Goal: Task Accomplishment & Management: Manage account settings

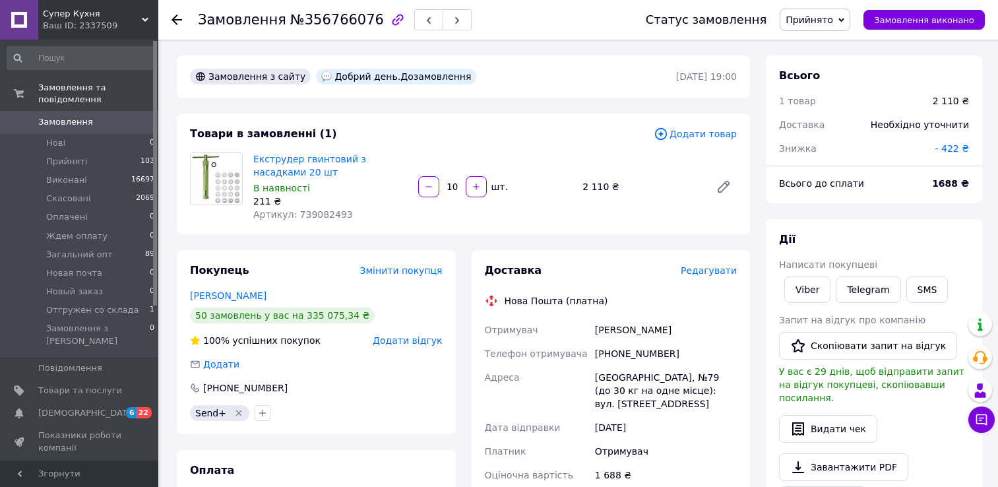
scroll to position [96, 0]
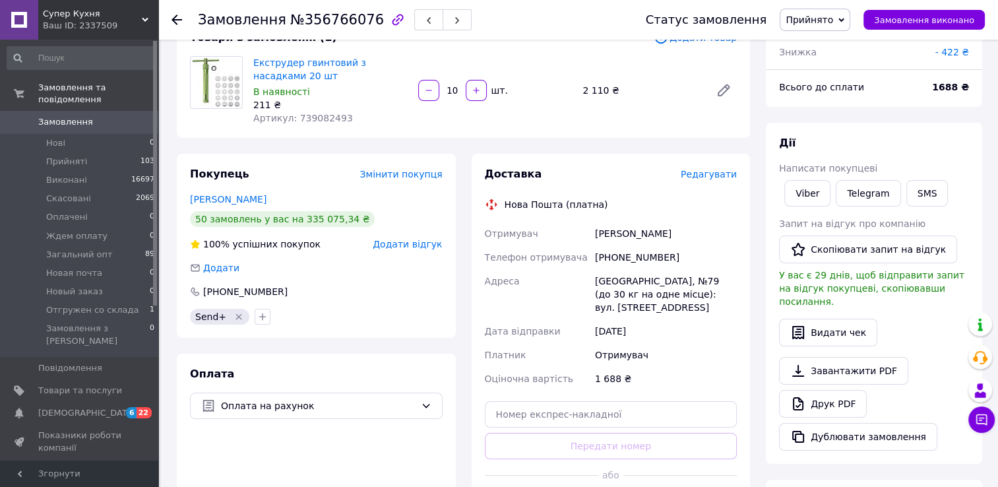
click at [175, 20] on icon at bounding box center [177, 20] width 11 height 11
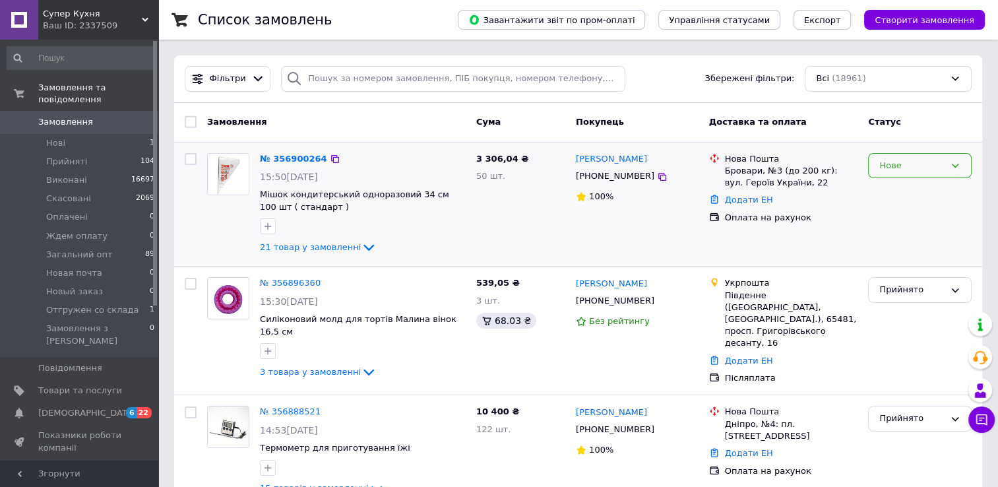
click at [957, 163] on icon at bounding box center [955, 165] width 11 height 11
click at [933, 189] on li "Прийнято" at bounding box center [920, 193] width 102 height 24
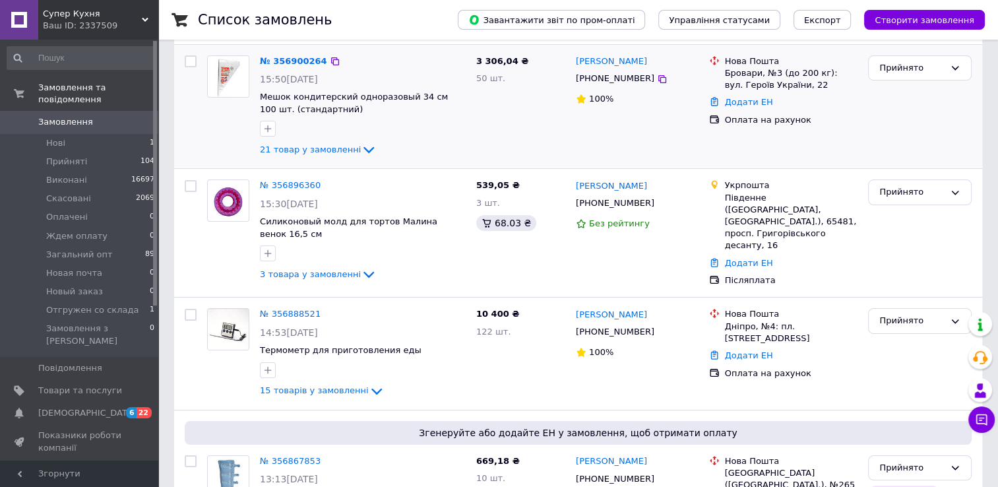
scroll to position [97, 0]
click at [437, 220] on span "Силиконовый молд для тортов Малина венок 16,5 см" at bounding box center [348, 228] width 177 height 22
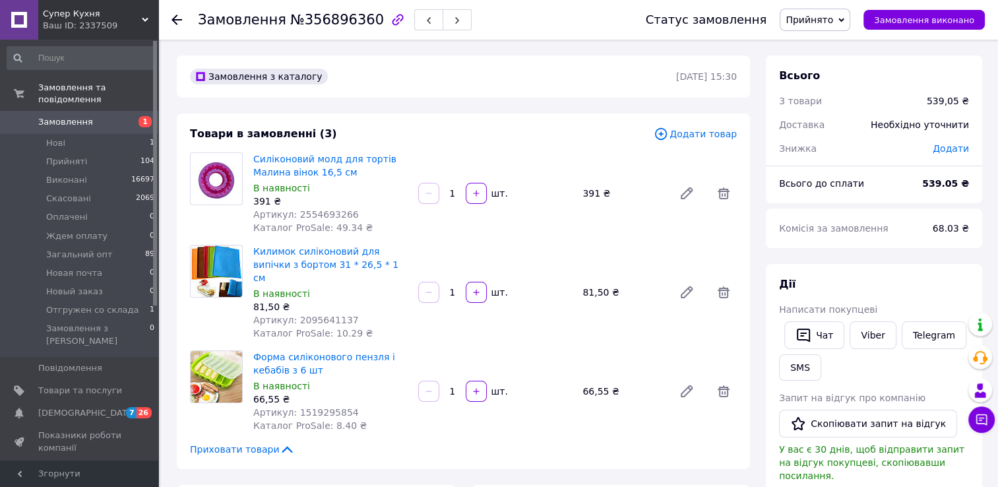
click at [941, 148] on span "Додати" at bounding box center [951, 148] width 36 height 11
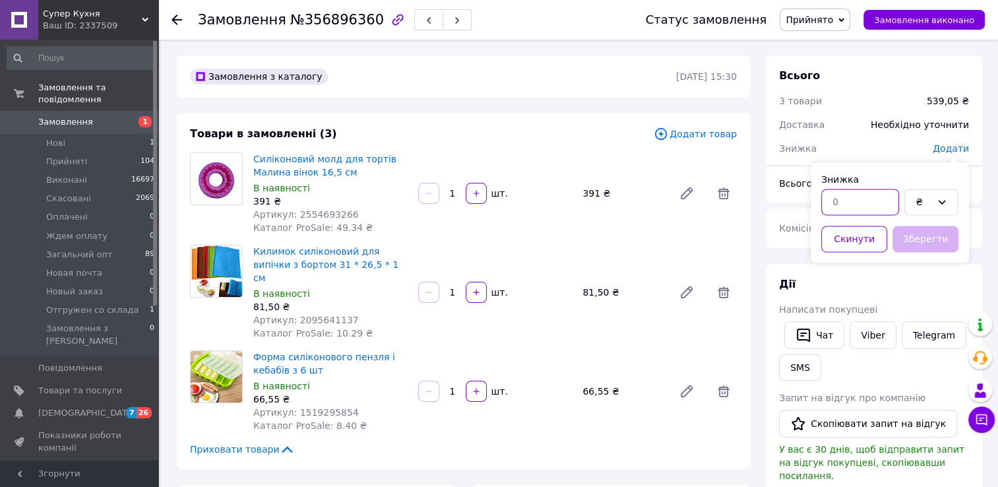
click at [842, 199] on input "text" at bounding box center [860, 202] width 78 height 26
type input "0.05"
click at [928, 233] on button "Зберегти" at bounding box center [926, 239] width 66 height 26
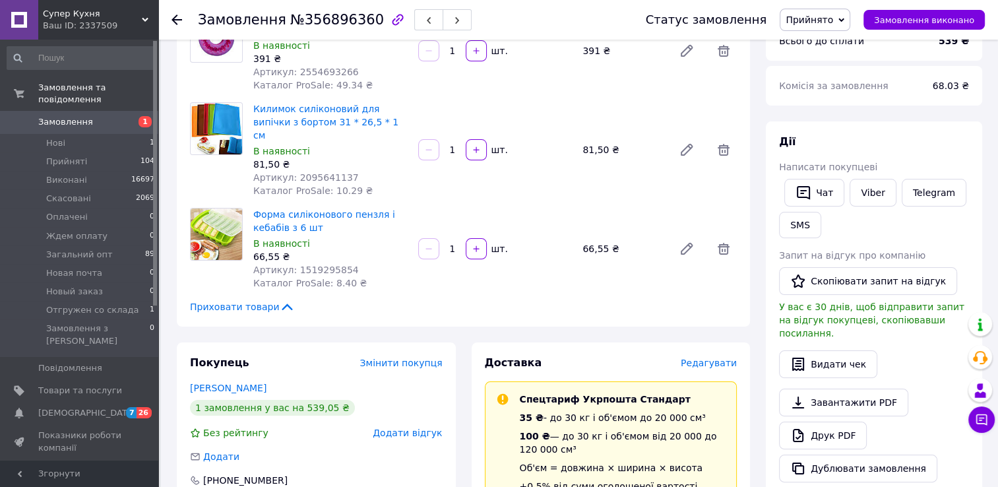
scroll to position [164, 0]
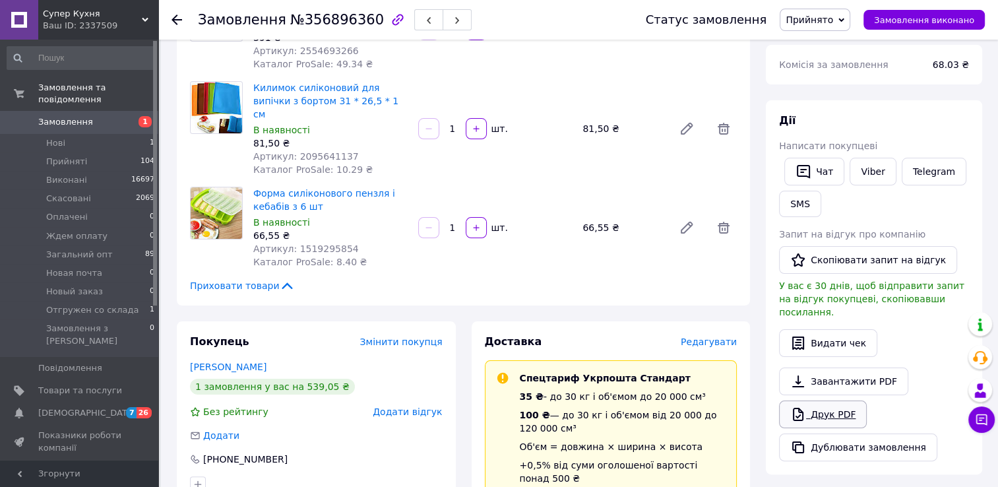
click at [844, 400] on link "Друк PDF" at bounding box center [823, 414] width 88 height 28
click at [178, 18] on icon at bounding box center [177, 20] width 11 height 11
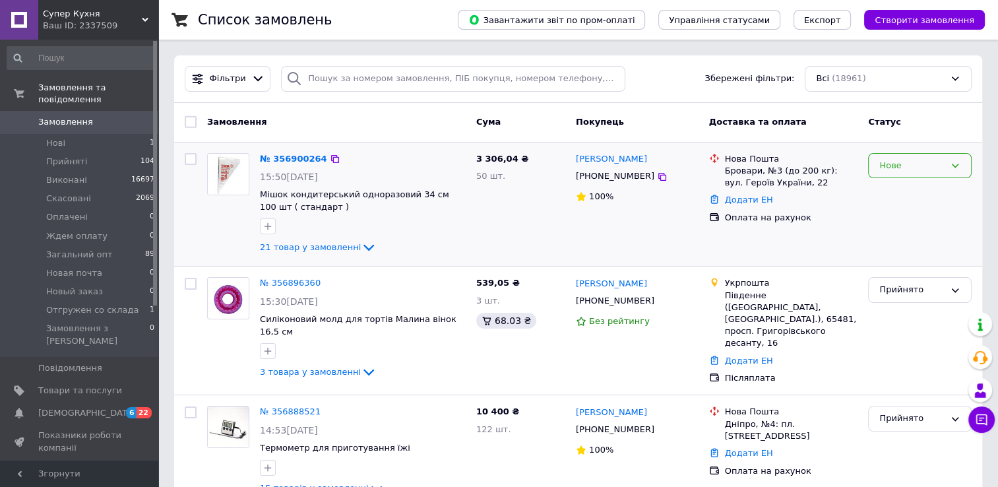
click at [955, 168] on icon at bounding box center [955, 165] width 11 height 11
click at [944, 187] on li "Прийнято" at bounding box center [920, 193] width 102 height 24
click at [285, 158] on link "№ 356900264" at bounding box center [293, 159] width 67 height 10
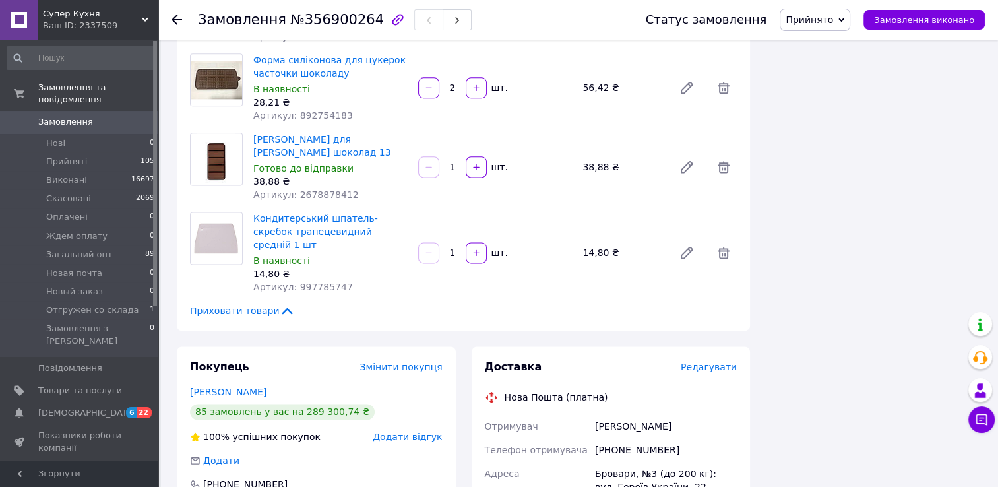
scroll to position [1702, 0]
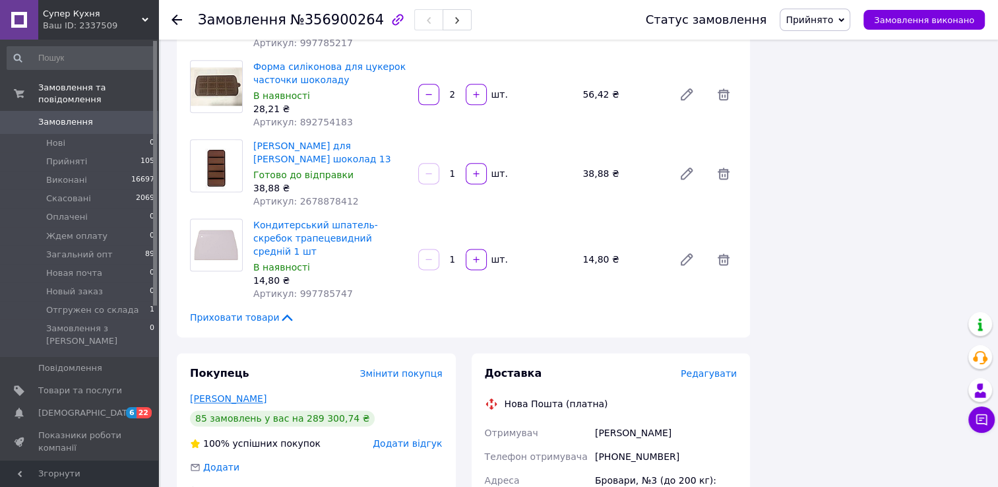
click at [230, 393] on link "Басманова Анна" at bounding box center [228, 398] width 77 height 11
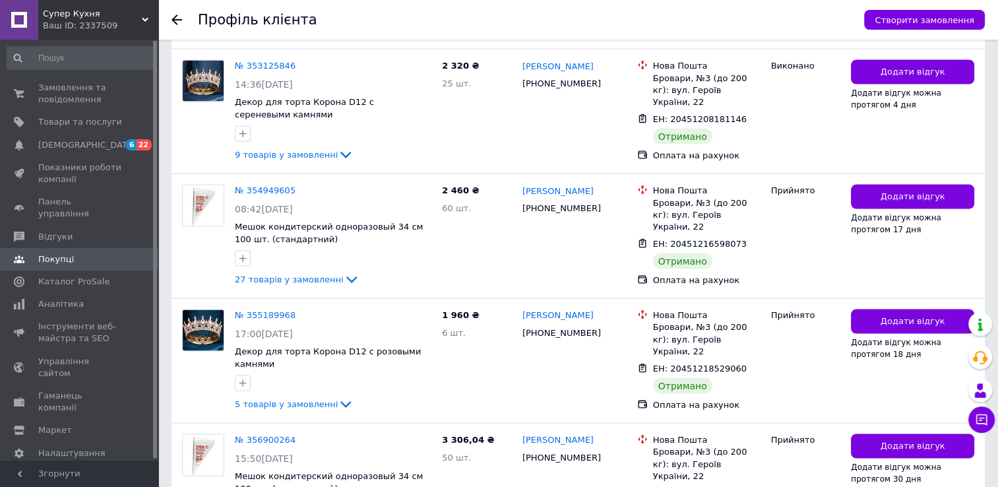
scroll to position [2482, 0]
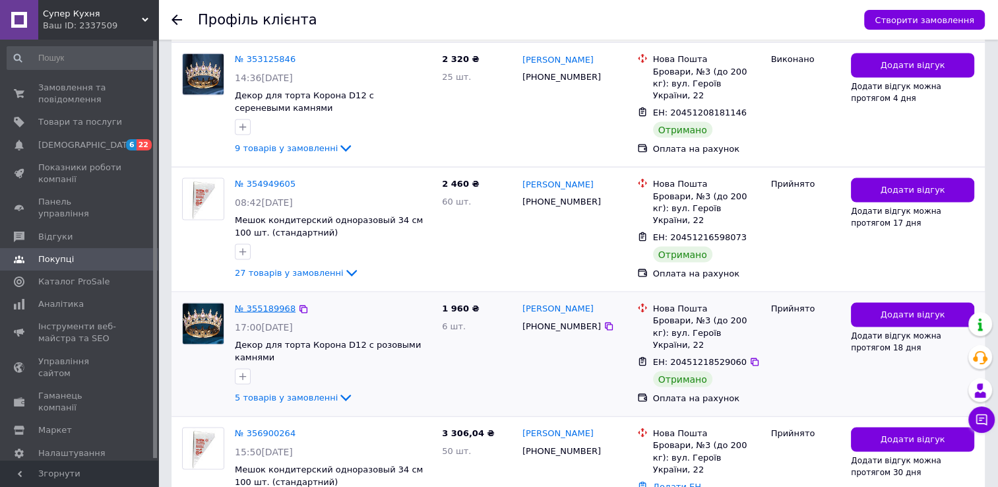
click at [252, 303] on link "№ 355189968" at bounding box center [265, 308] width 61 height 10
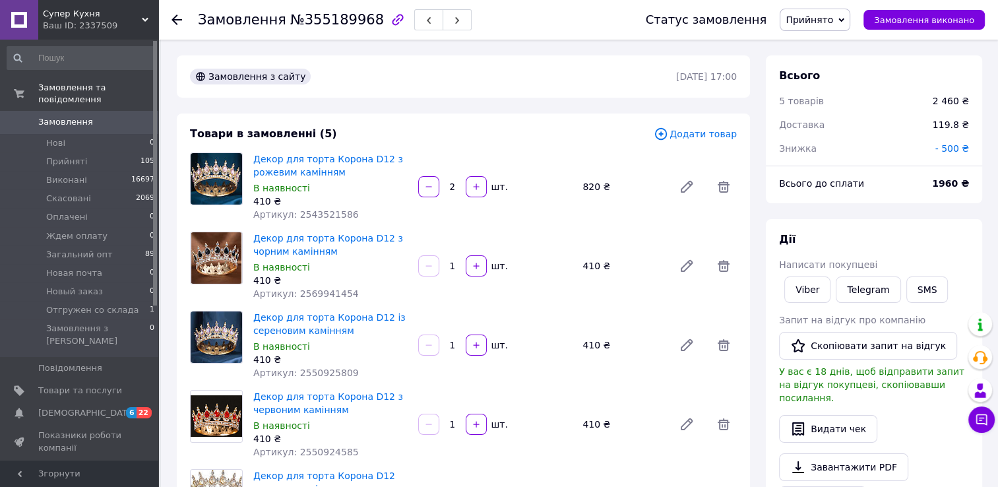
click at [177, 15] on use at bounding box center [177, 20] width 11 height 11
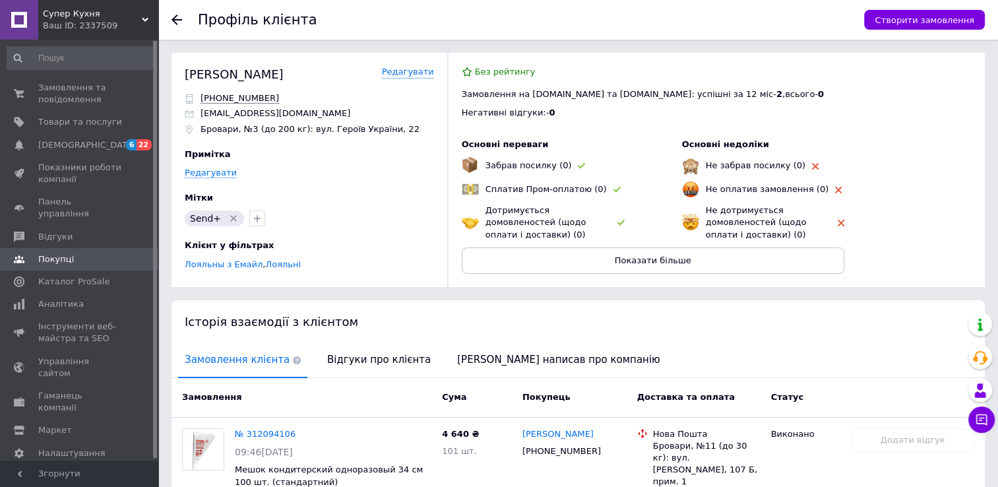
click at [177, 15] on use at bounding box center [177, 20] width 11 height 11
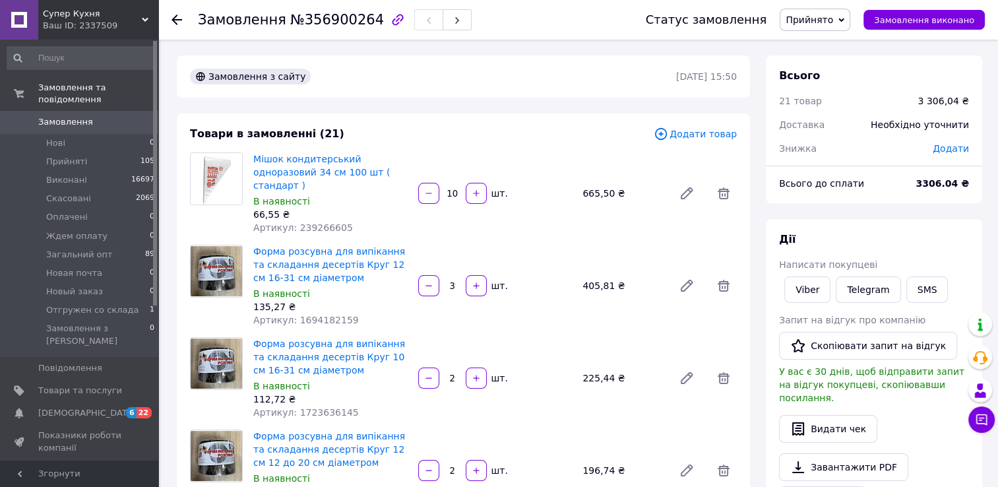
click at [952, 147] on span "Додати" at bounding box center [951, 148] width 36 height 11
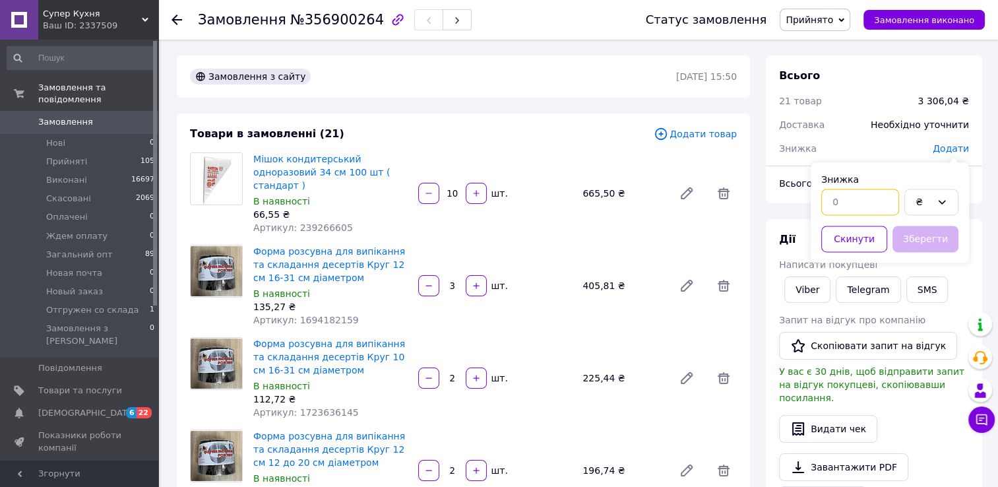
click at [837, 202] on input "text" at bounding box center [860, 202] width 78 height 26
type input "666.04"
click at [906, 238] on button "Зберегти" at bounding box center [926, 239] width 66 height 26
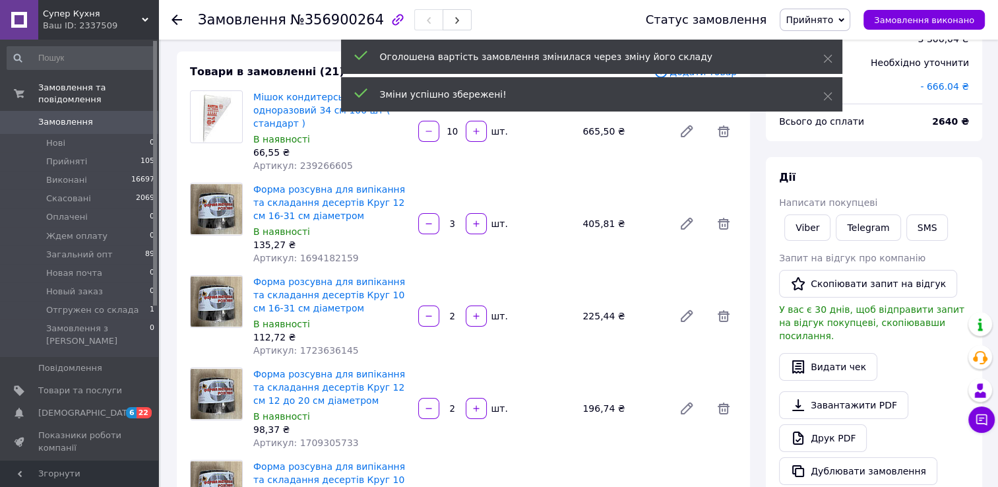
scroll to position [69, 0]
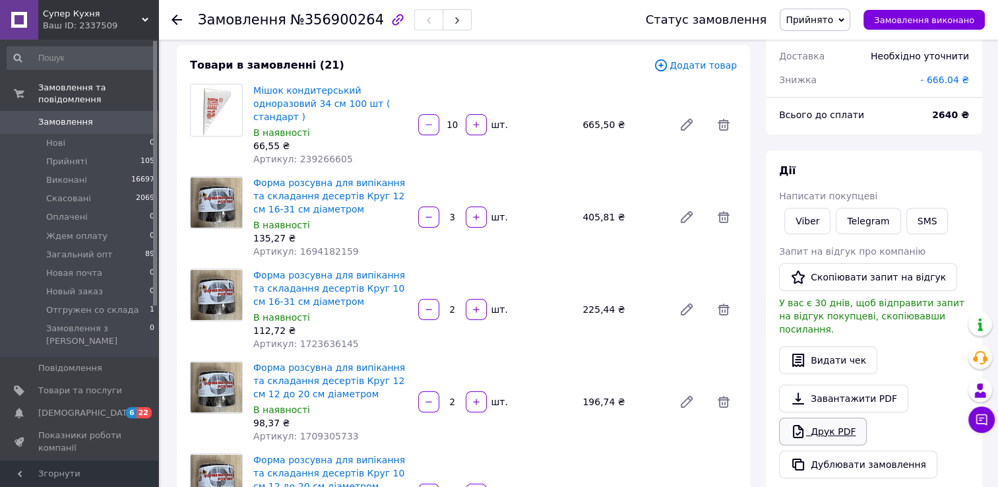
click at [822, 418] on link "Друк PDF" at bounding box center [823, 432] width 88 height 28
click at [172, 18] on icon at bounding box center [177, 20] width 11 height 11
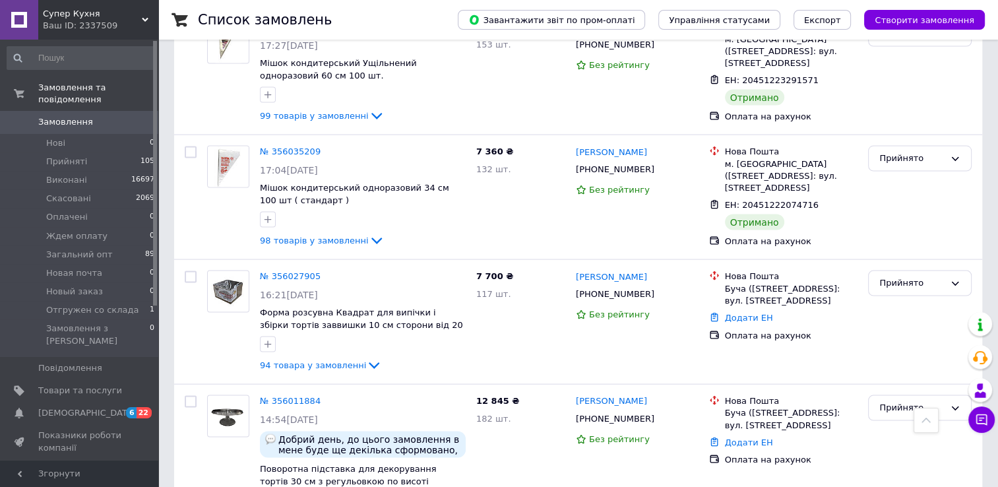
scroll to position [7605, 0]
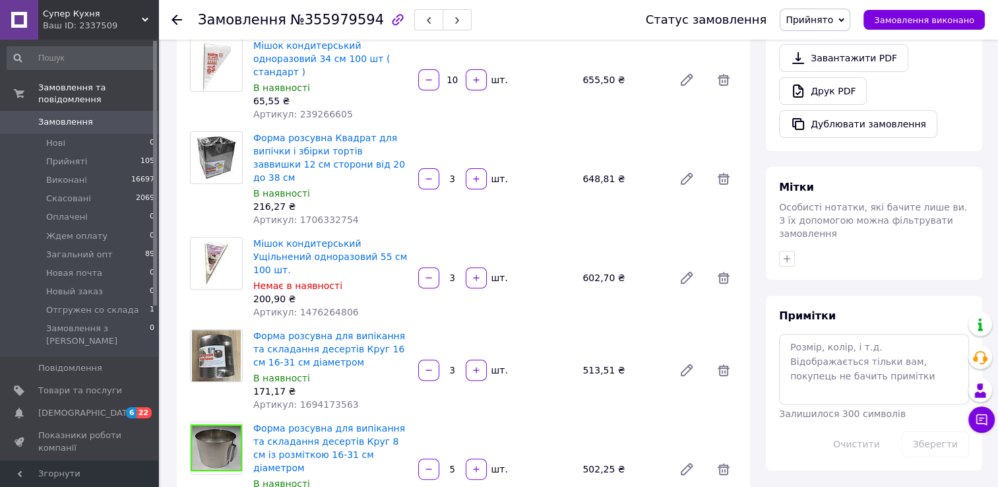
scroll to position [410, 0]
click at [721, 268] on icon at bounding box center [724, 276] width 16 height 16
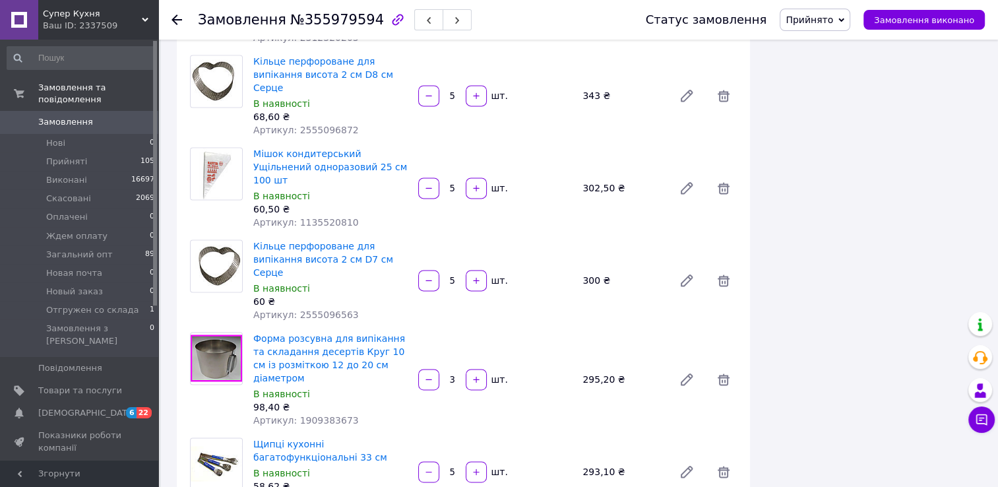
scroll to position [1831, 0]
click at [719, 464] on icon at bounding box center [724, 472] width 16 height 16
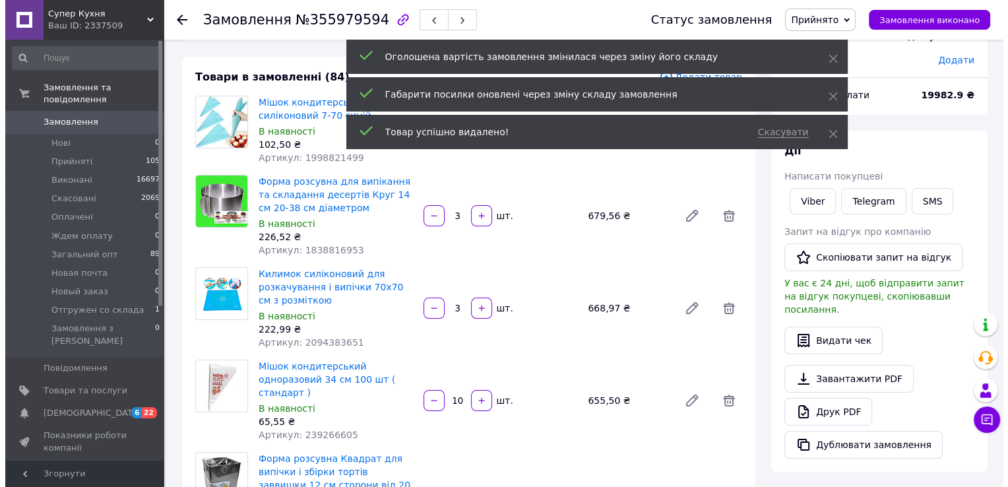
scroll to position [0, 0]
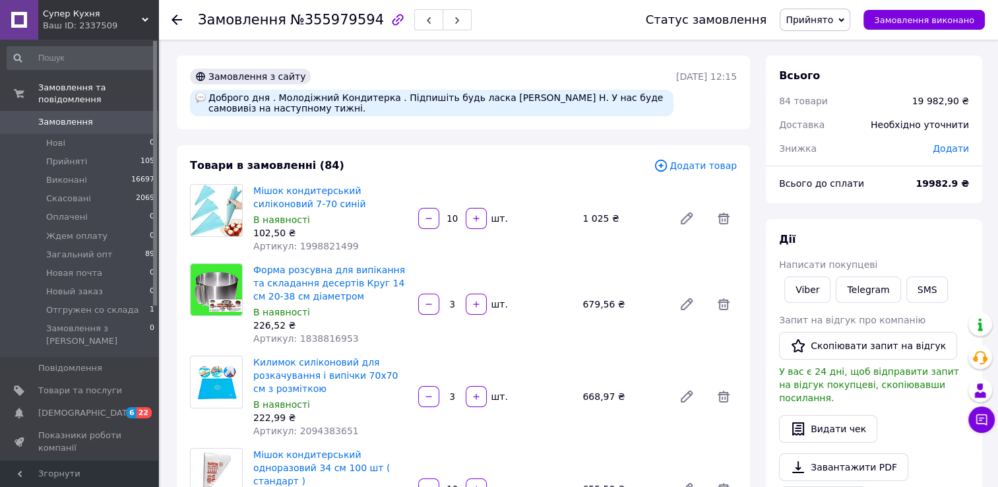
click at [684, 167] on span "Додати товар" at bounding box center [695, 165] width 83 height 15
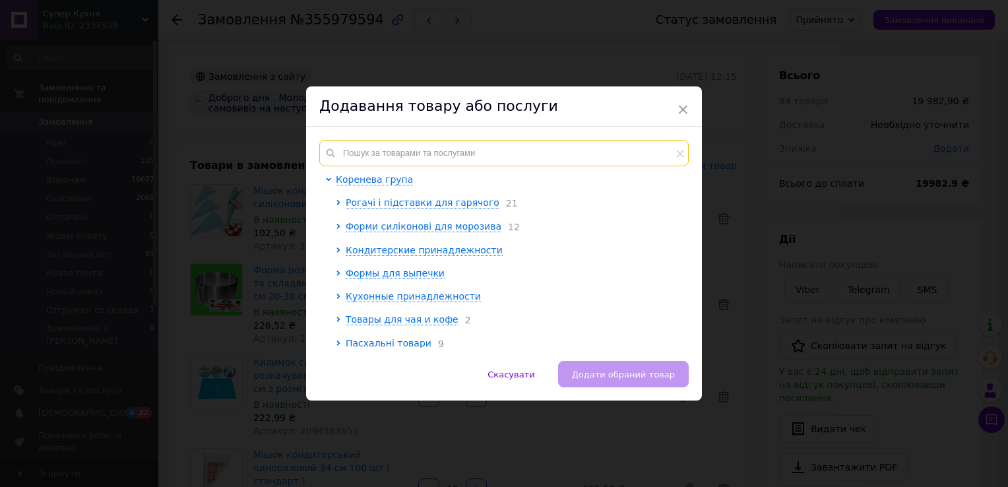
click at [362, 146] on input "text" at bounding box center [503, 153] width 369 height 26
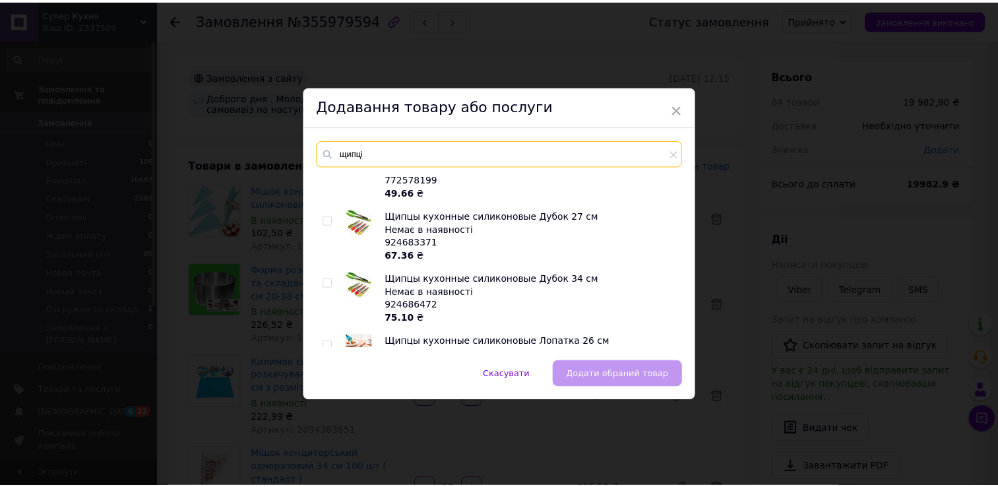
scroll to position [317, 0]
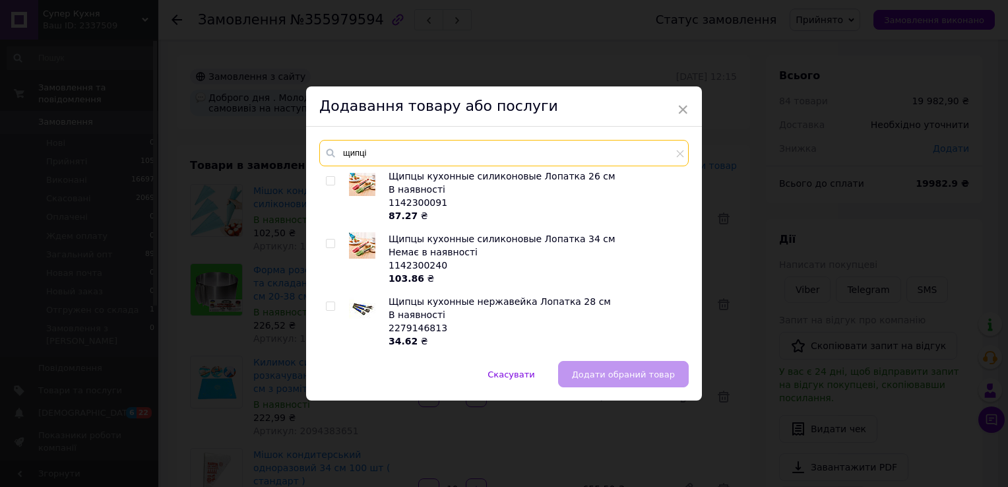
type input "щипці"
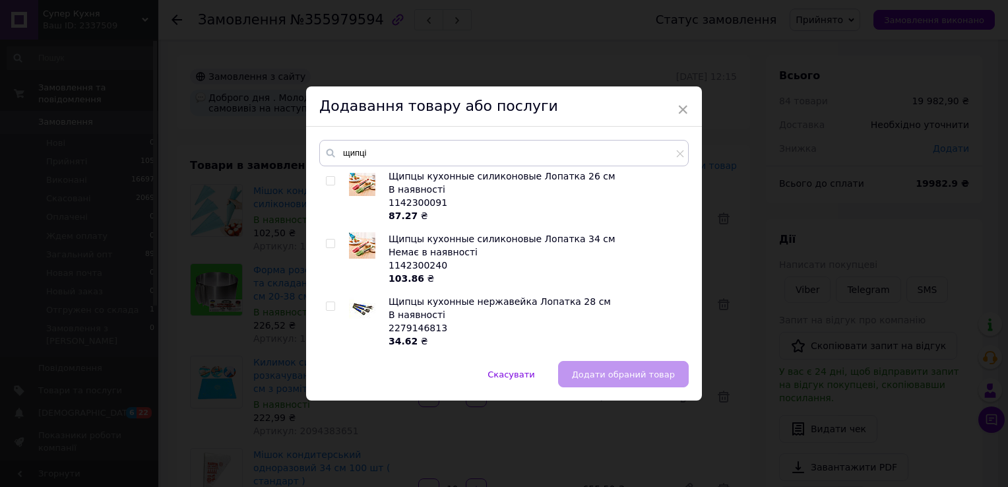
click at [326, 304] on input "checkbox" at bounding box center [330, 306] width 9 height 9
checkbox input "true"
click at [586, 382] on button "Додати обраний товар" at bounding box center [623, 374] width 131 height 26
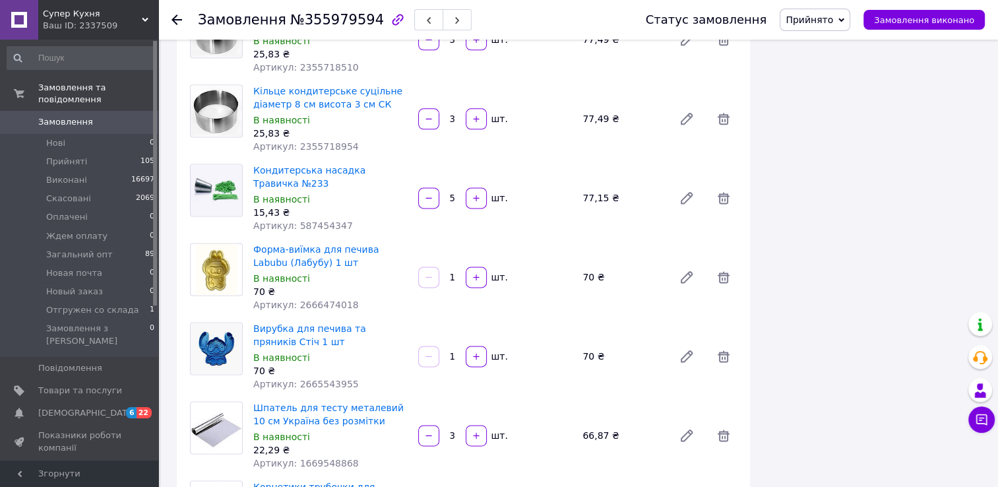
scroll to position [6722, 0]
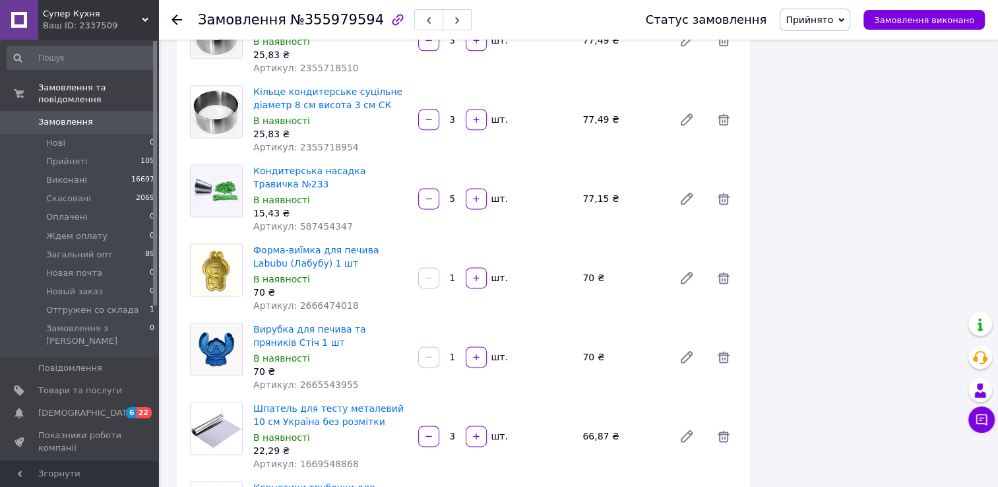
type input "5"
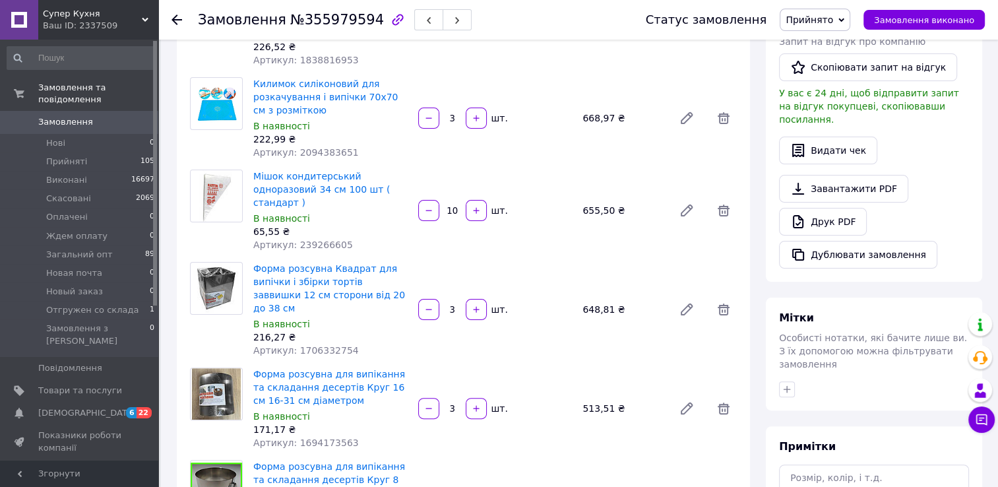
scroll to position [239, 0]
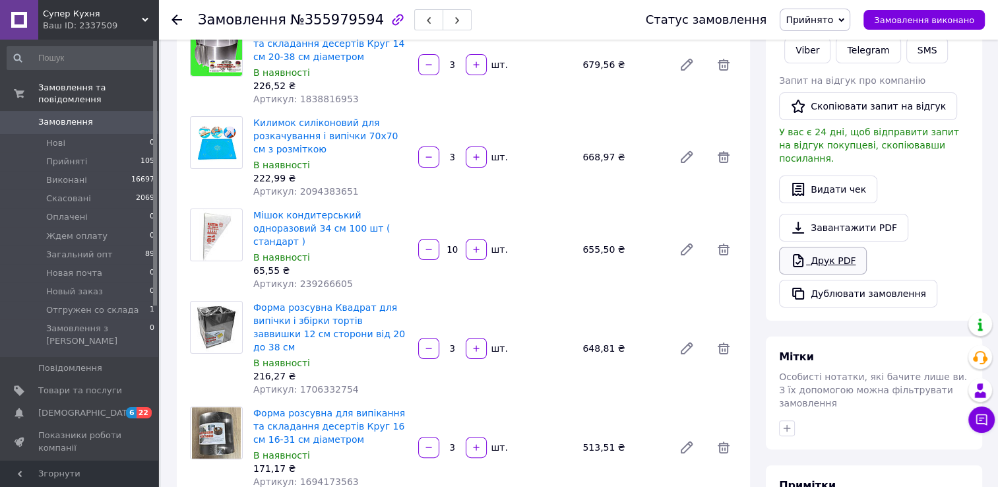
click at [827, 247] on link "Друк PDF" at bounding box center [823, 261] width 88 height 28
click at [175, 17] on icon at bounding box center [177, 20] width 11 height 11
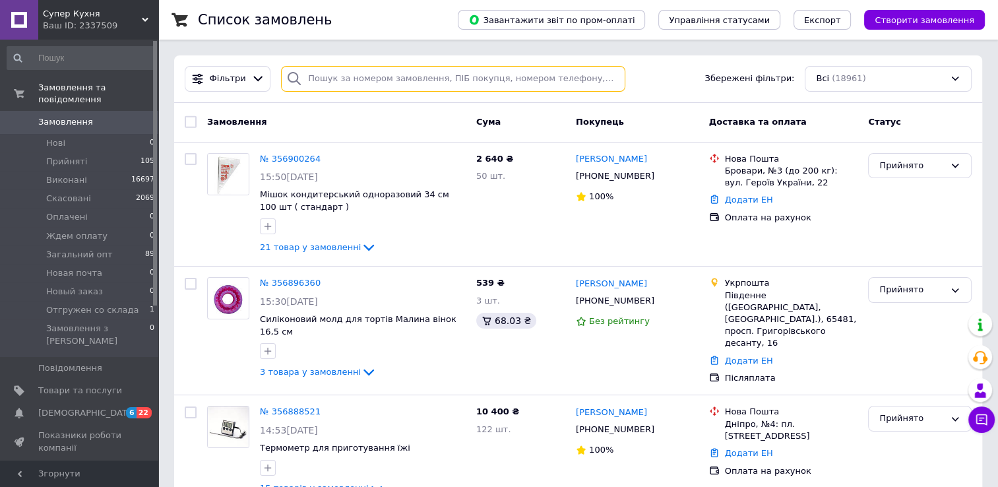
click at [307, 77] on input "search" at bounding box center [453, 79] width 344 height 26
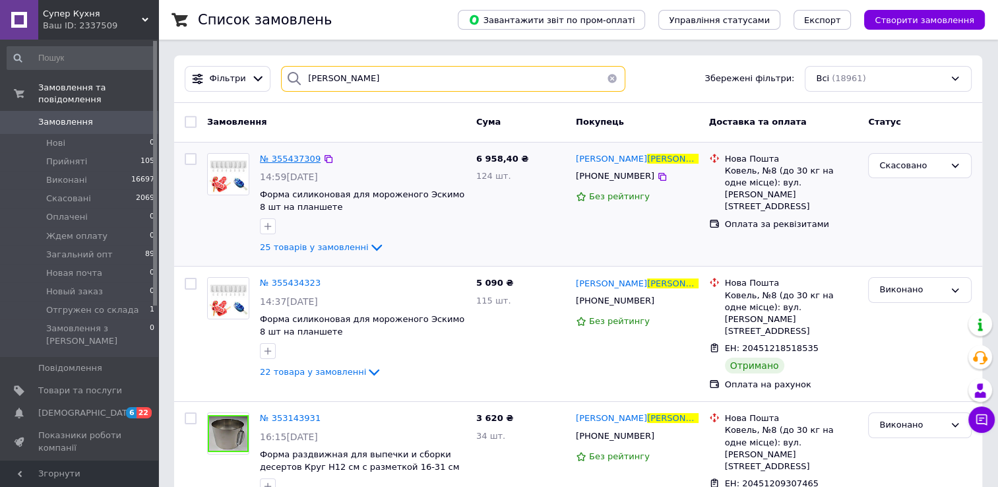
type input "кухарук"
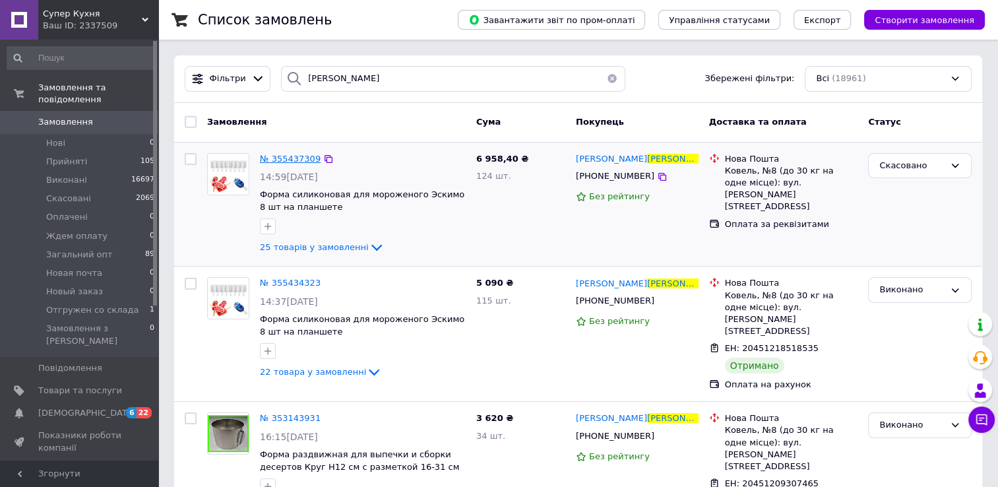
click at [280, 156] on span "№ 355437309" at bounding box center [290, 159] width 61 height 10
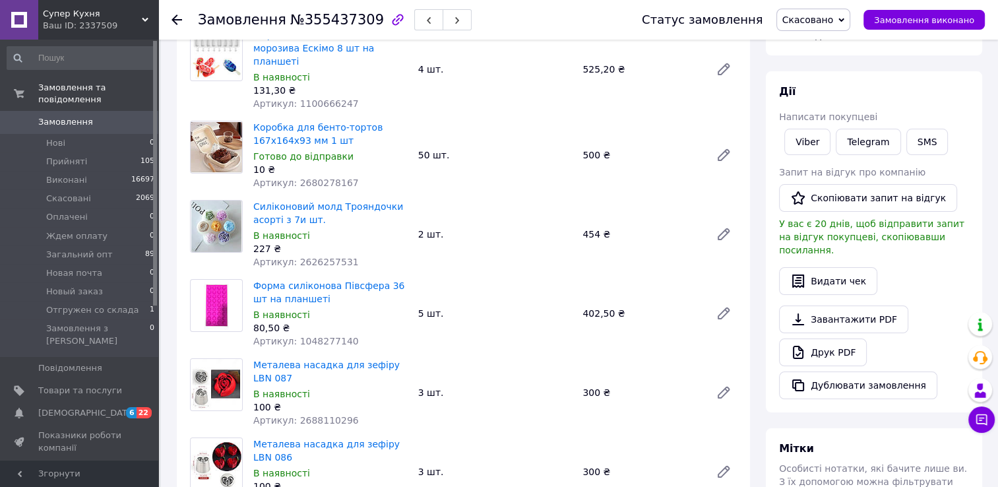
scroll to position [127, 0]
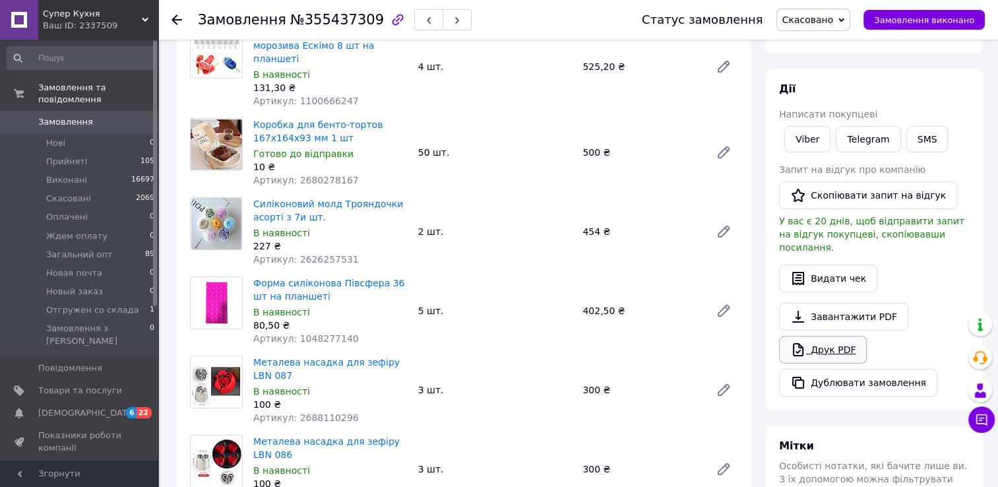
click at [833, 336] on link "Друк PDF" at bounding box center [823, 350] width 88 height 28
click at [852, 375] on button "Дублювати замовлення" at bounding box center [858, 383] width 158 height 28
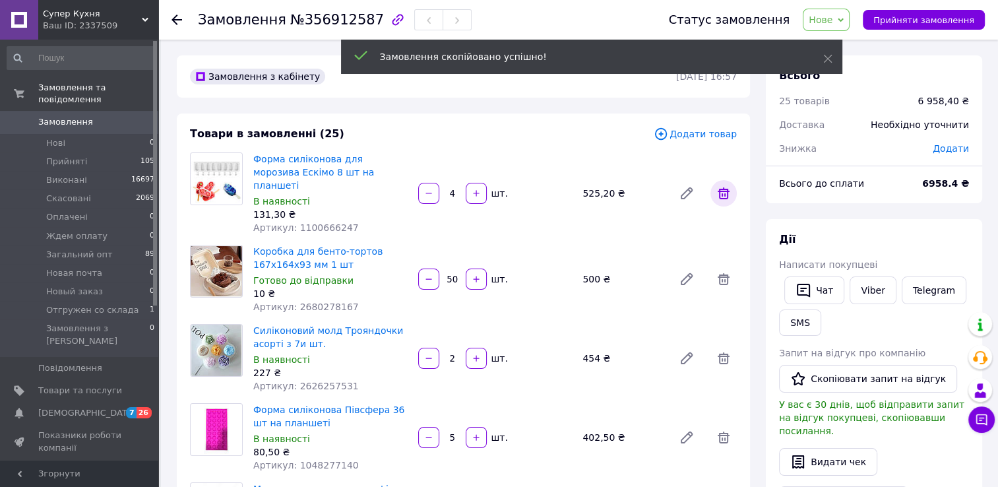
click at [726, 194] on icon at bounding box center [724, 193] width 16 height 16
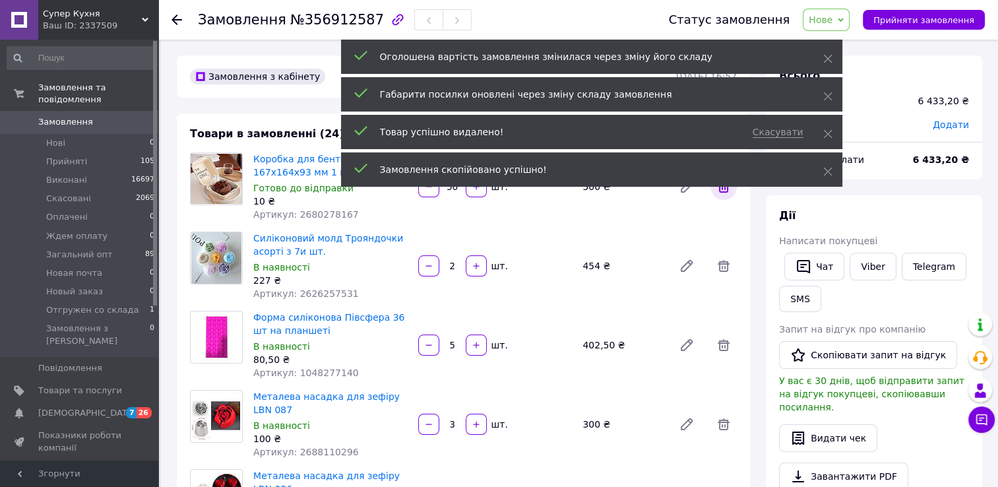
click at [726, 194] on icon at bounding box center [724, 187] width 16 height 16
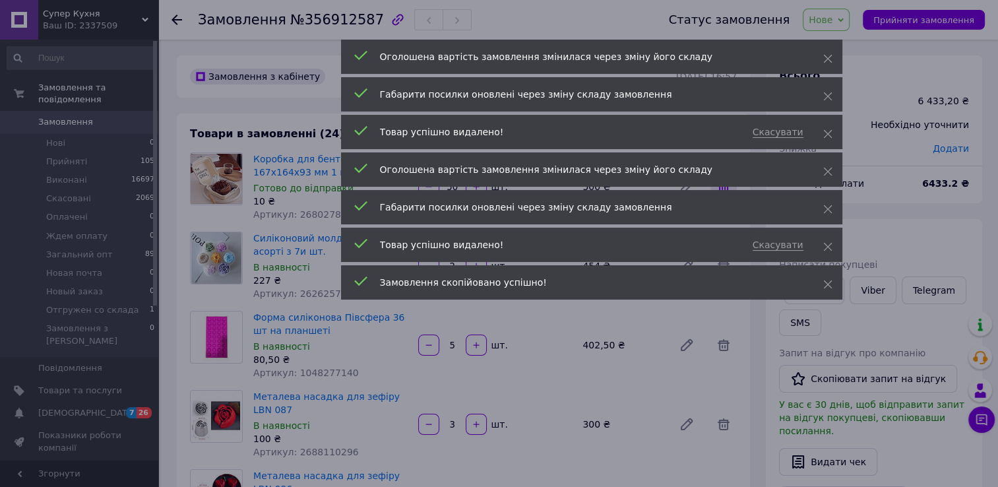
type input "2"
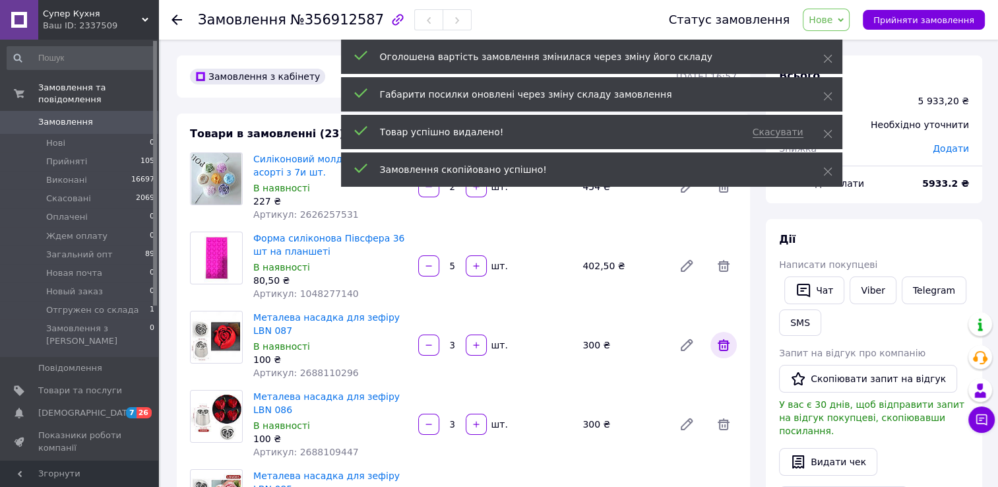
click at [726, 342] on icon at bounding box center [724, 345] width 12 height 12
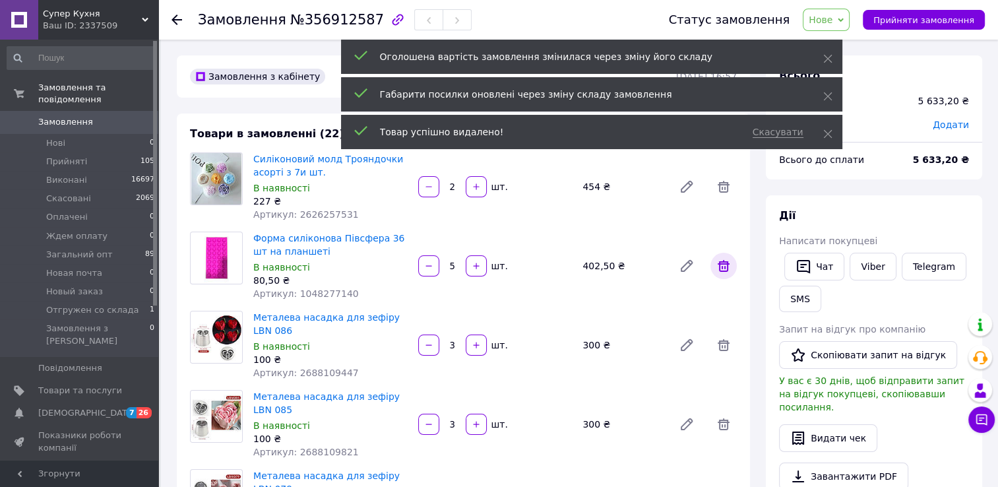
click at [726, 253] on span at bounding box center [724, 266] width 26 height 26
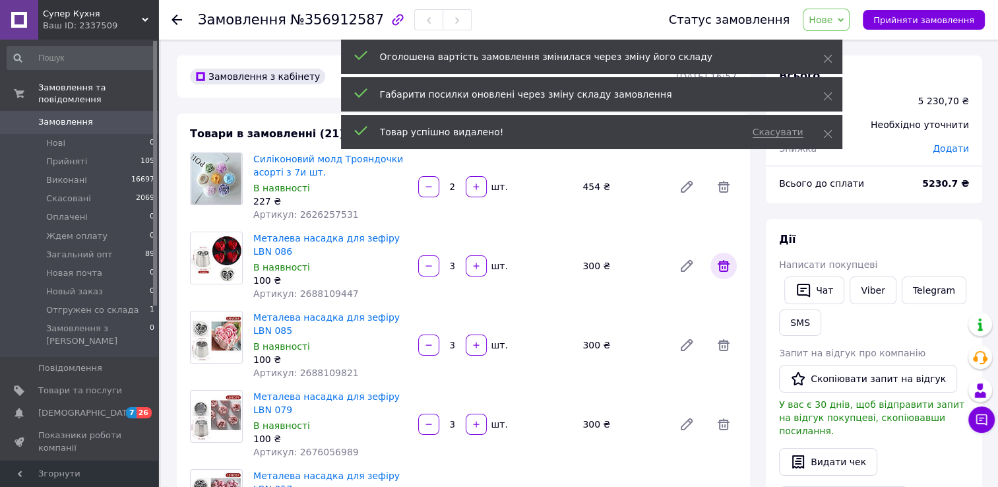
click at [723, 268] on icon at bounding box center [724, 266] width 16 height 16
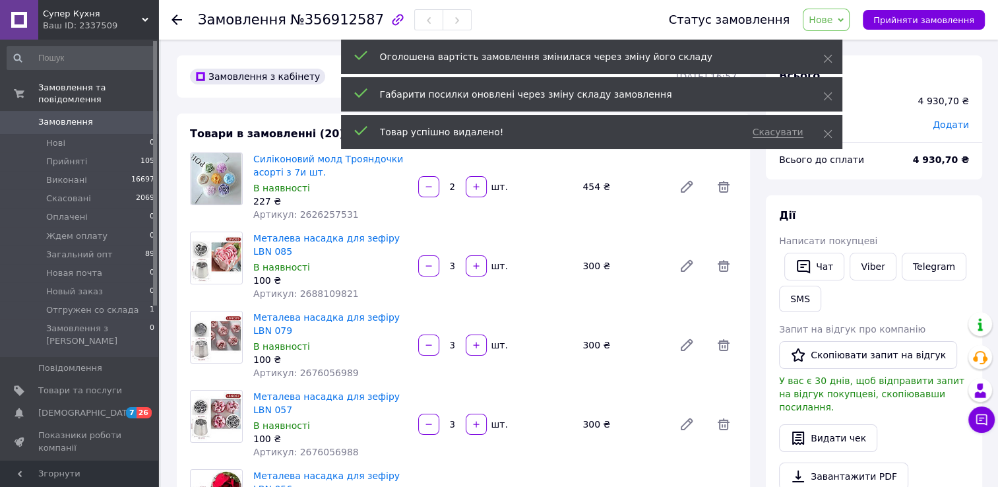
click at [723, 268] on icon at bounding box center [724, 266] width 16 height 16
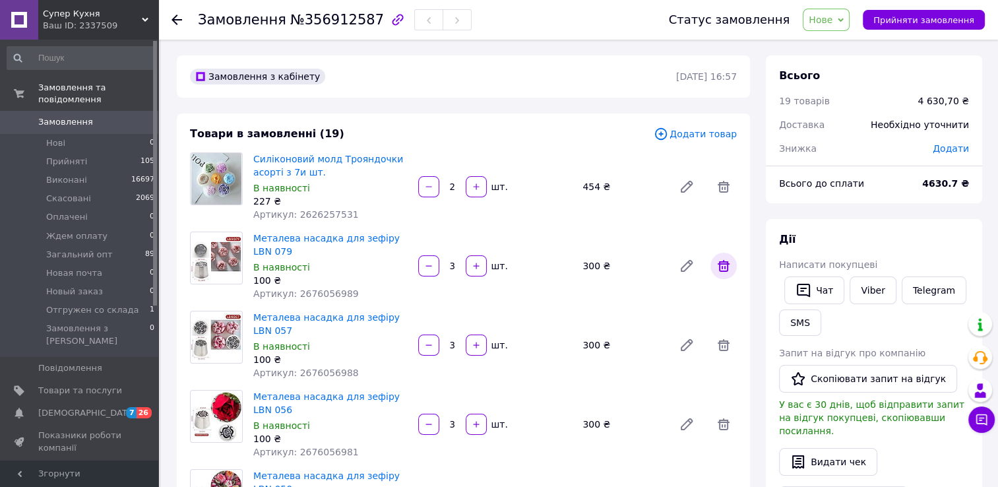
click at [723, 268] on icon at bounding box center [724, 266] width 16 height 16
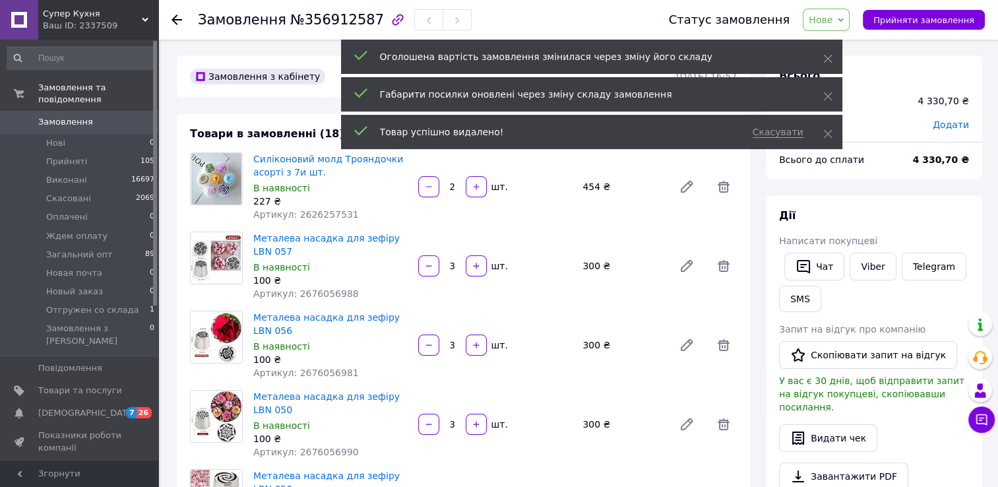
click at [723, 268] on icon at bounding box center [724, 266] width 16 height 16
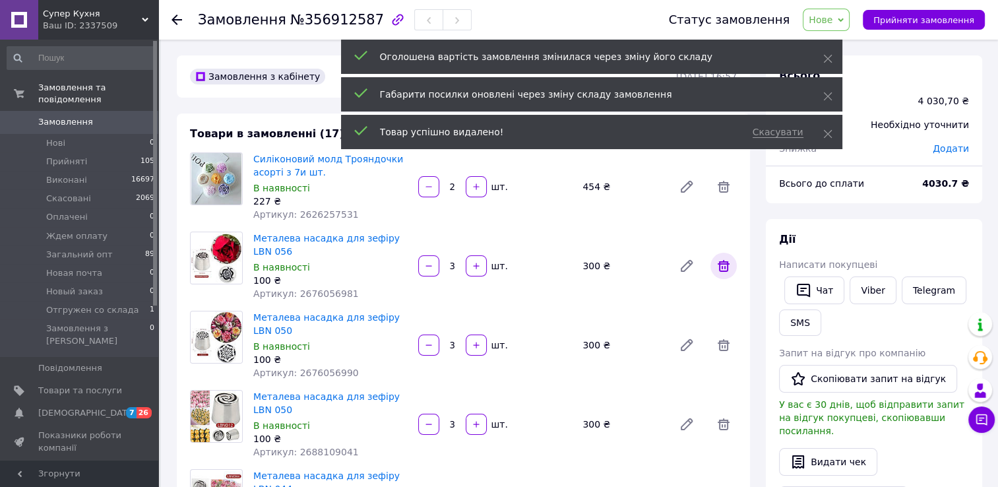
click at [723, 268] on icon at bounding box center [724, 266] width 16 height 16
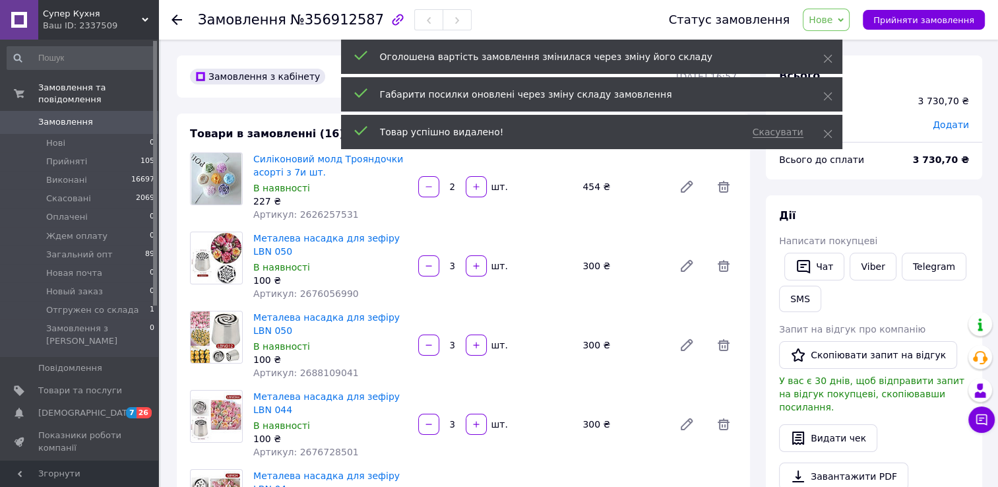
click at [723, 268] on icon at bounding box center [724, 266] width 16 height 16
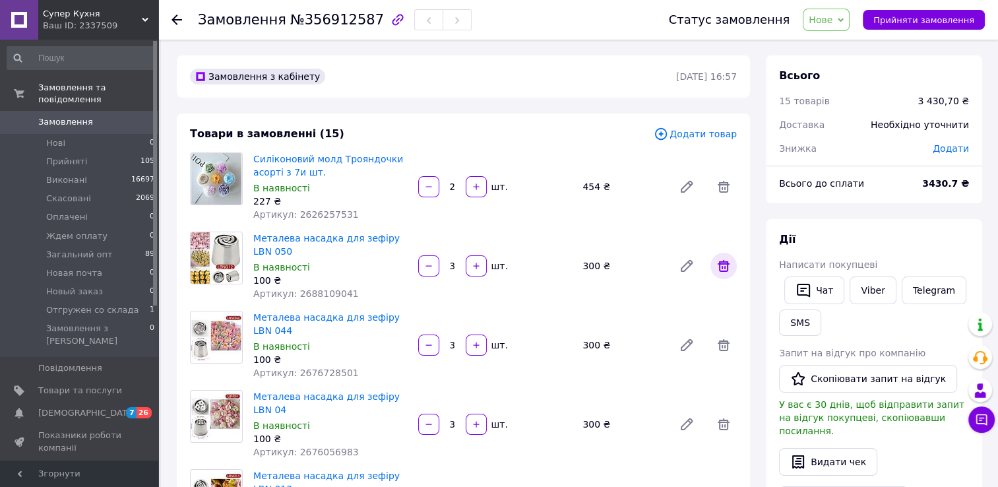
click at [723, 268] on icon at bounding box center [724, 266] width 16 height 16
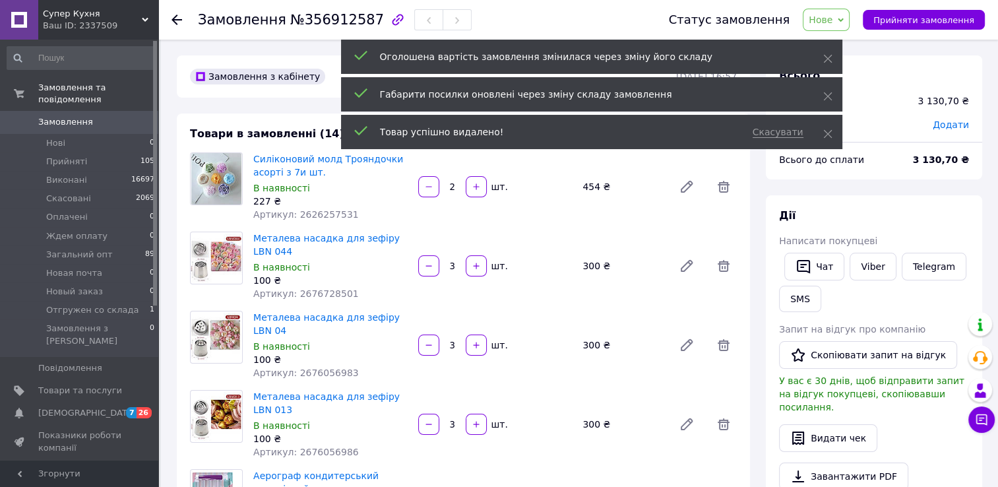
click at [723, 268] on icon at bounding box center [724, 266] width 16 height 16
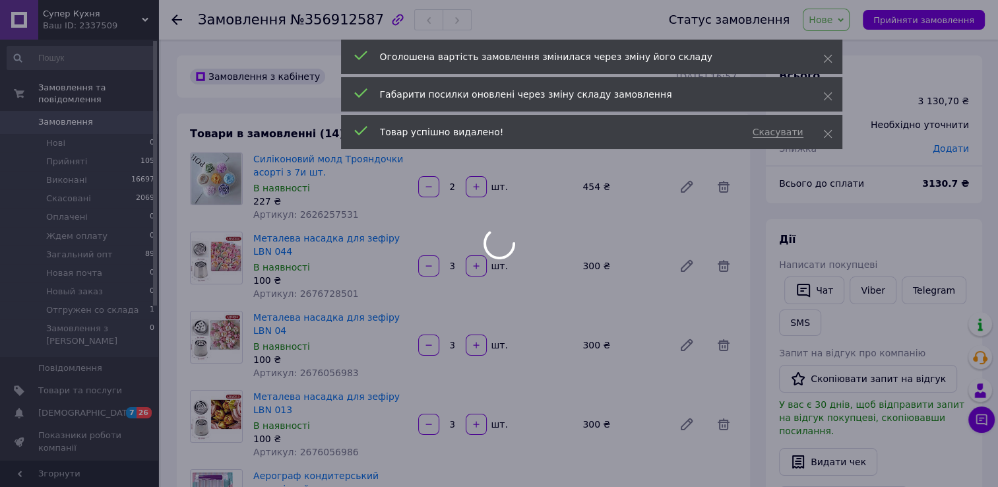
scroll to position [13, 0]
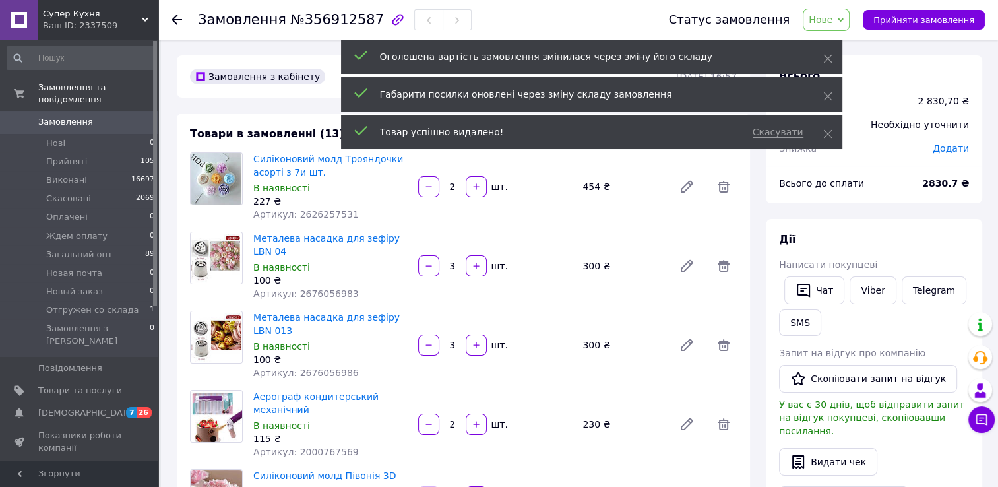
click at [723, 268] on icon at bounding box center [724, 266] width 16 height 16
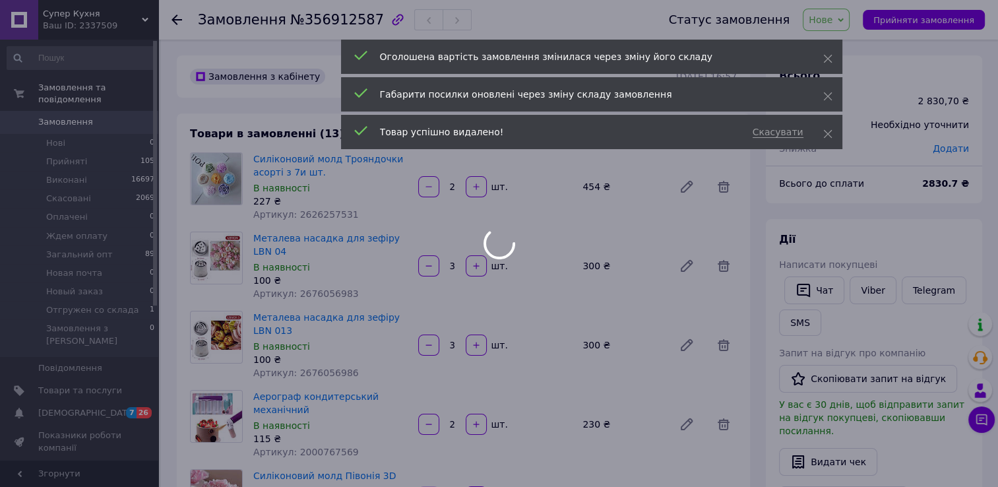
scroll to position [45, 0]
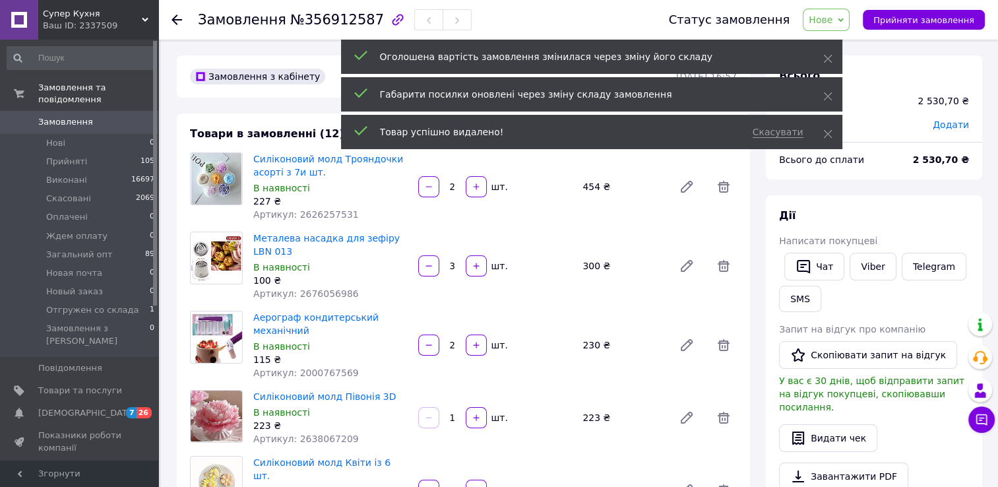
click at [723, 268] on icon at bounding box center [724, 266] width 16 height 16
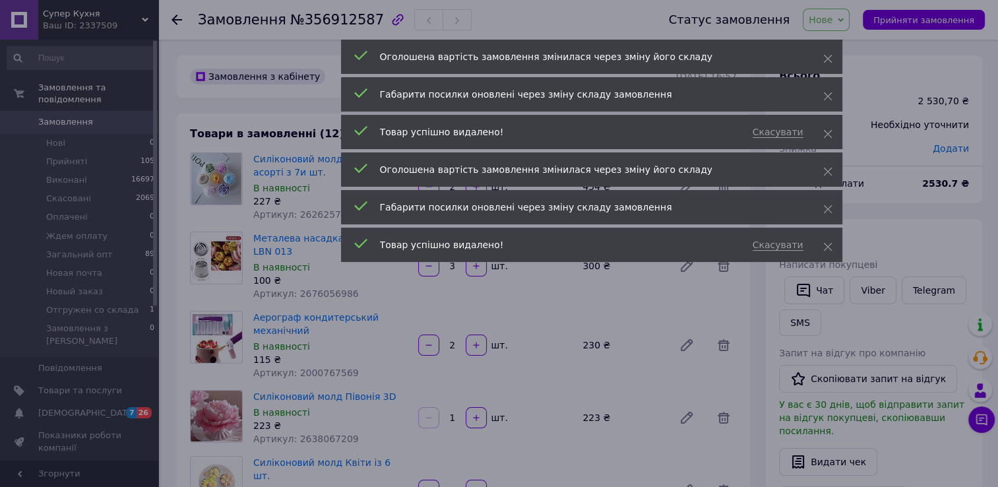
scroll to position [77, 0]
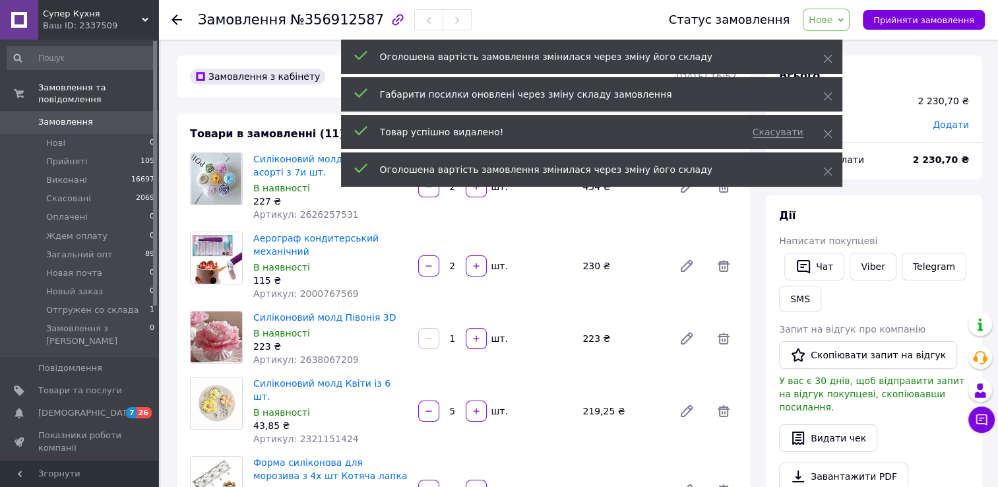
click at [723, 268] on icon at bounding box center [724, 266] width 16 height 16
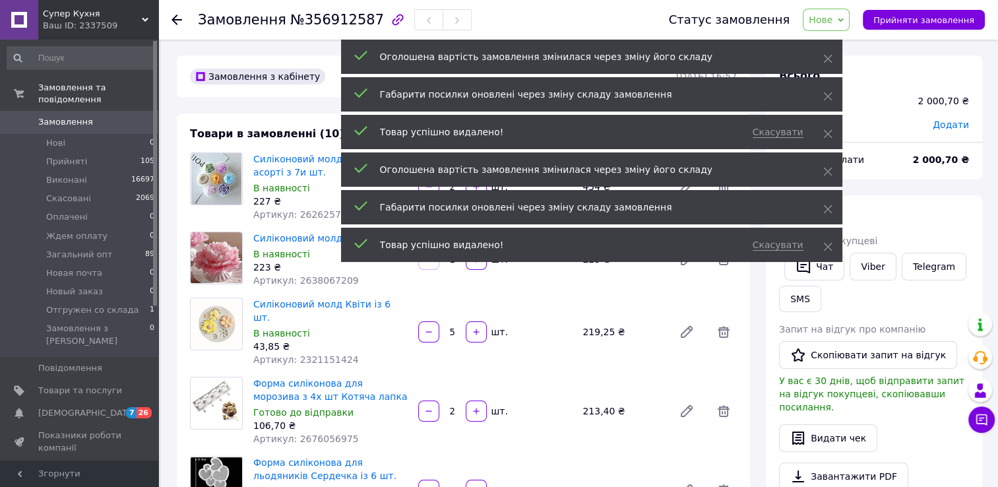
scroll to position [109, 0]
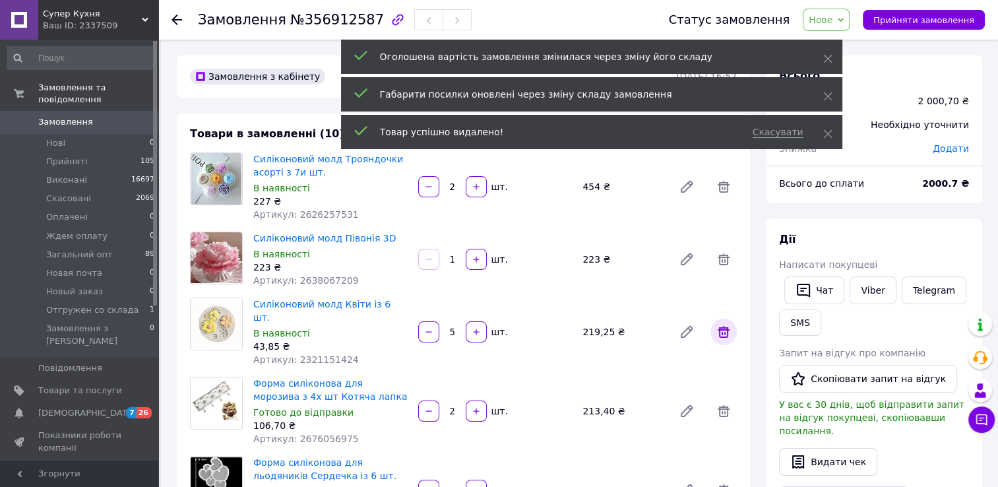
click at [721, 326] on icon at bounding box center [724, 332] width 16 height 16
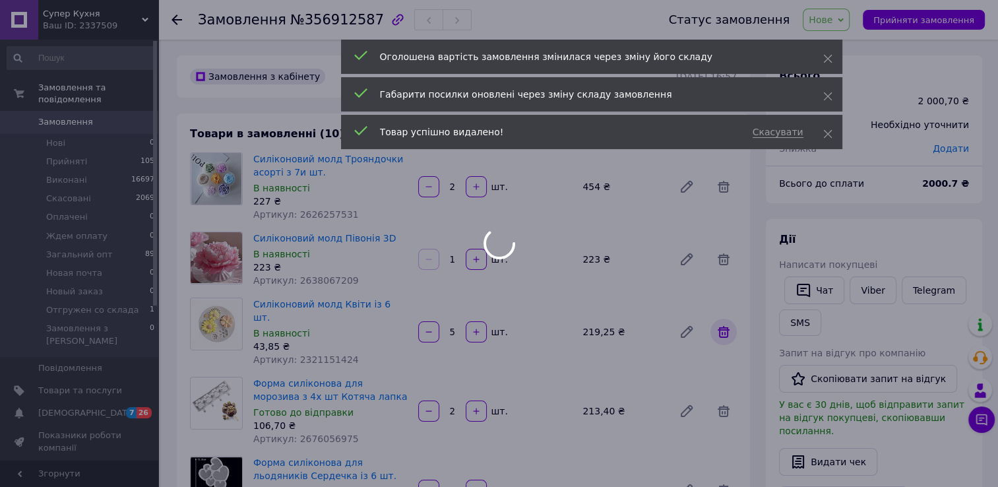
scroll to position [141, 0]
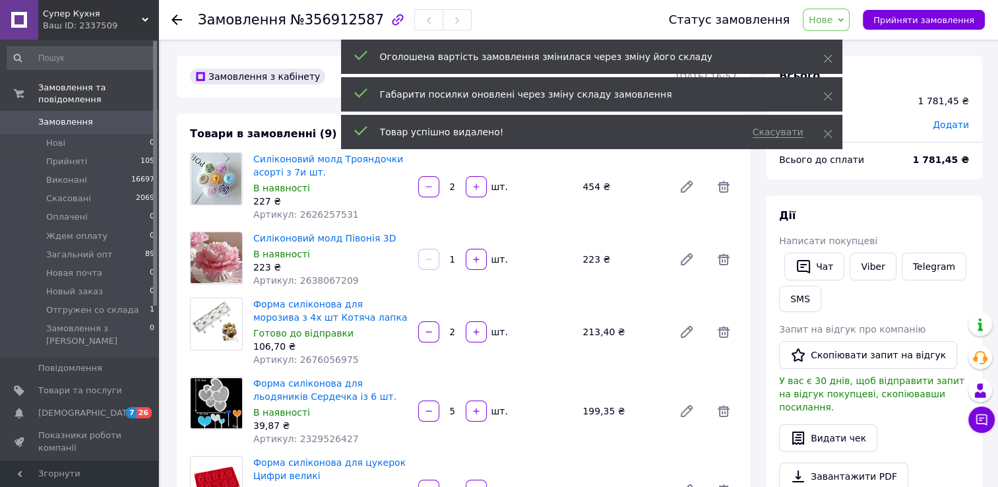
click at [721, 326] on icon at bounding box center [724, 332] width 16 height 16
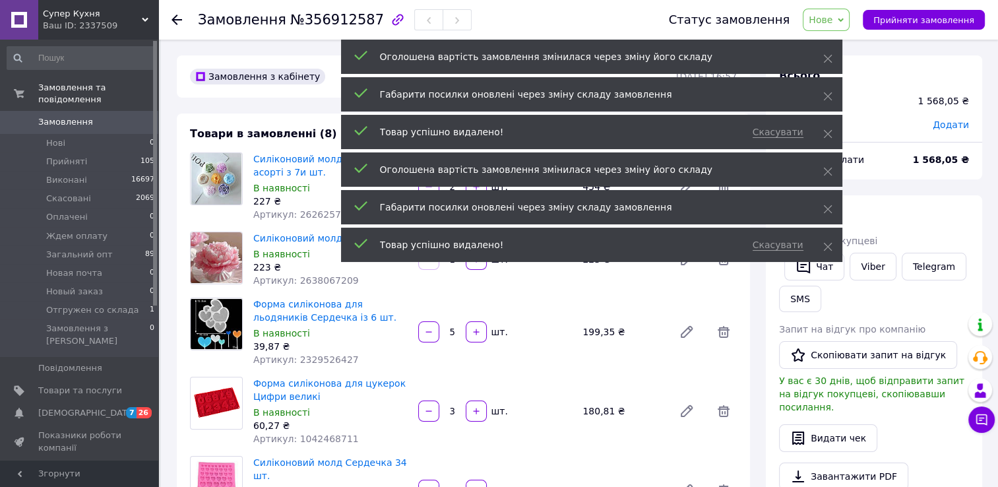
scroll to position [173, 0]
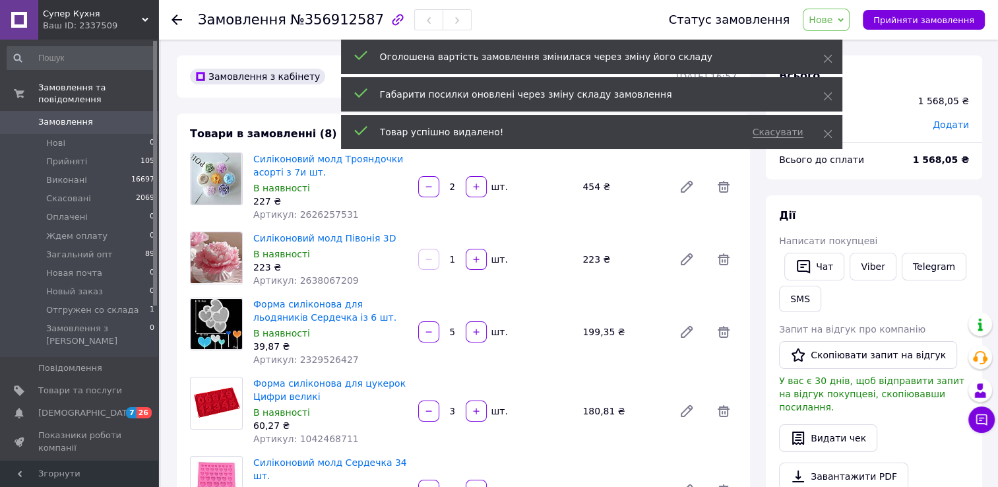
click at [721, 326] on icon at bounding box center [724, 332] width 16 height 16
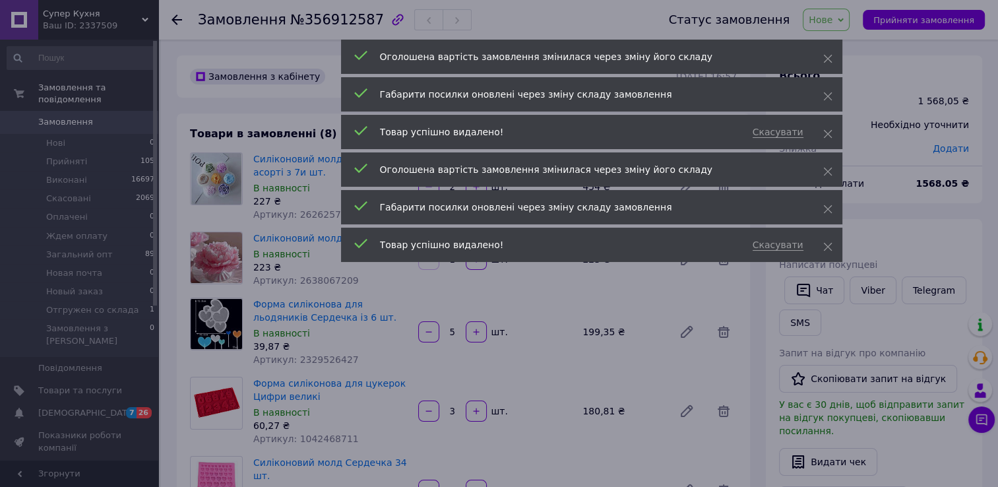
scroll to position [205, 0]
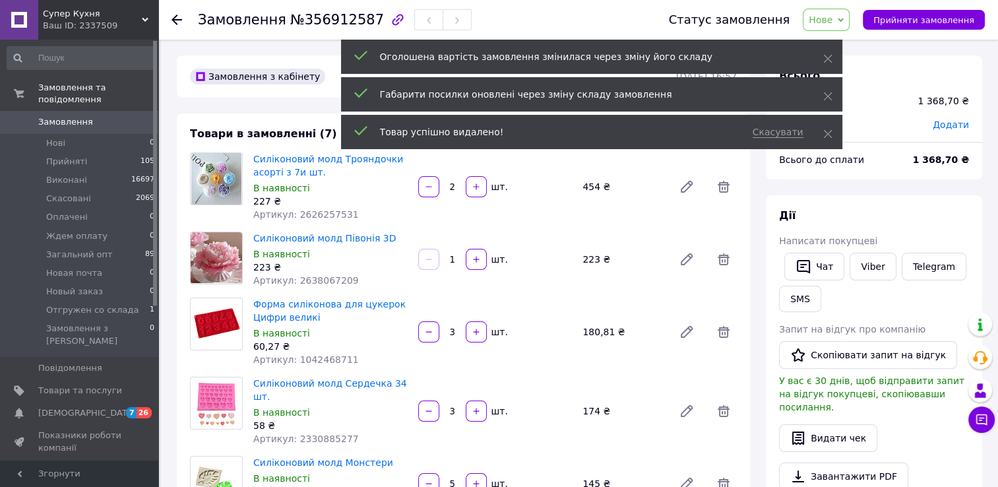
click at [721, 326] on icon at bounding box center [724, 332] width 16 height 16
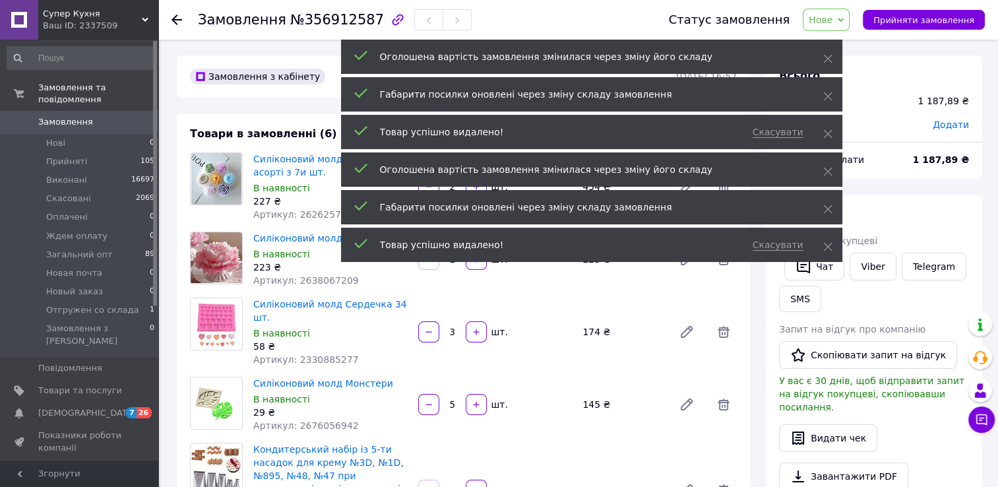
scroll to position [237, 0]
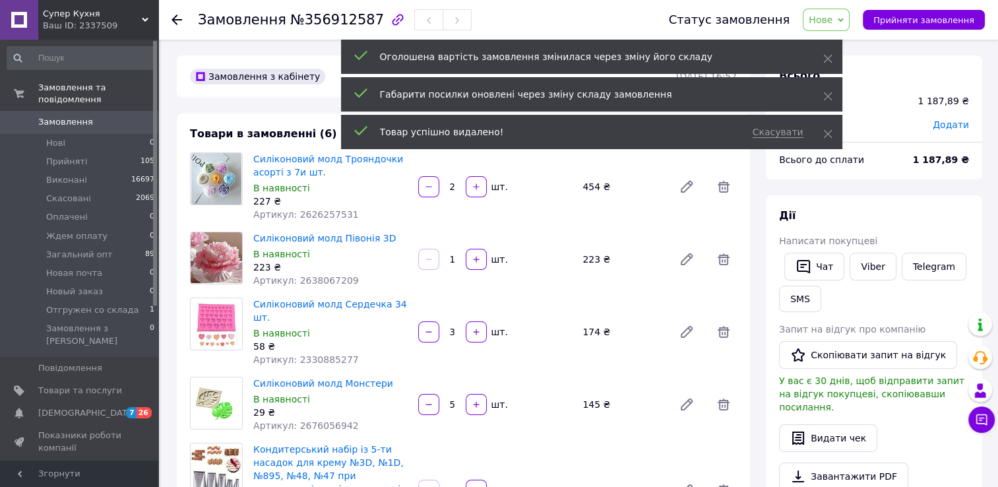
click at [721, 326] on icon at bounding box center [724, 332] width 16 height 16
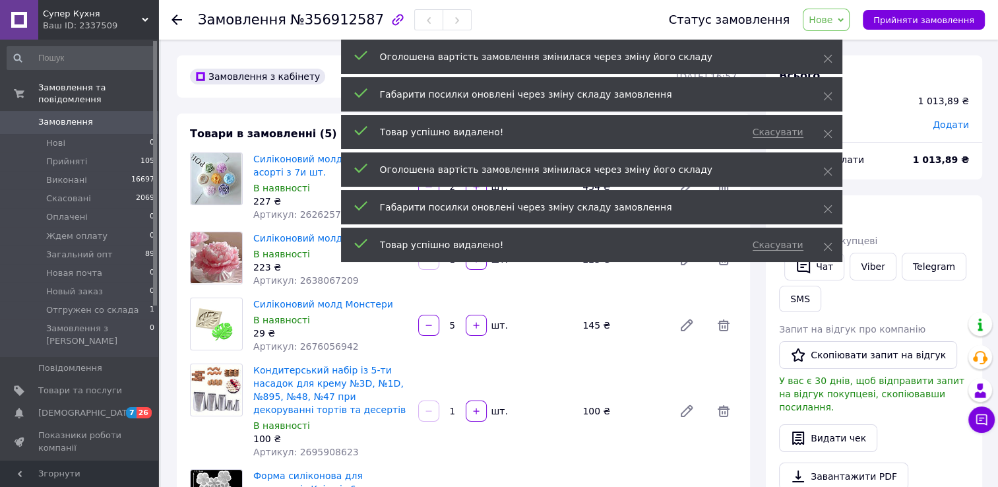
scroll to position [268, 0]
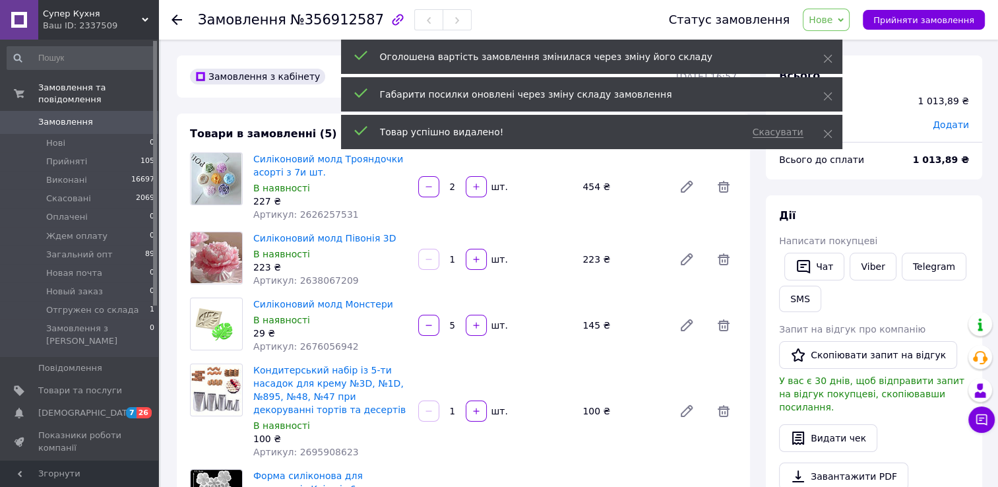
click at [721, 326] on icon at bounding box center [724, 325] width 16 height 16
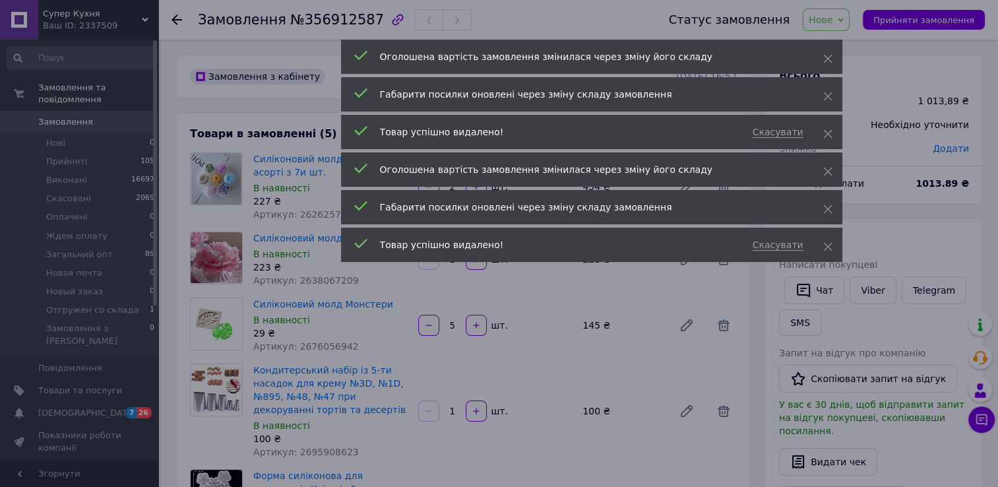
scroll to position [301, 0]
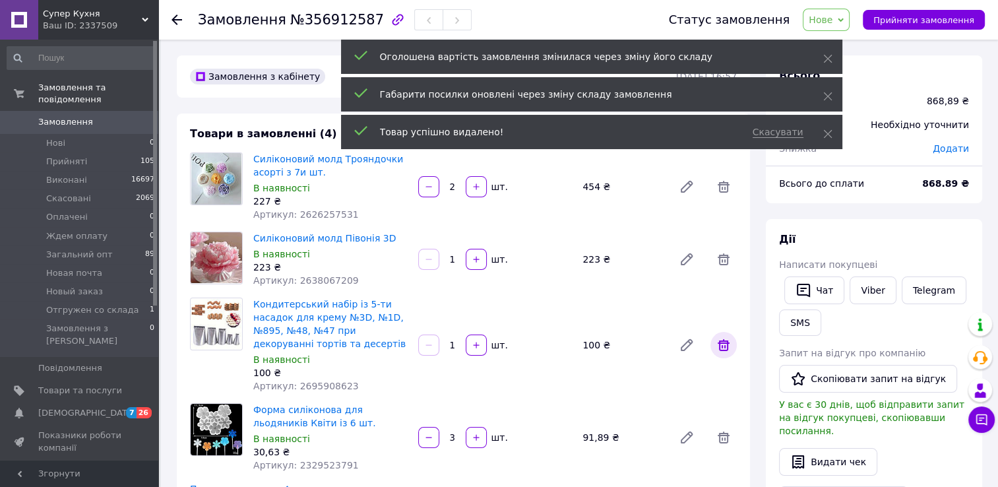
click at [722, 343] on icon at bounding box center [724, 345] width 12 height 12
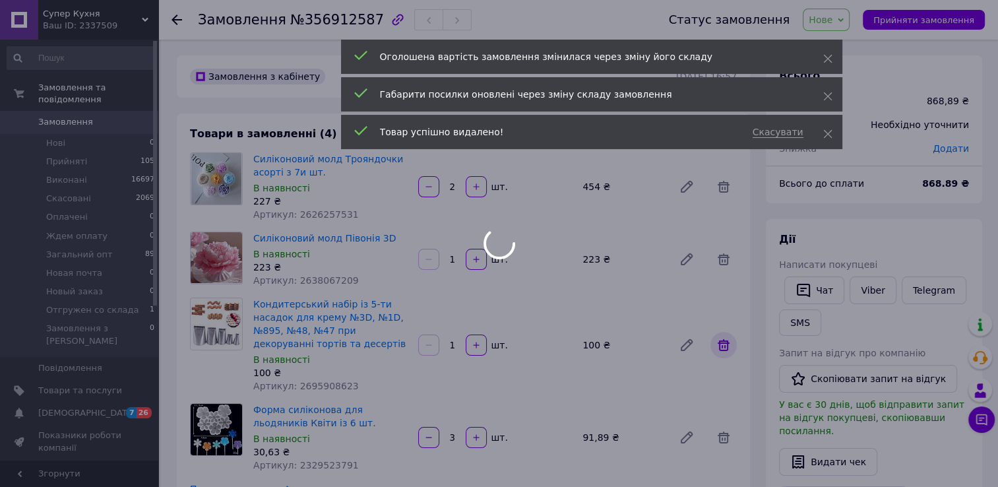
scroll to position [346, 0]
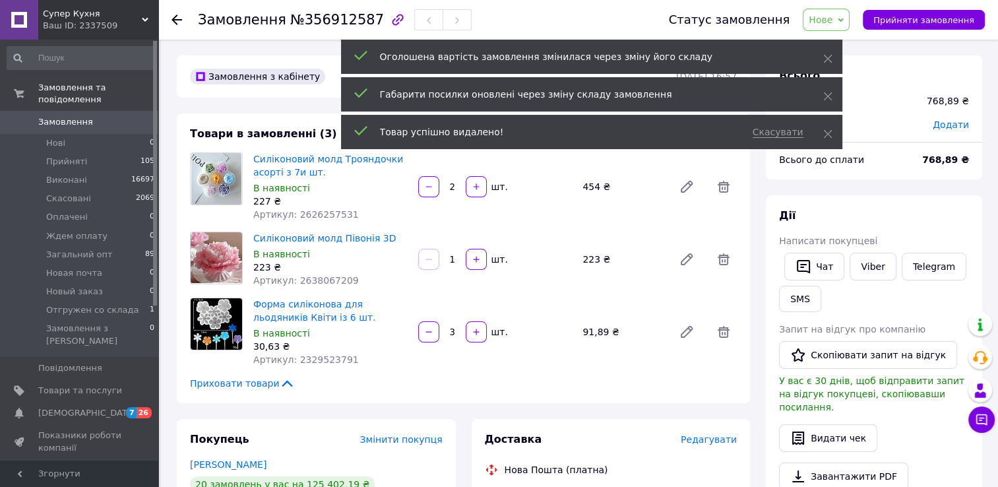
click at [722, 343] on span at bounding box center [724, 332] width 26 height 26
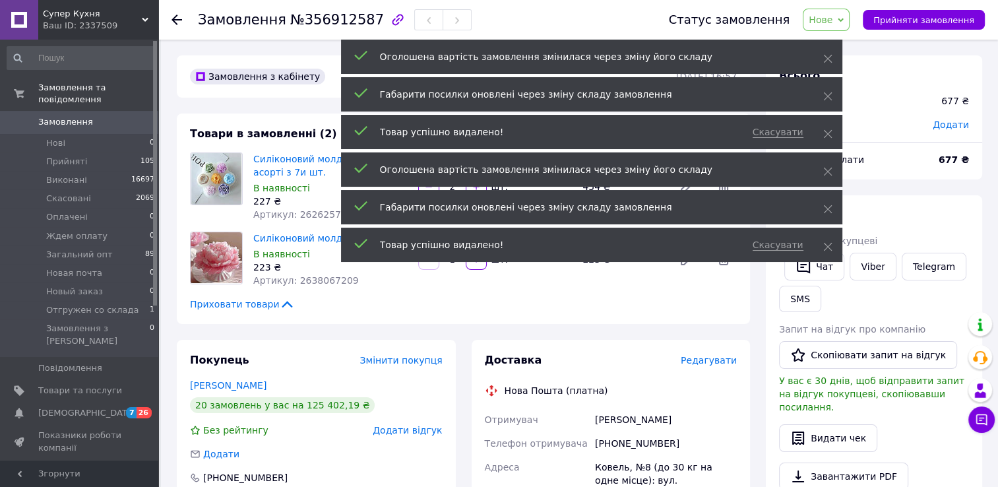
scroll to position [377, 0]
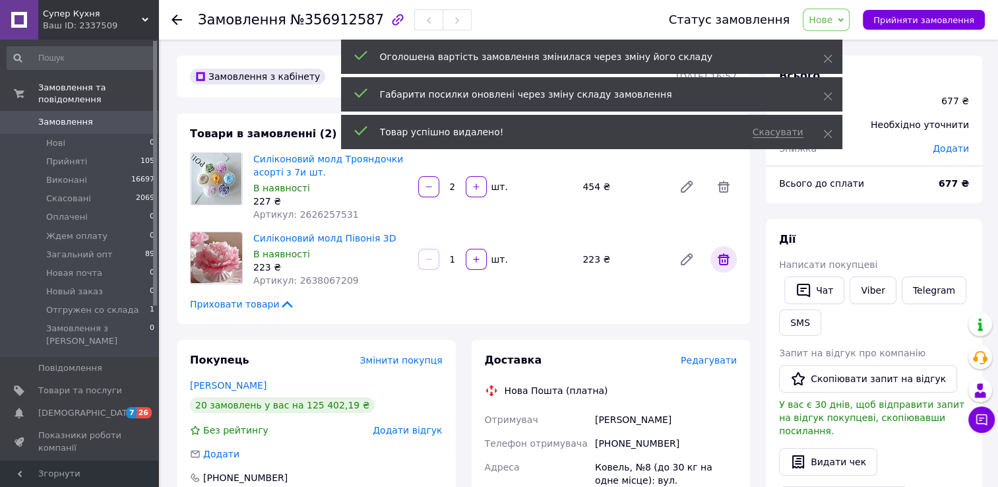
click at [724, 263] on icon at bounding box center [724, 259] width 16 height 16
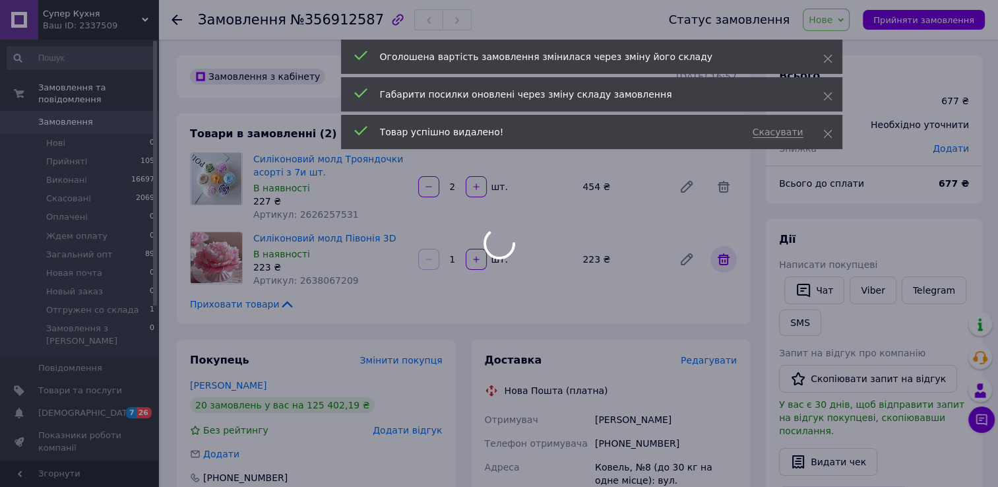
scroll to position [409, 0]
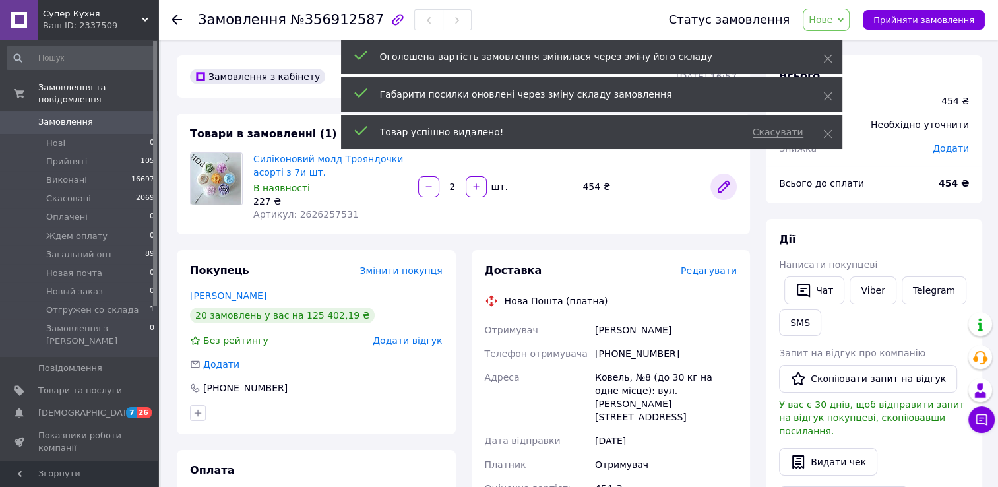
click at [726, 187] on icon at bounding box center [723, 186] width 11 height 11
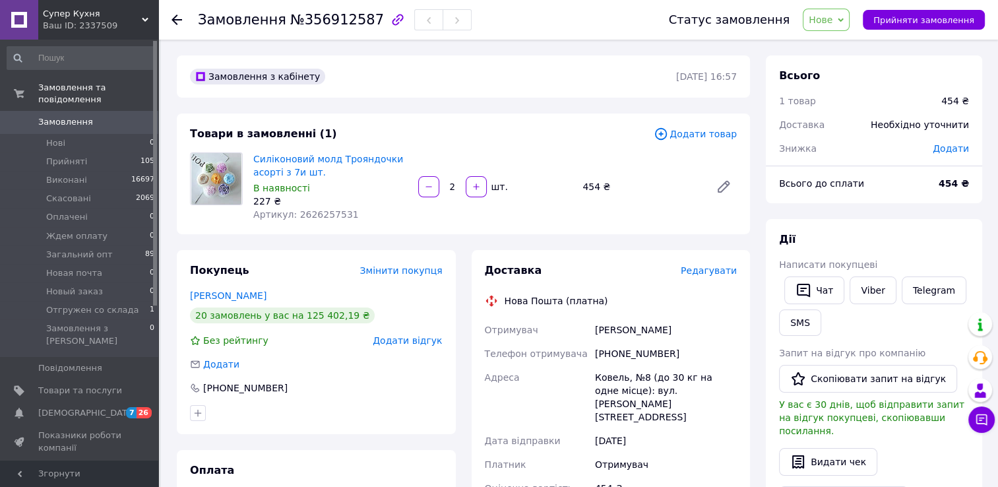
click at [704, 132] on span "Додати товар" at bounding box center [695, 134] width 83 height 15
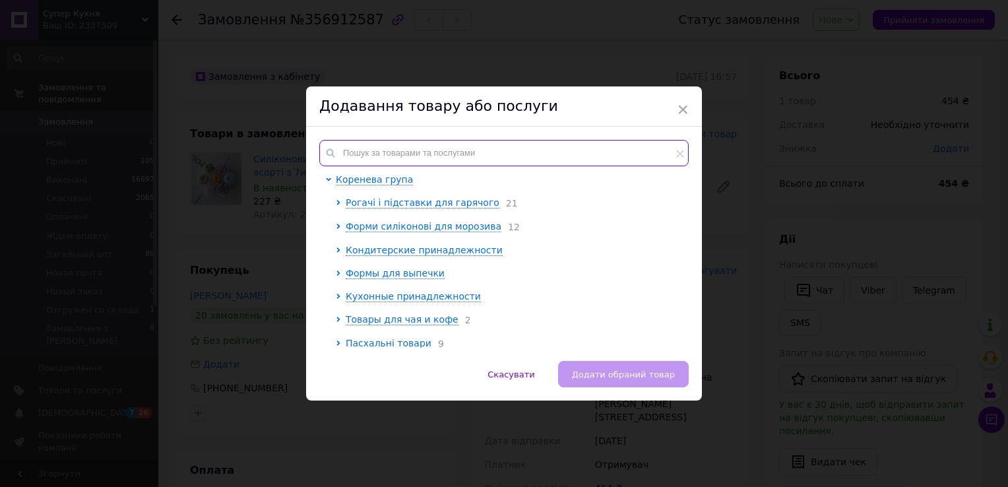
click at [350, 157] on input "text" at bounding box center [503, 153] width 369 height 26
type input "е"
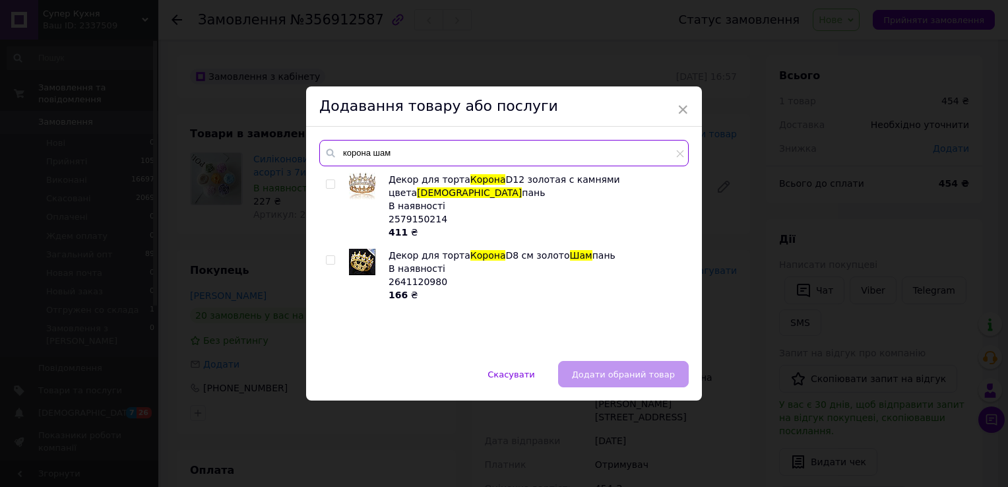
type input "корона шам"
click at [327, 183] on input "checkbox" at bounding box center [330, 184] width 9 height 9
checkbox input "true"
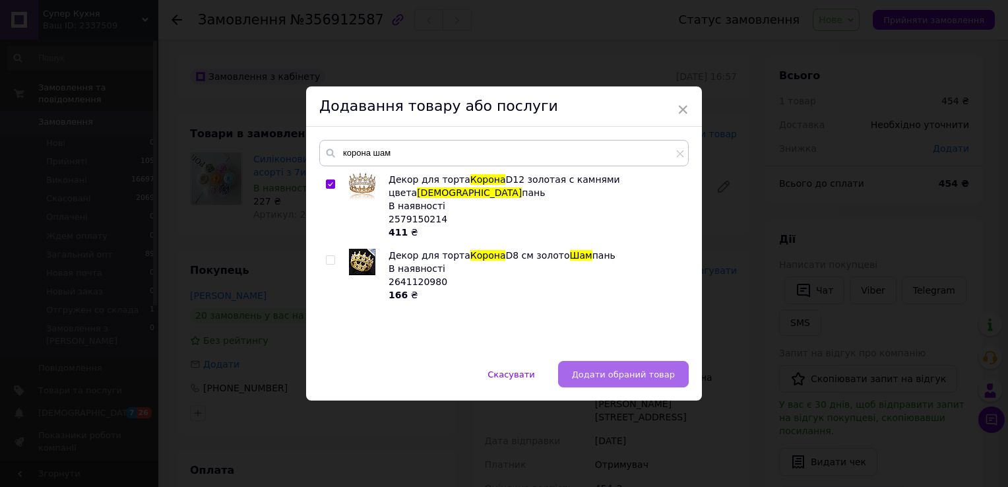
click at [597, 373] on span "Додати обраний товар" at bounding box center [623, 374] width 103 height 10
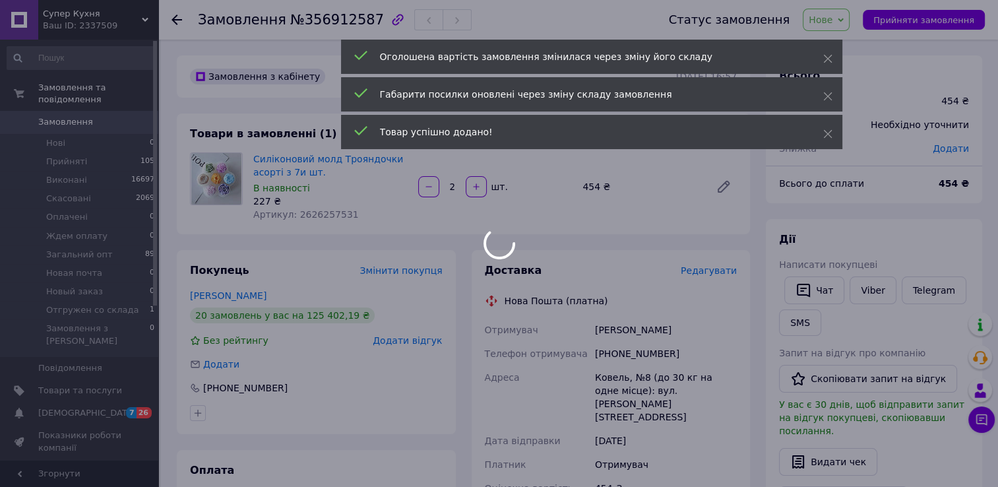
scroll to position [441, 0]
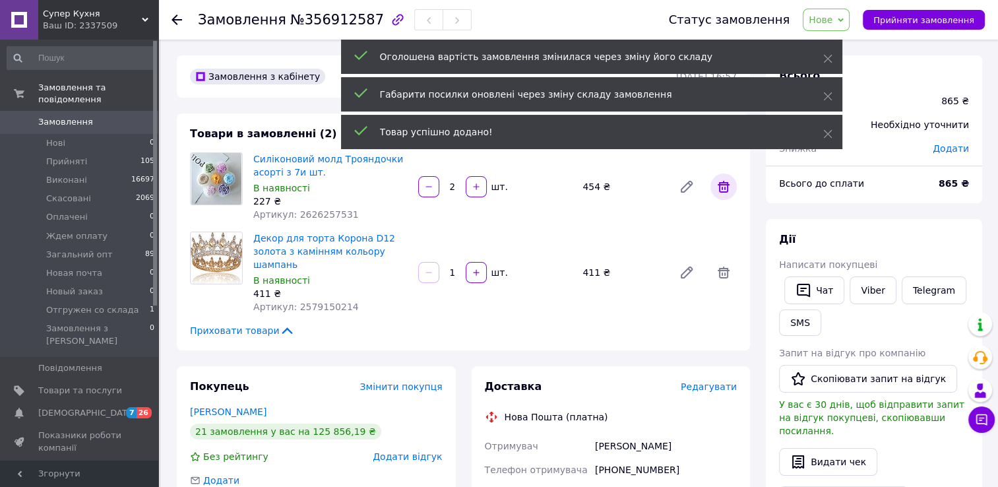
click at [724, 188] on icon at bounding box center [724, 187] width 16 height 16
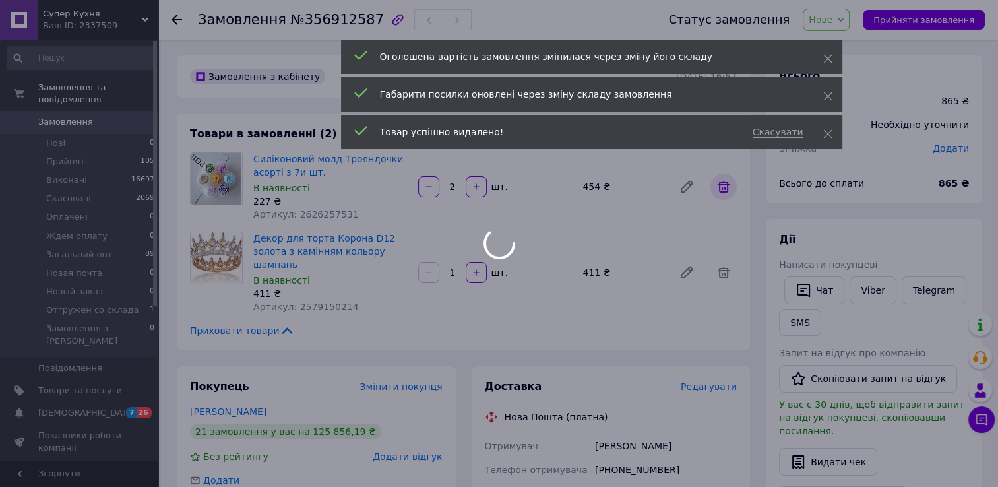
type input "1"
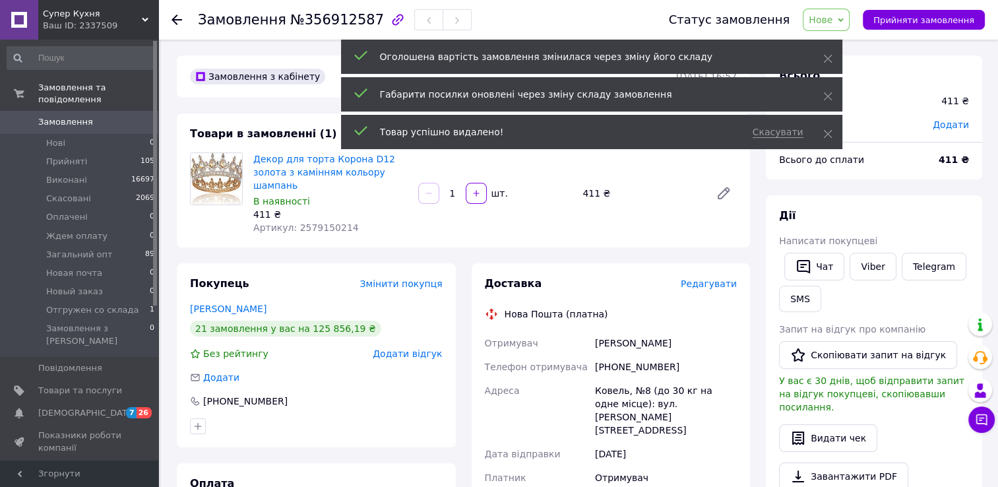
scroll to position [473, 0]
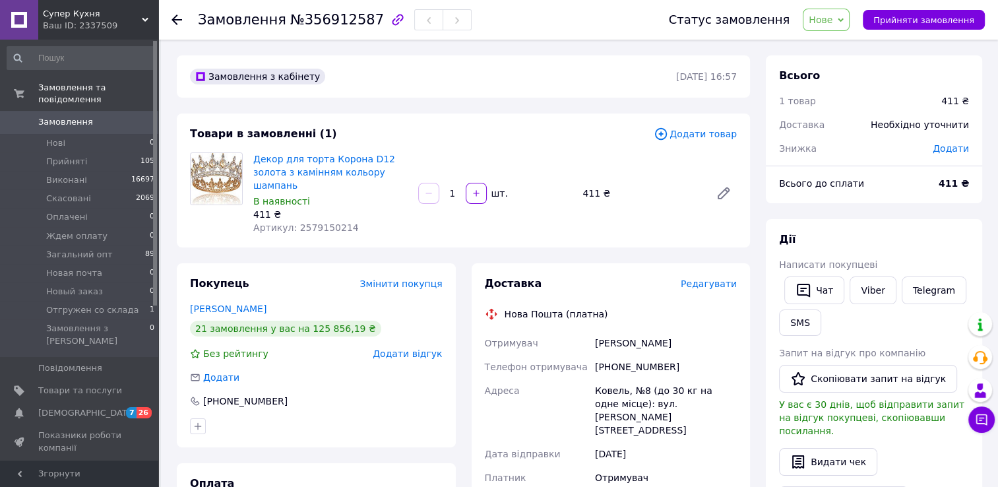
click at [707, 133] on span "Додати товар" at bounding box center [695, 134] width 83 height 15
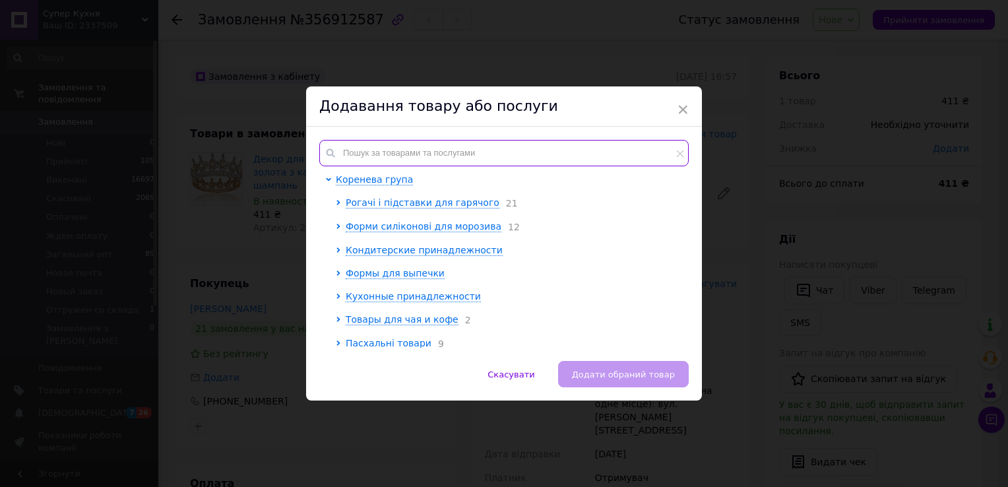
click at [353, 145] on input "text" at bounding box center [503, 153] width 369 height 26
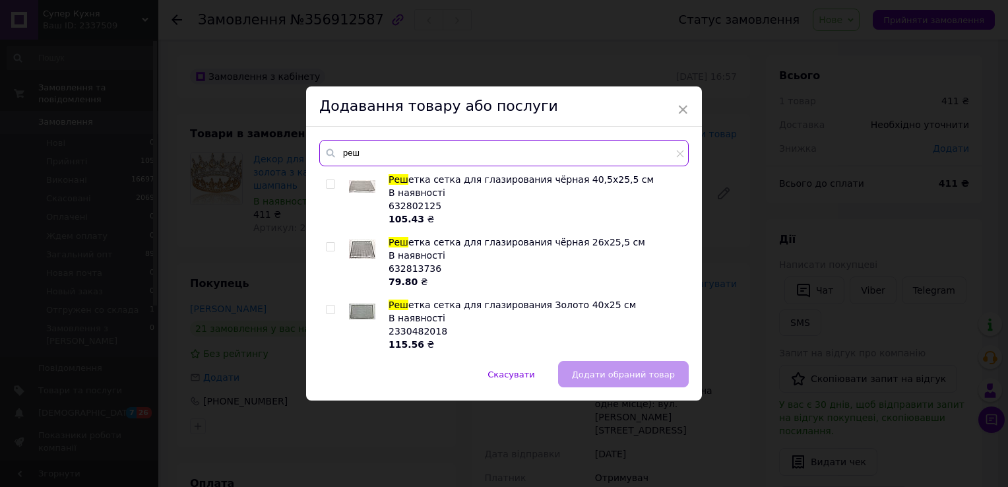
type input "реш"
click at [327, 185] on input "checkbox" at bounding box center [330, 184] width 9 height 9
checkbox input "true"
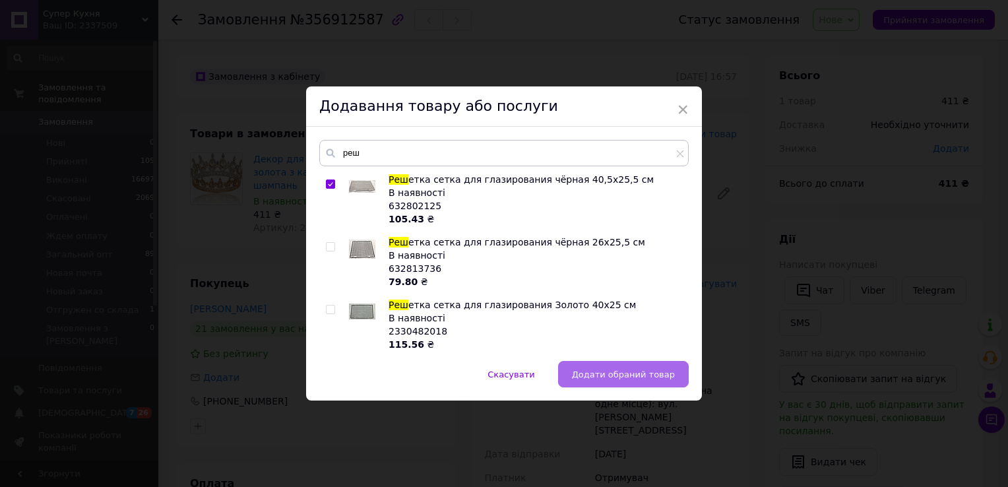
click at [583, 379] on span "Додати обраний товар" at bounding box center [623, 374] width 103 height 10
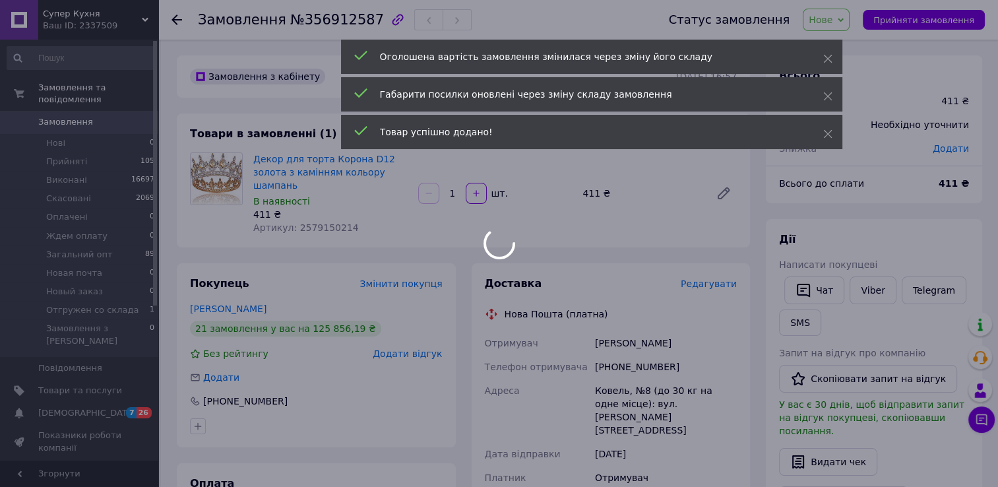
scroll to position [505, 0]
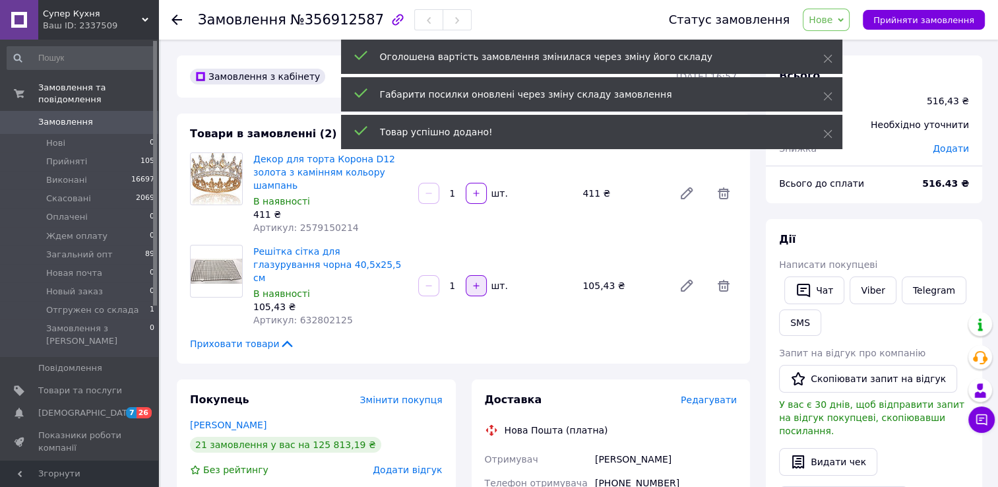
click at [475, 282] on icon "button" at bounding box center [476, 285] width 6 height 6
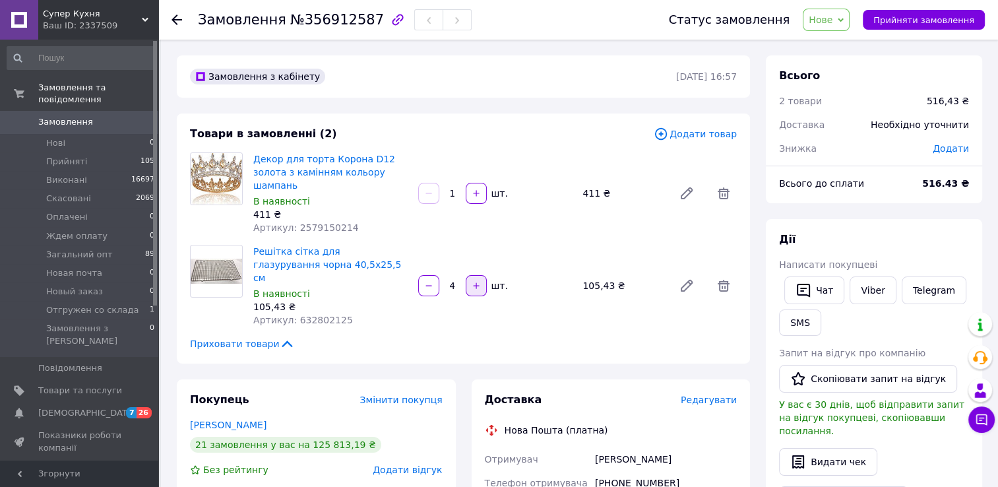
click at [475, 282] on icon "button" at bounding box center [476, 285] width 6 height 6
type input "5"
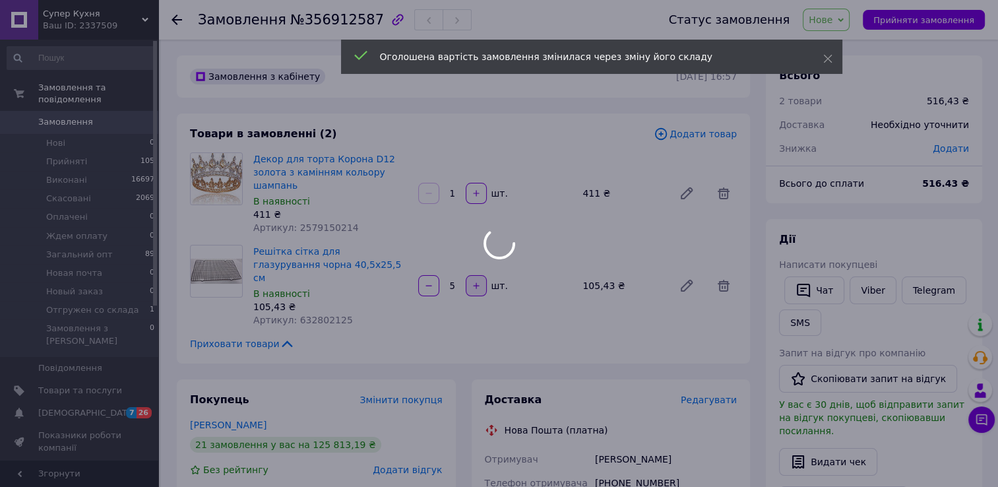
type input "5"
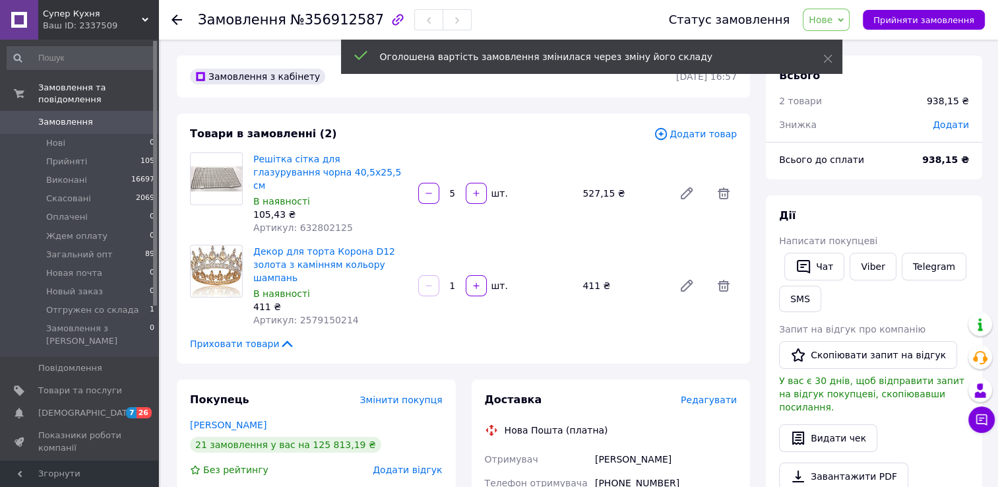
scroll to position [537, 0]
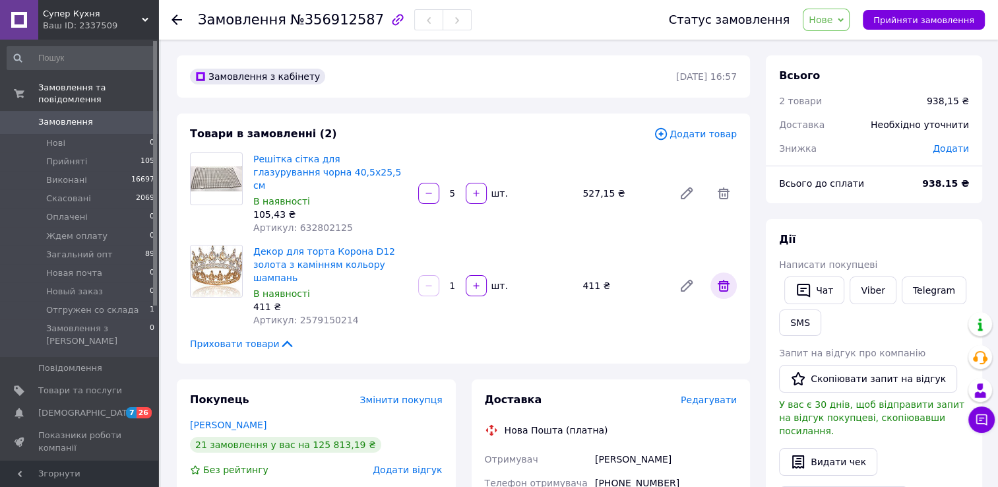
click at [724, 278] on icon at bounding box center [724, 286] width 16 height 16
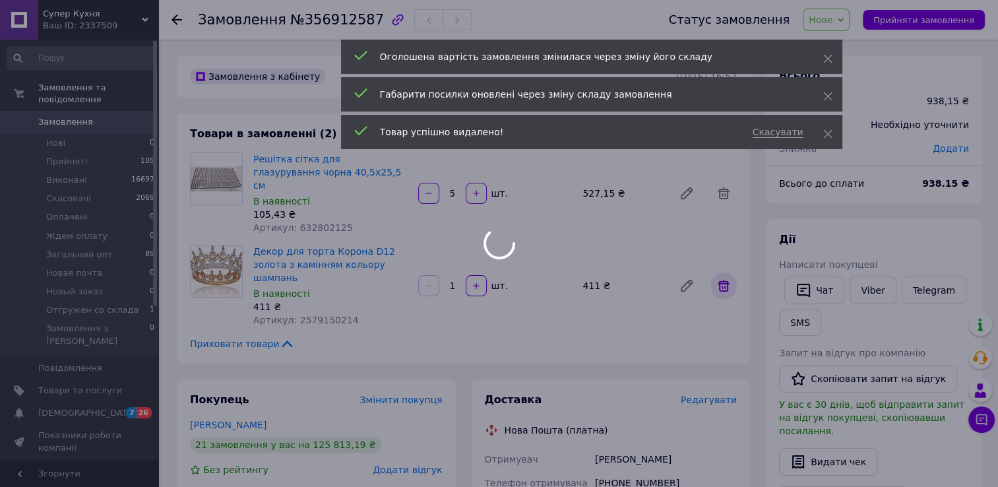
scroll to position [569, 0]
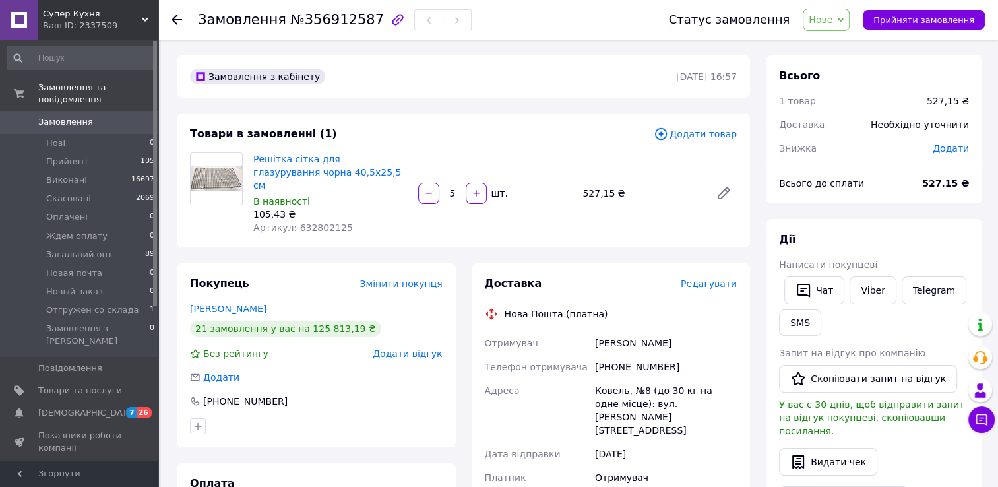
click at [689, 139] on span "Додати товар" at bounding box center [695, 134] width 83 height 15
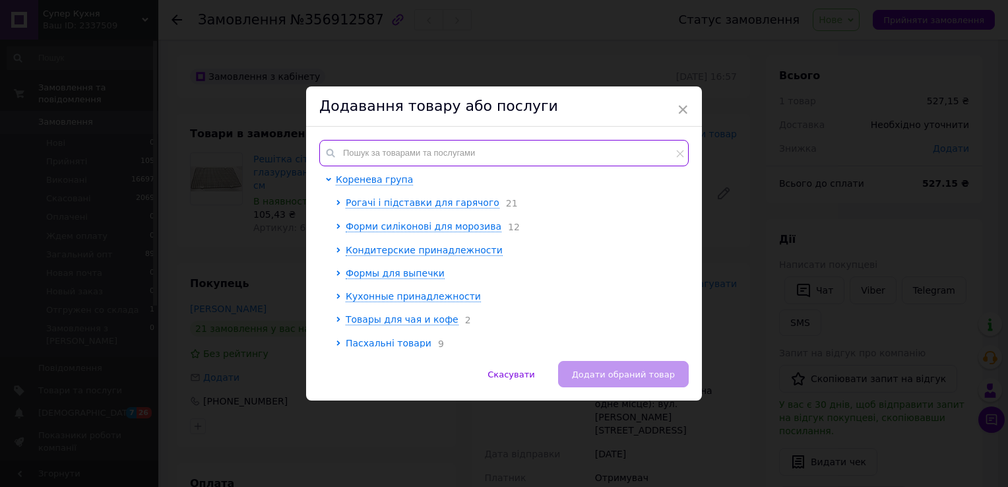
click at [350, 162] on input "text" at bounding box center [503, 153] width 369 height 26
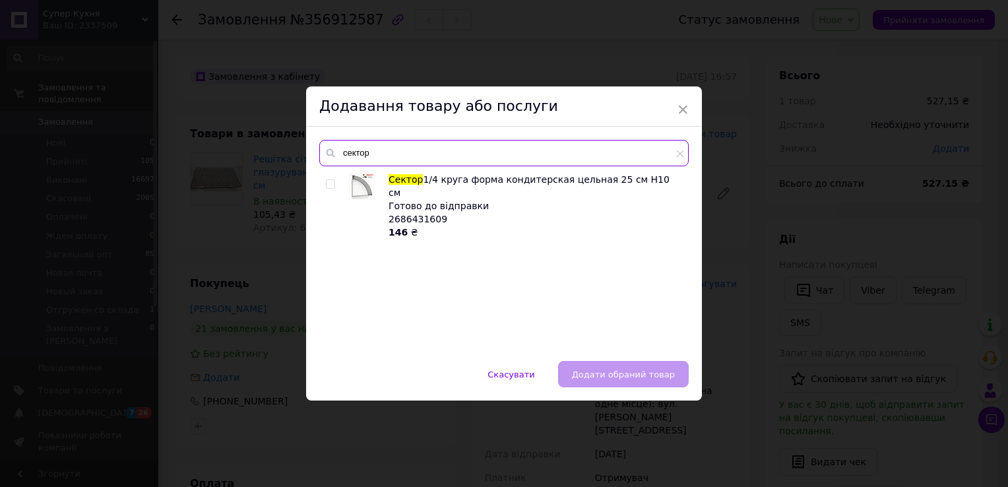
type input "сектор"
click at [329, 181] on input "checkbox" at bounding box center [330, 184] width 9 height 9
checkbox input "true"
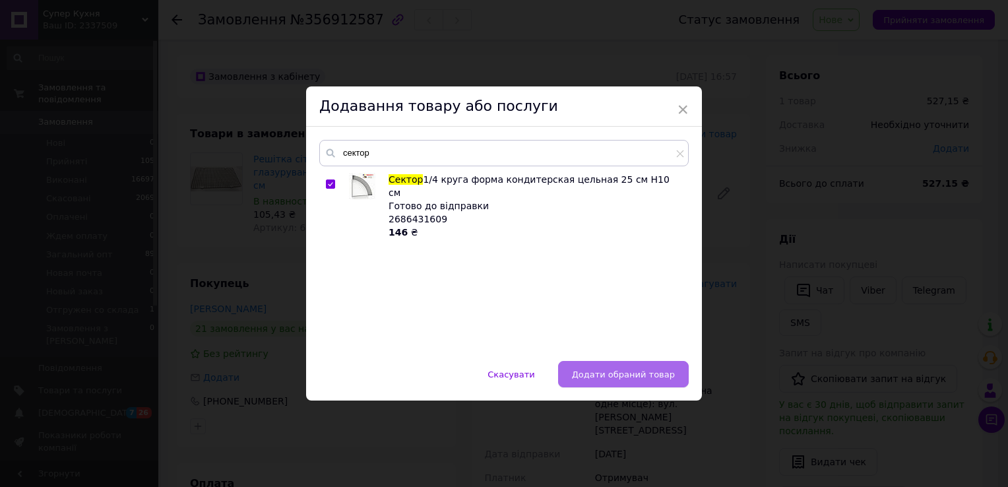
click at [584, 365] on button "Додати обраний товар" at bounding box center [623, 374] width 131 height 26
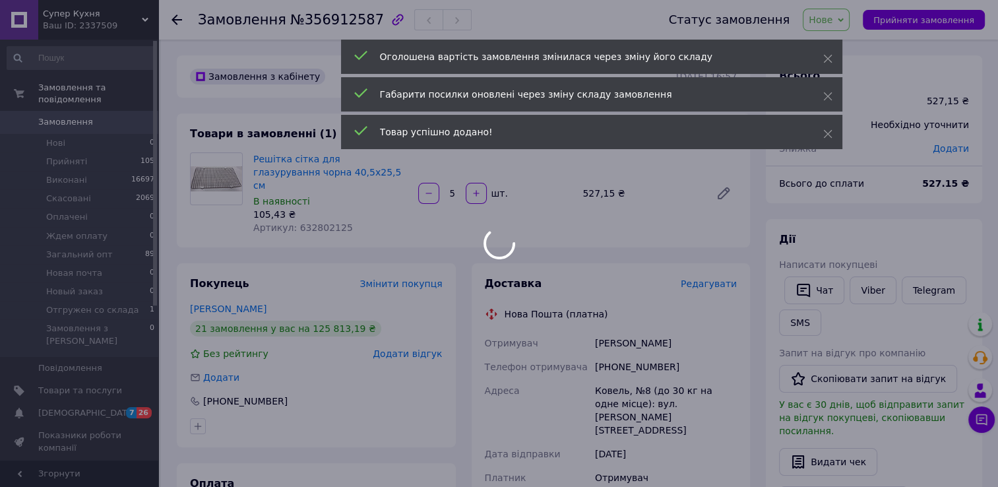
scroll to position [601, 0]
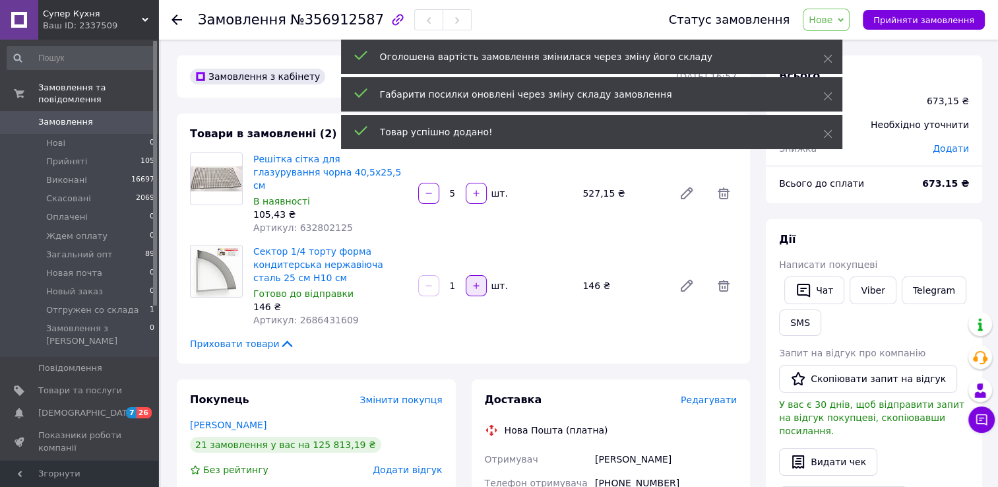
click at [475, 281] on icon "button" at bounding box center [476, 285] width 9 height 9
type input "2"
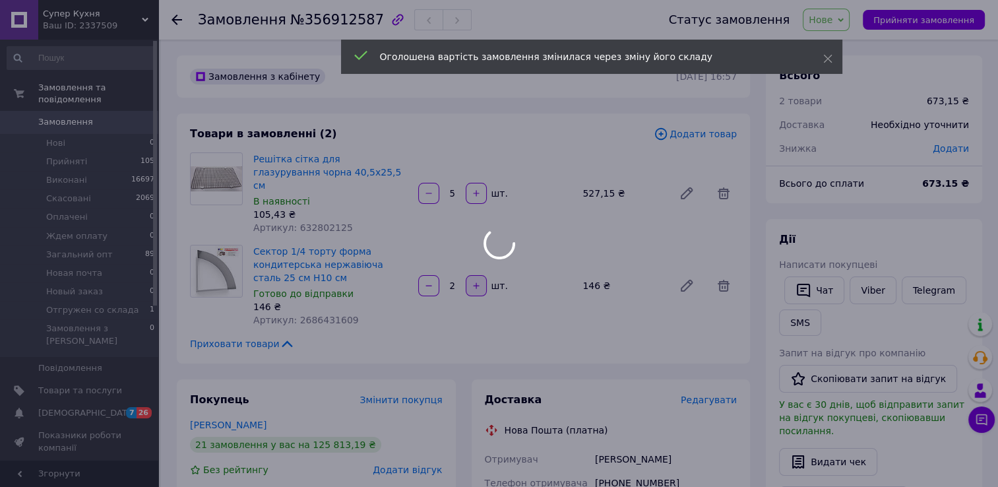
scroll to position [633, 0]
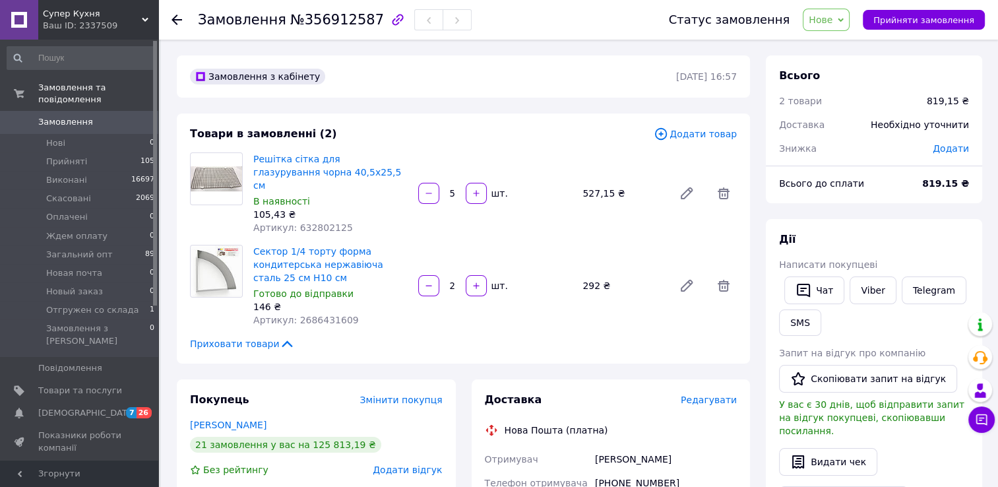
click at [692, 134] on span "Додати товар" at bounding box center [695, 134] width 83 height 15
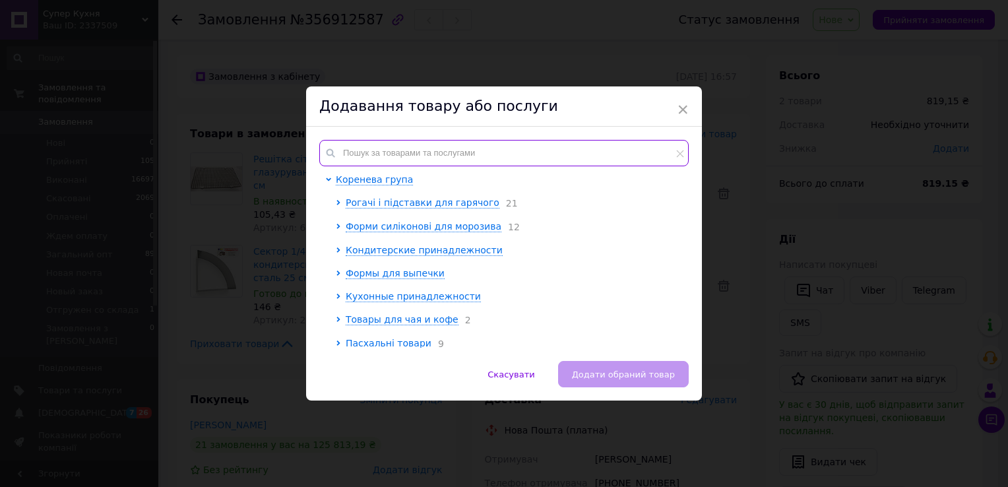
click at [350, 157] on input "text" at bounding box center [503, 153] width 369 height 26
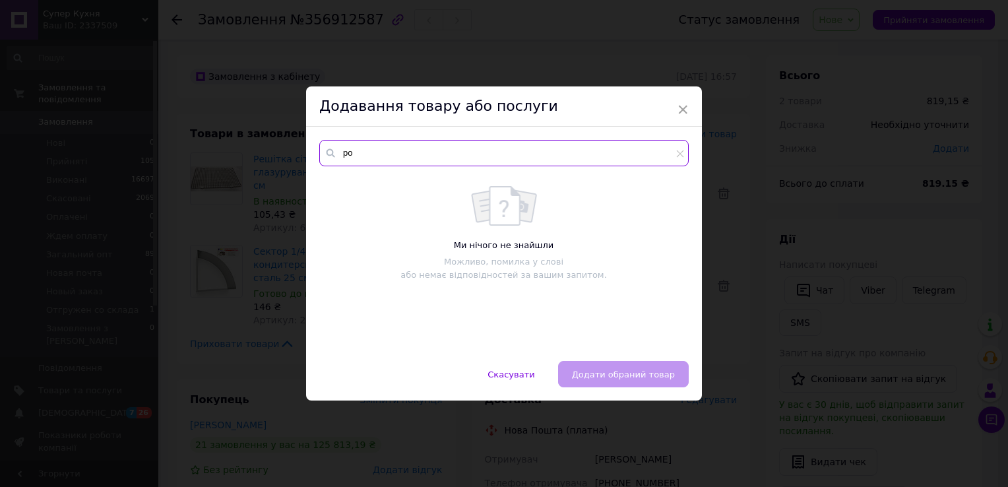
type input "р"
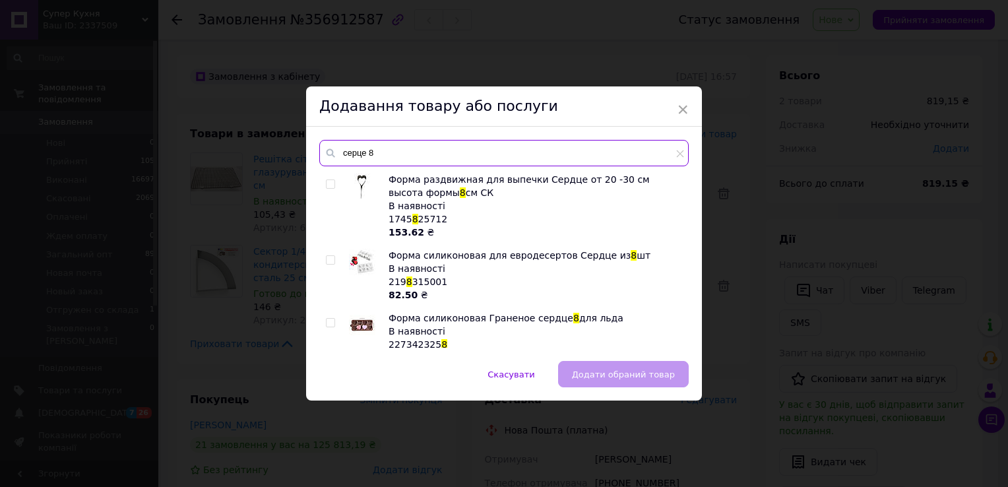
type input "серце 8"
click at [331, 186] on input "checkbox" at bounding box center [330, 184] width 9 height 9
checkbox input "true"
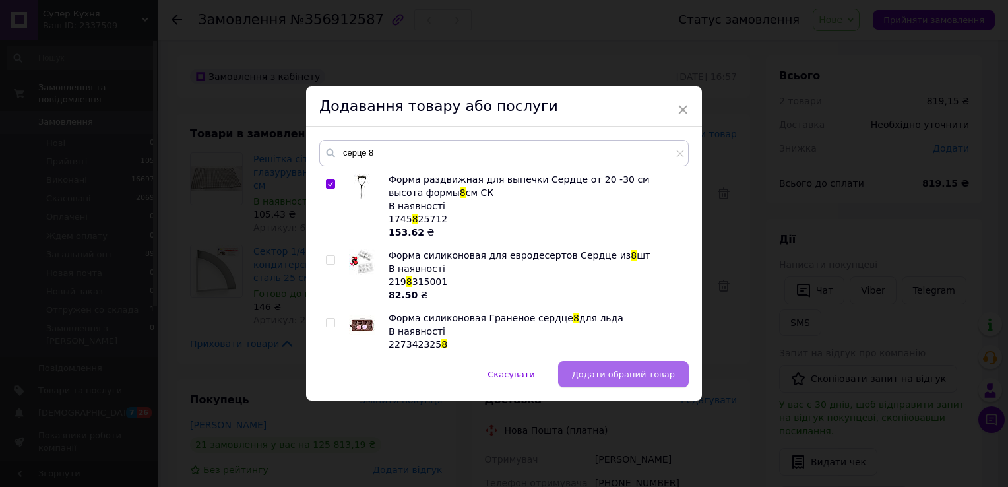
click at [580, 376] on button "Додати обраний товар" at bounding box center [623, 374] width 131 height 26
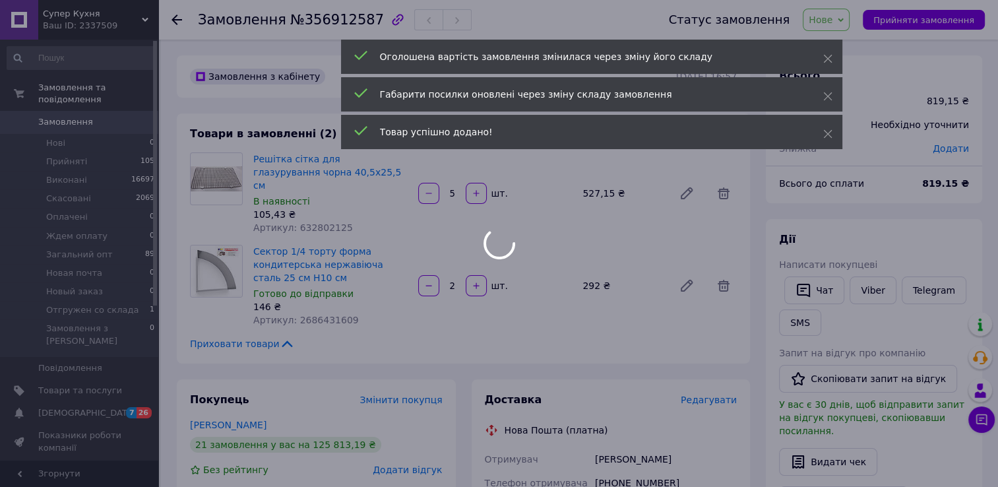
scroll to position [664, 0]
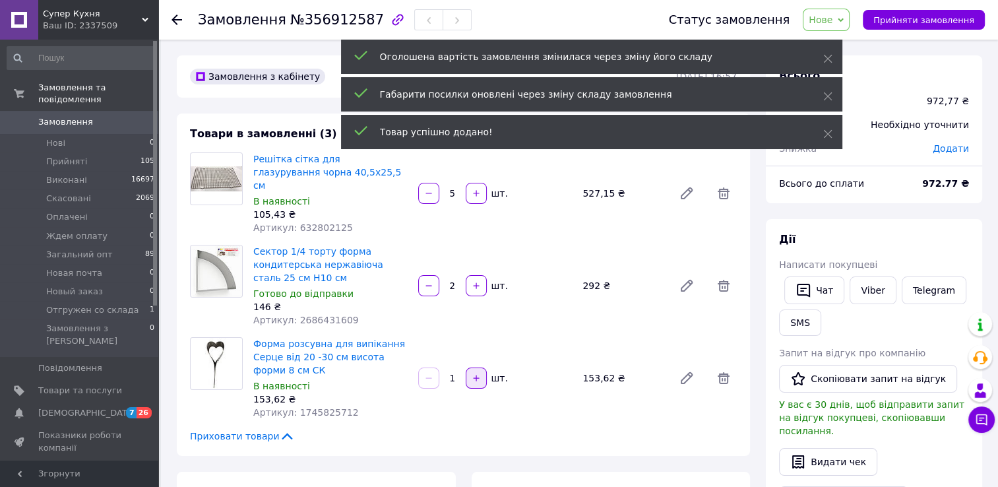
click at [478, 373] on icon "button" at bounding box center [476, 377] width 9 height 9
type input "2"
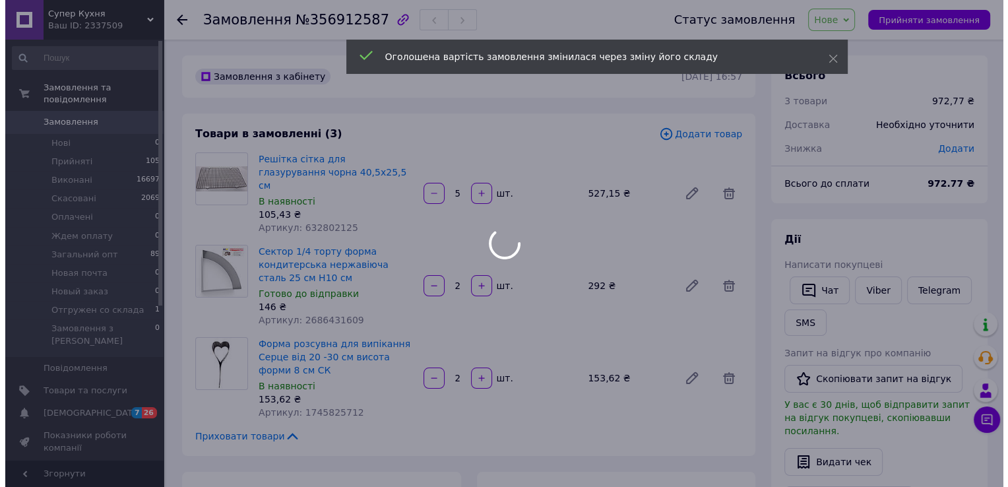
scroll to position [697, 0]
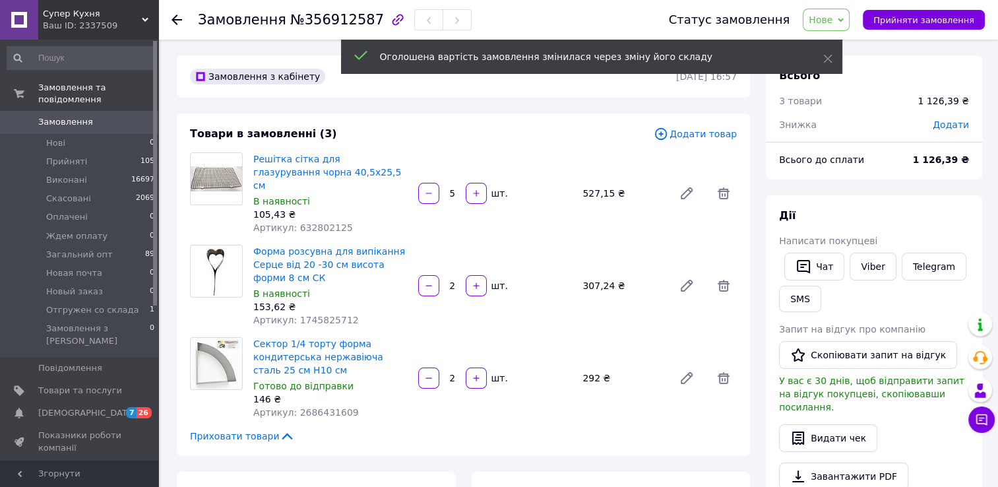
click at [698, 133] on span "Додати товар" at bounding box center [695, 134] width 83 height 15
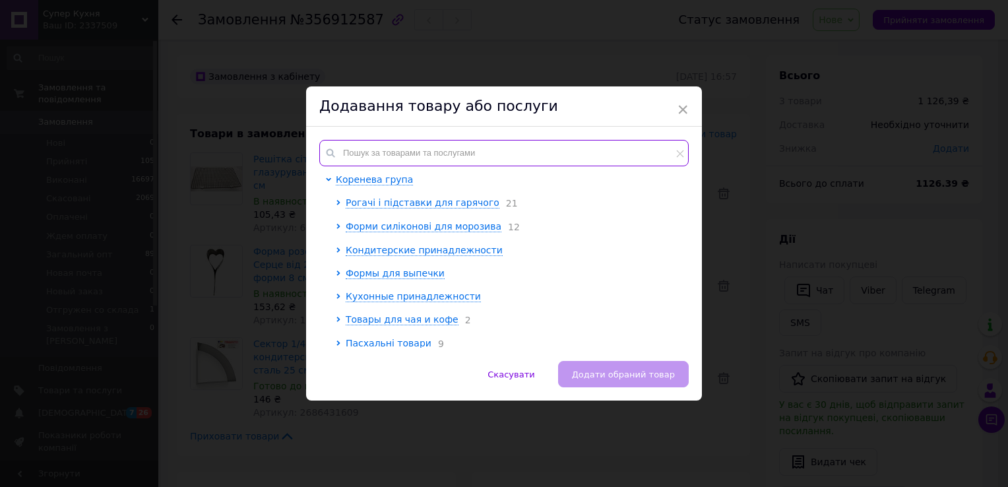
click at [340, 143] on input "text" at bounding box center [503, 153] width 369 height 26
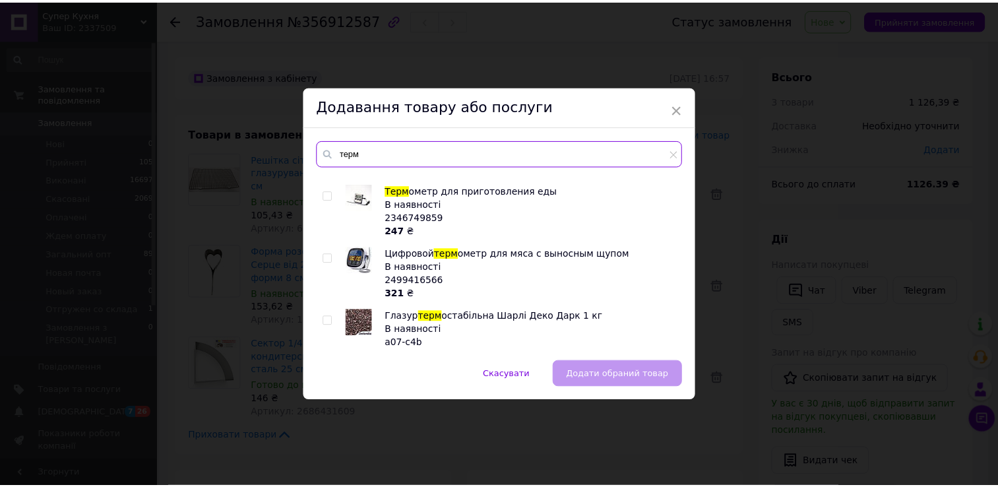
scroll to position [441, 0]
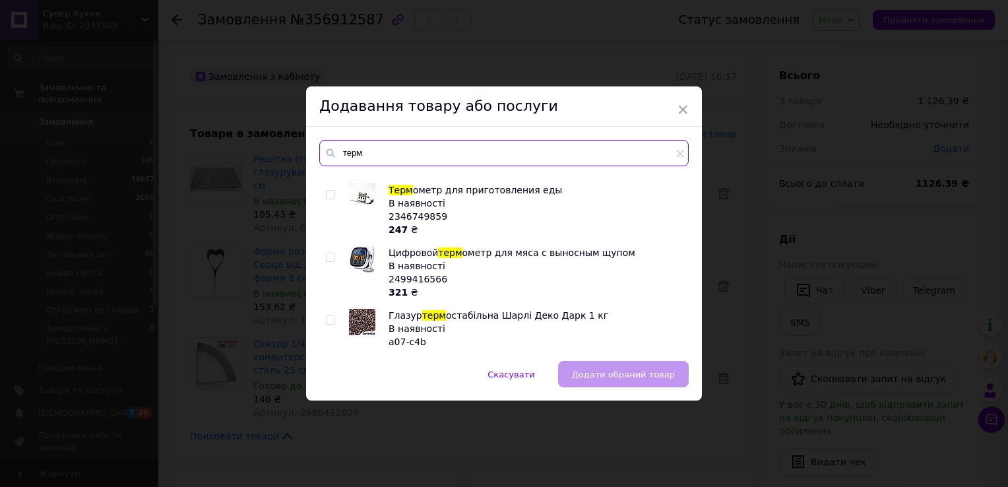
type input "терм"
click at [327, 191] on input "checkbox" at bounding box center [330, 195] width 9 height 9
checkbox input "true"
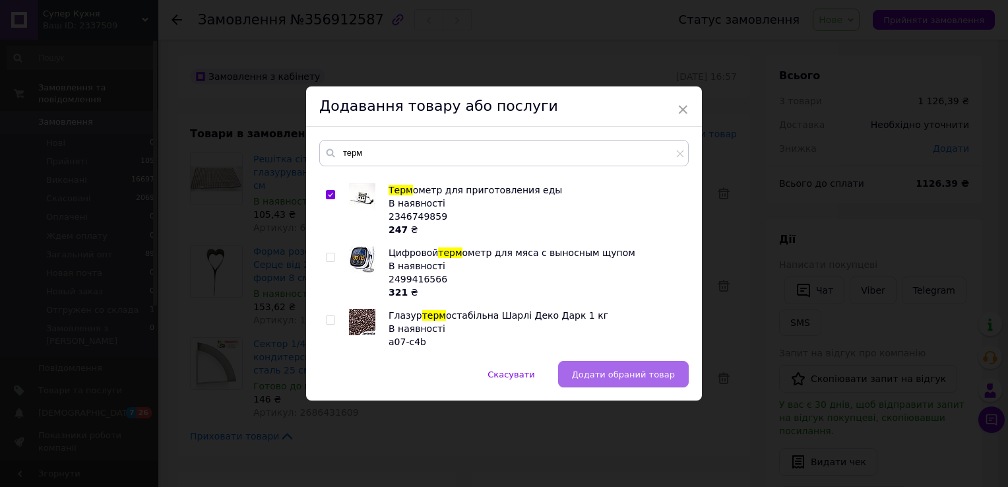
click at [592, 387] on button "Додати обраний товар" at bounding box center [623, 374] width 131 height 26
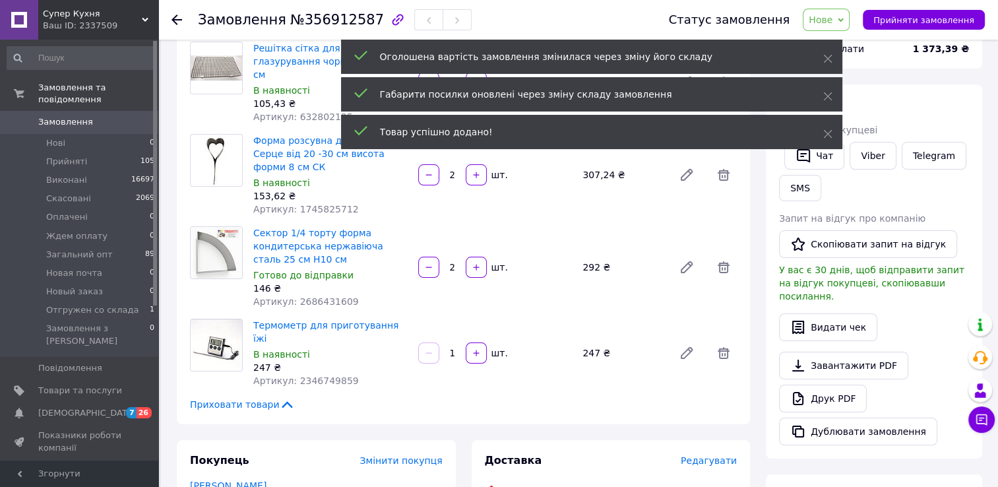
scroll to position [112, 0]
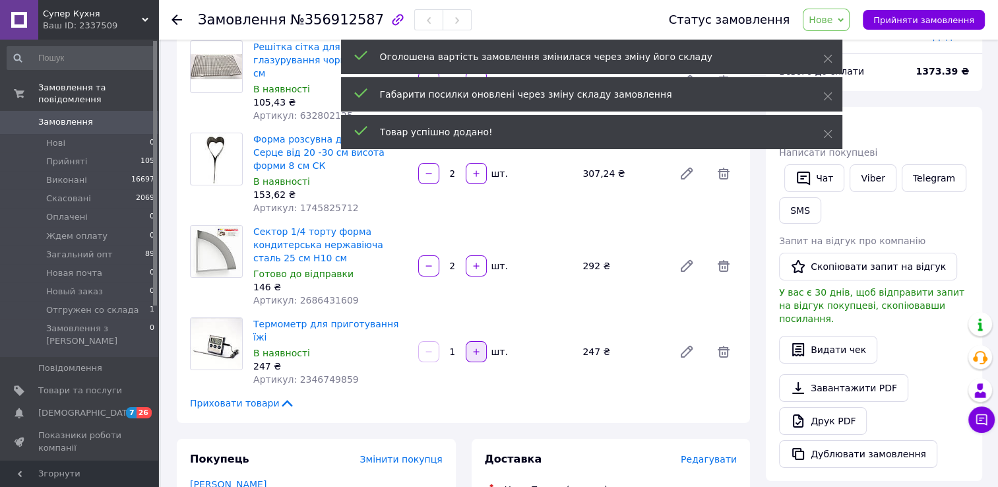
click at [476, 348] on icon "button" at bounding box center [476, 351] width 6 height 6
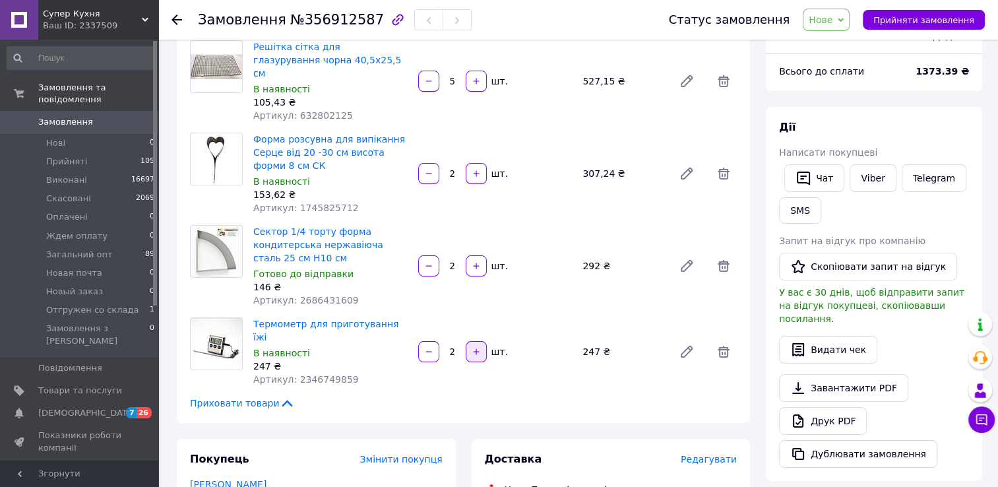
click at [476, 348] on icon "button" at bounding box center [476, 351] width 6 height 6
type input "4"
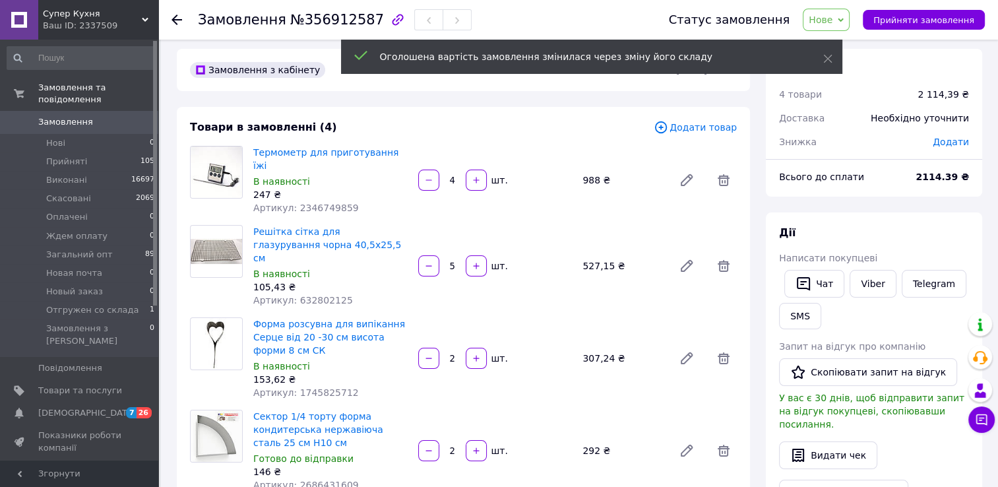
scroll to position [2, 0]
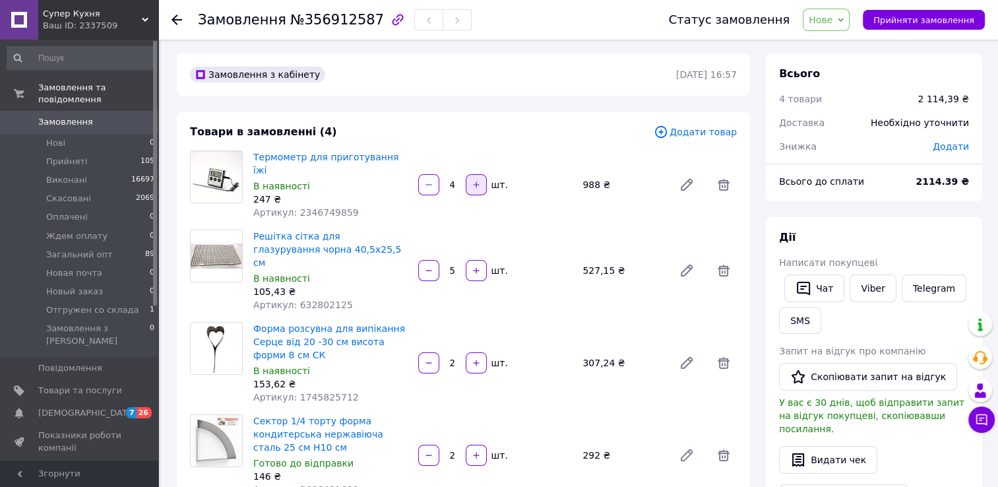
click at [473, 180] on icon "button" at bounding box center [476, 184] width 9 height 9
type input "5"
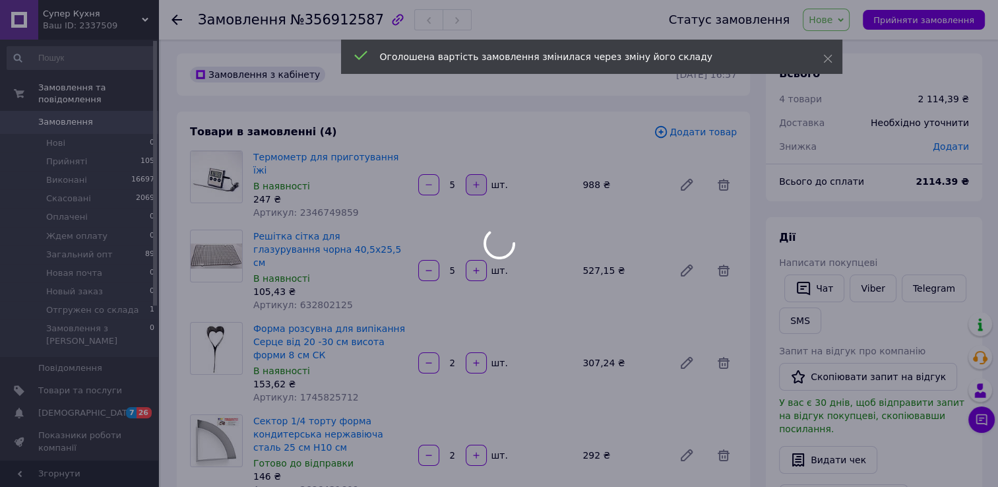
scroll to position [792, 0]
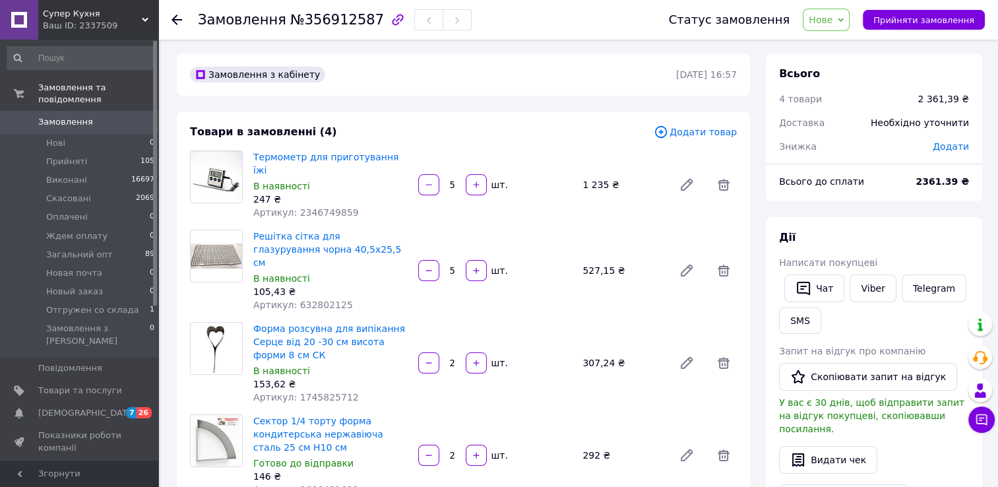
click at [700, 135] on span "Додати товар" at bounding box center [695, 132] width 83 height 15
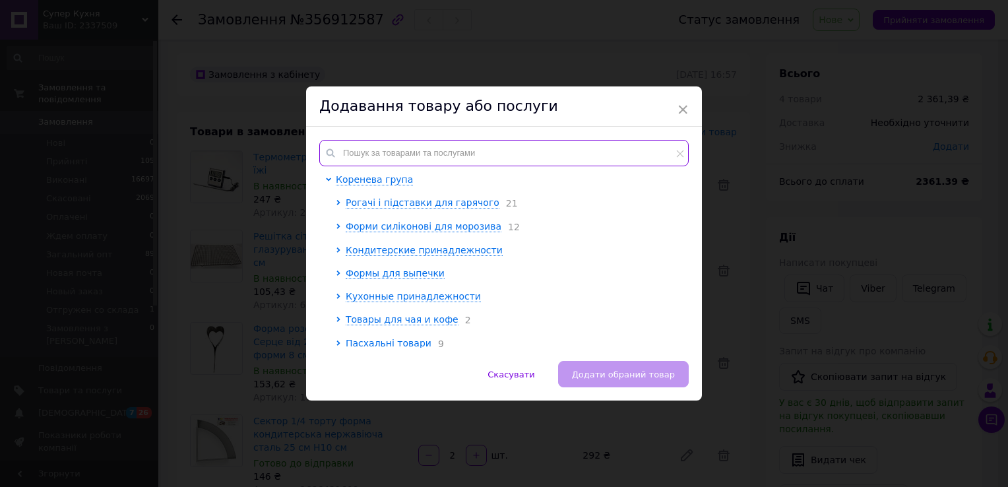
click at [362, 147] on input "text" at bounding box center [503, 153] width 369 height 26
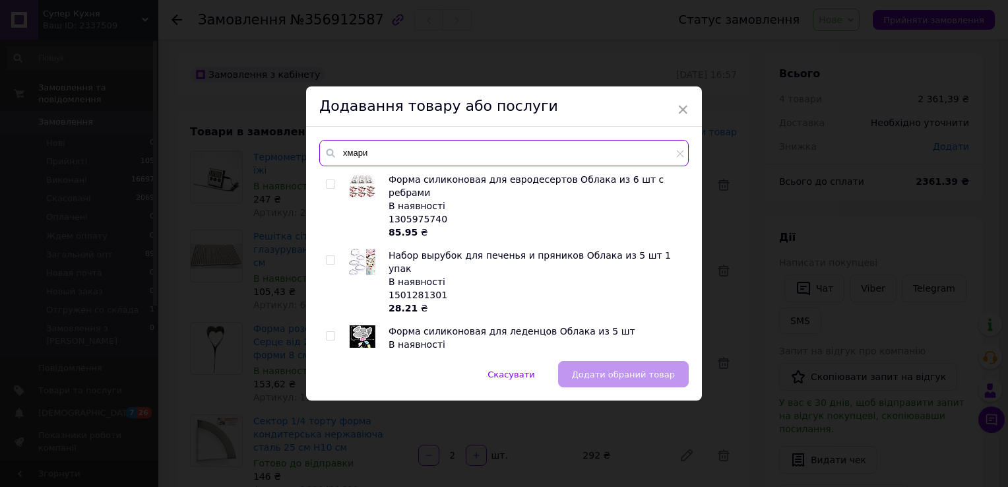
type input "хмари"
click at [328, 187] on input "checkbox" at bounding box center [330, 184] width 9 height 9
checkbox input "true"
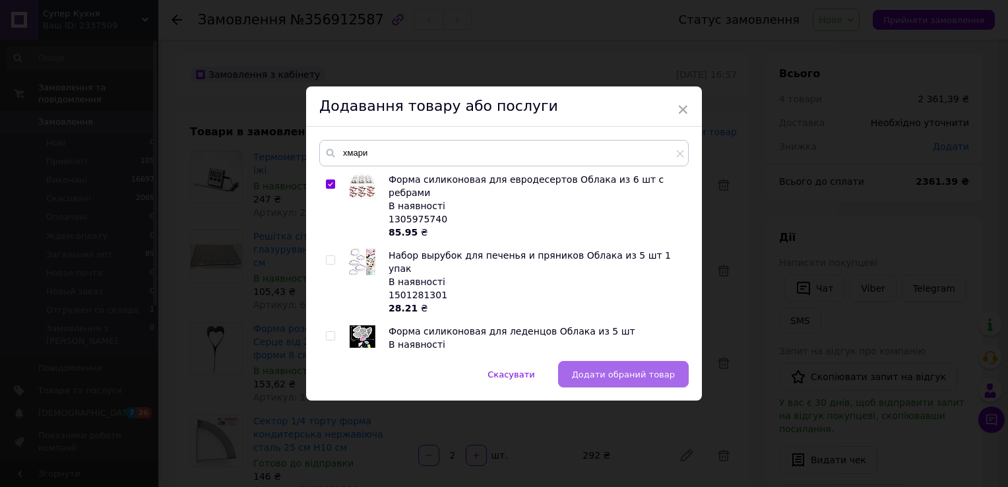
click at [581, 367] on button "Додати обраний товар" at bounding box center [623, 374] width 131 height 26
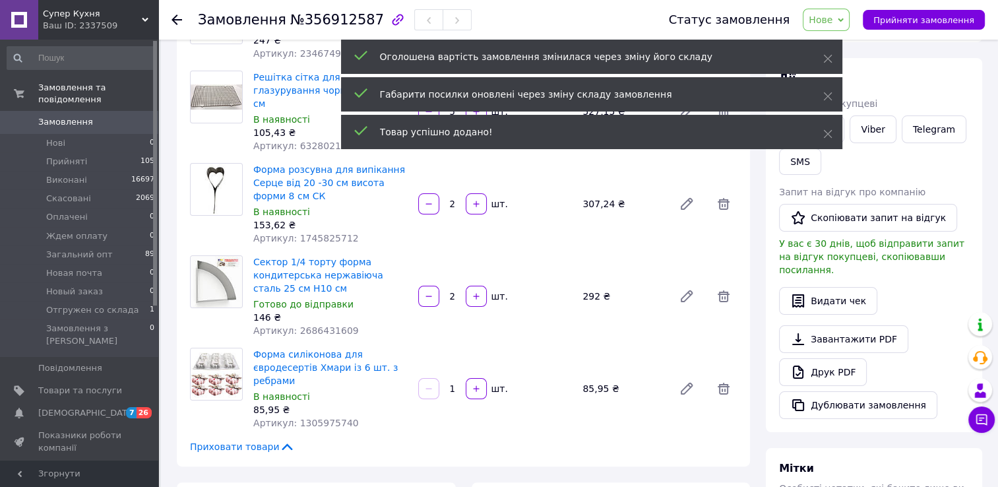
scroll to position [168, 0]
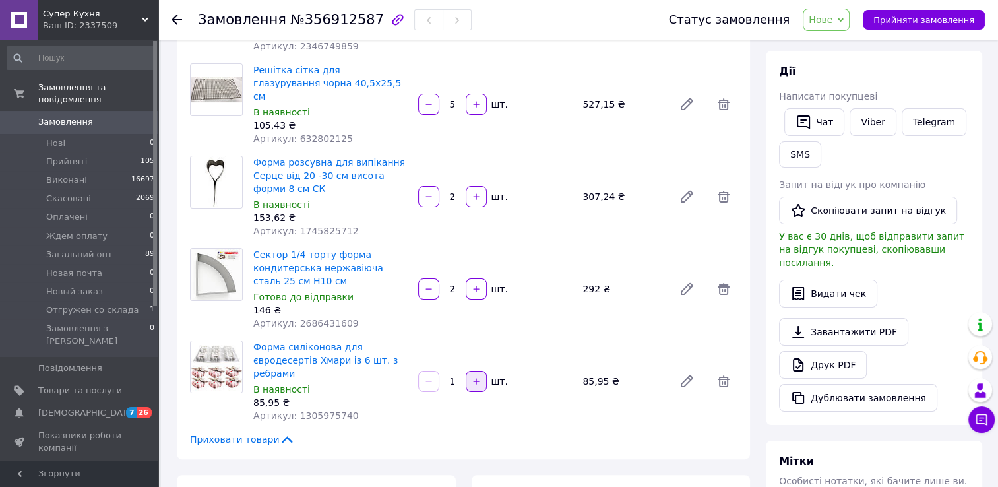
click at [476, 377] on icon "button" at bounding box center [476, 381] width 9 height 9
type input "3"
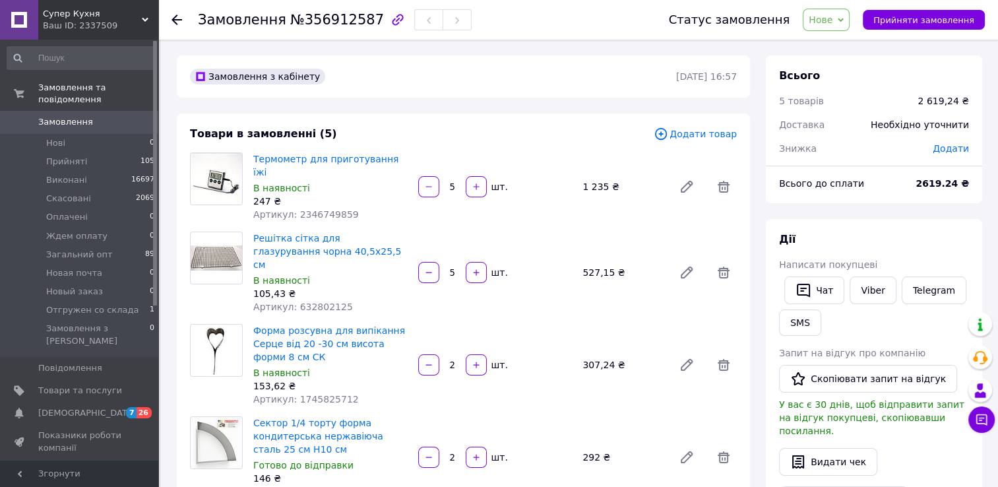
click at [689, 136] on span "Додати товар" at bounding box center [695, 134] width 83 height 15
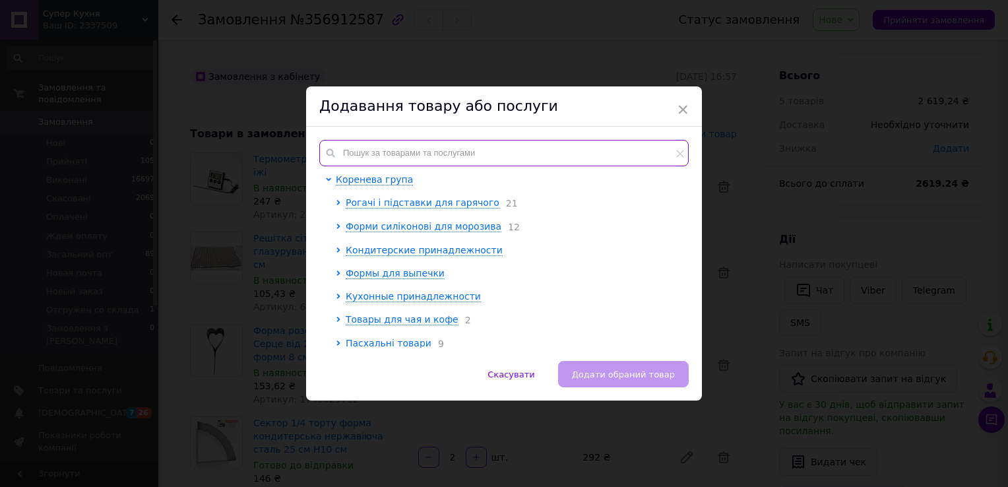
click at [338, 152] on input "text" at bounding box center [503, 153] width 369 height 26
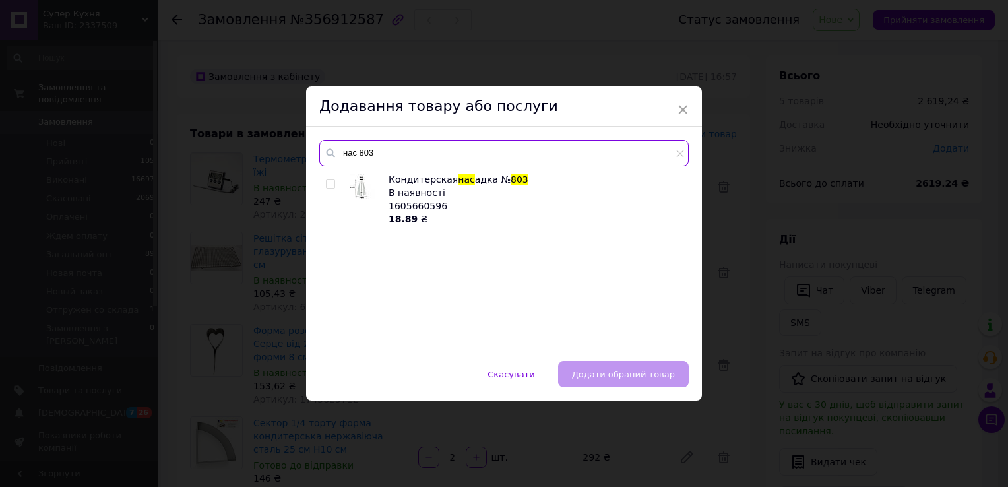
type input "нас 803"
click at [328, 186] on input "checkbox" at bounding box center [330, 184] width 9 height 9
checkbox input "true"
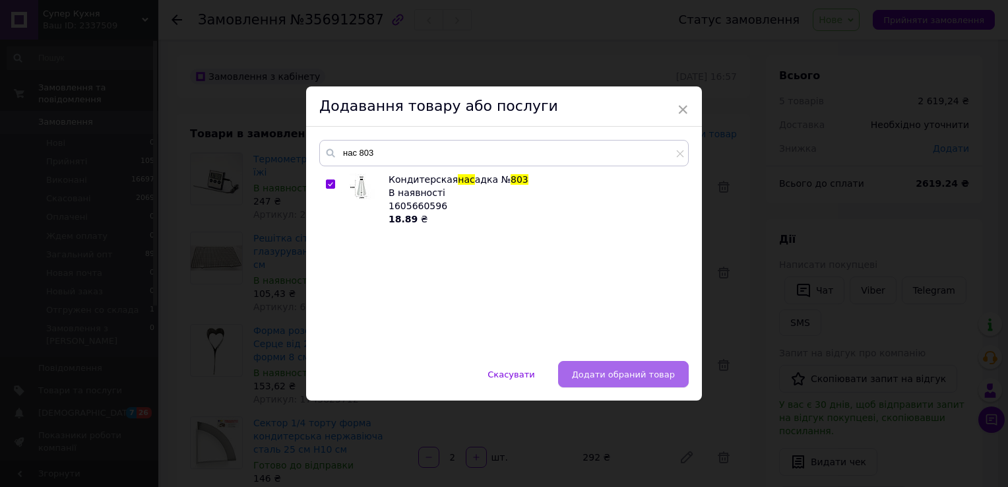
click at [583, 377] on span "Додати обраний товар" at bounding box center [623, 374] width 103 height 10
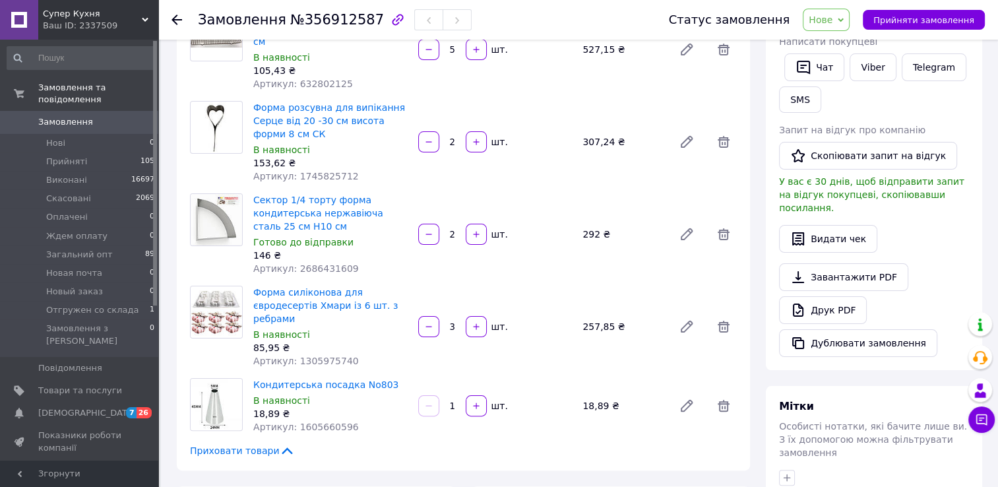
scroll to position [226, 0]
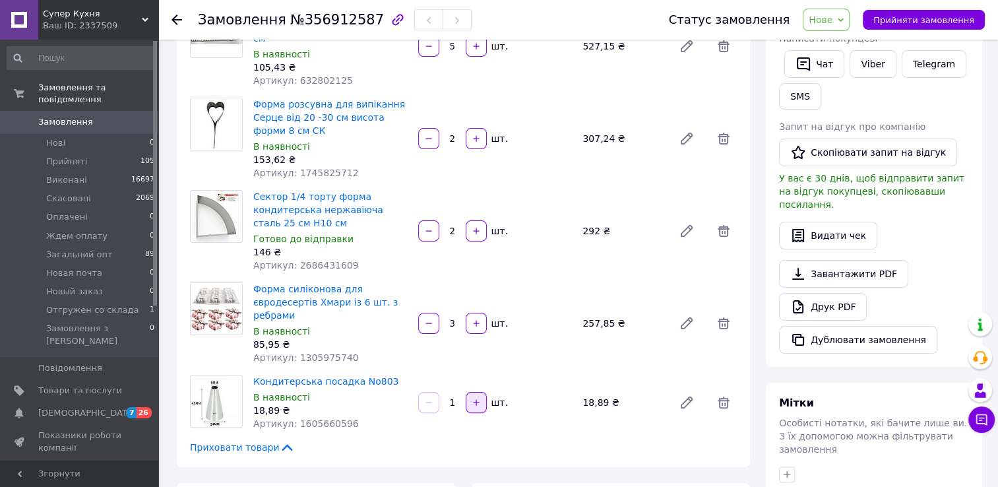
click at [472, 398] on icon "button" at bounding box center [476, 402] width 9 height 9
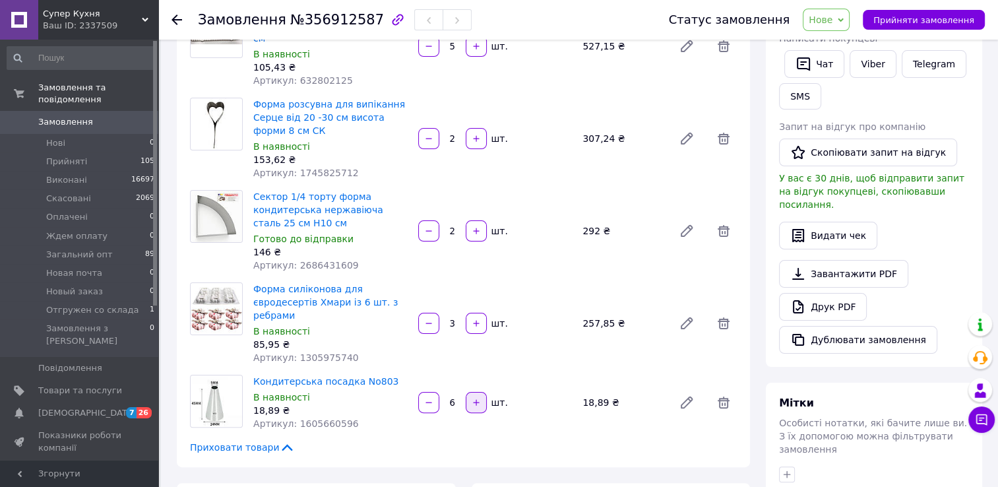
click at [472, 398] on icon "button" at bounding box center [476, 402] width 9 height 9
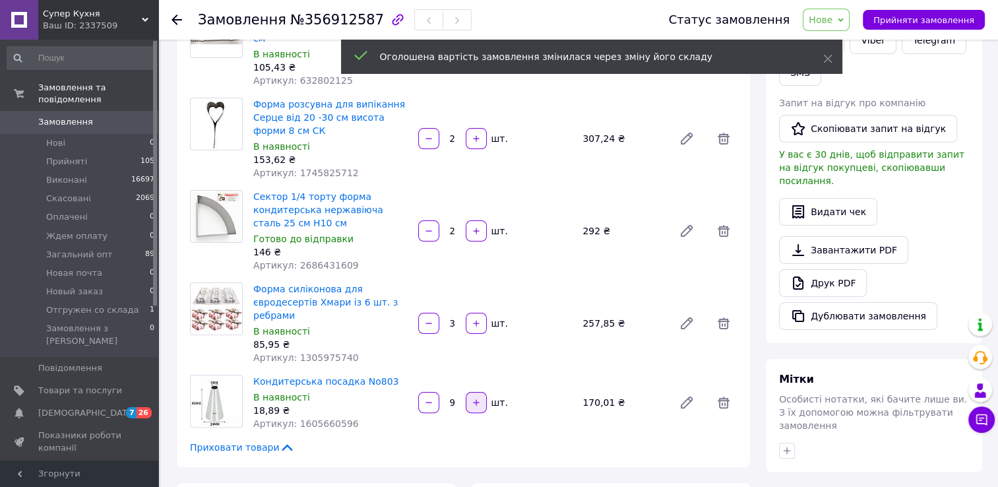
scroll to position [920, 0]
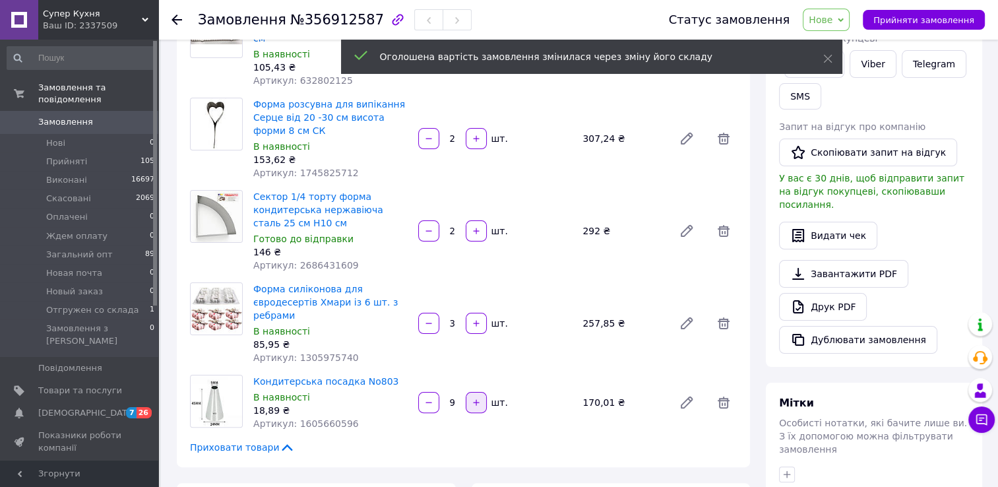
click at [472, 398] on icon "button" at bounding box center [476, 402] width 9 height 9
type input "10"
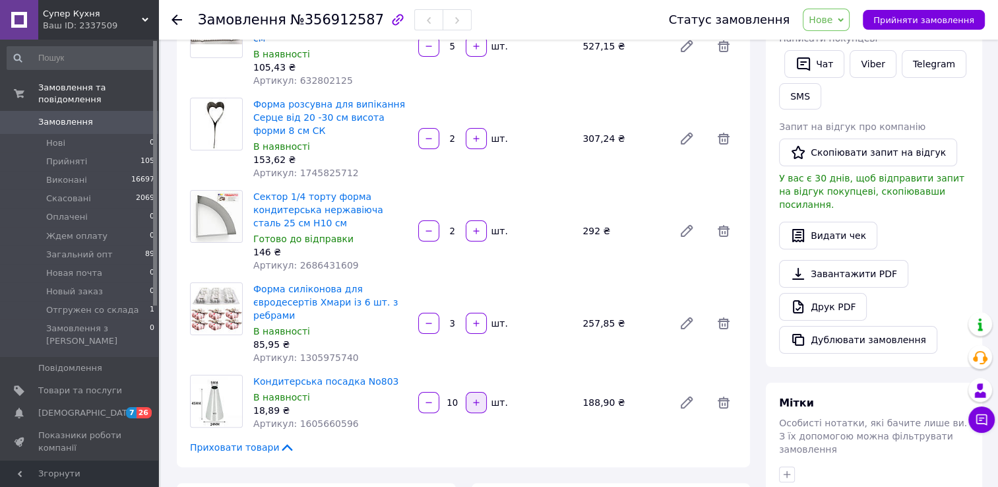
scroll to position [0, 0]
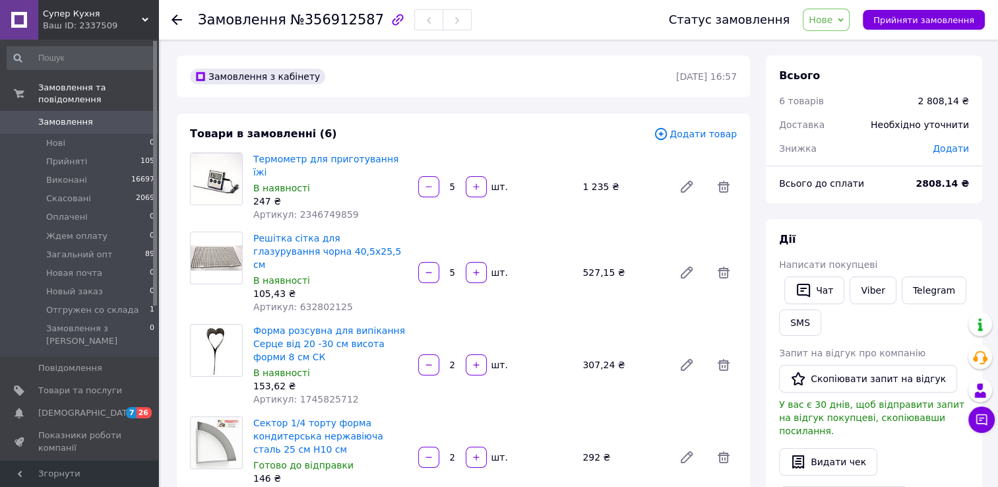
click at [947, 148] on span "Додати" at bounding box center [951, 148] width 36 height 11
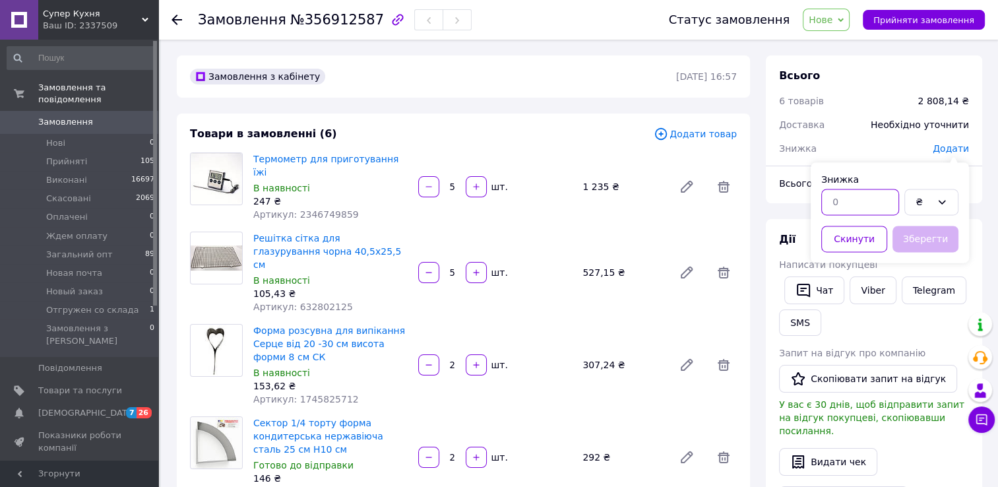
click at [844, 201] on input "text" at bounding box center [860, 202] width 78 height 26
type input "568.14"
click at [903, 236] on button "Зберегти" at bounding box center [926, 239] width 66 height 26
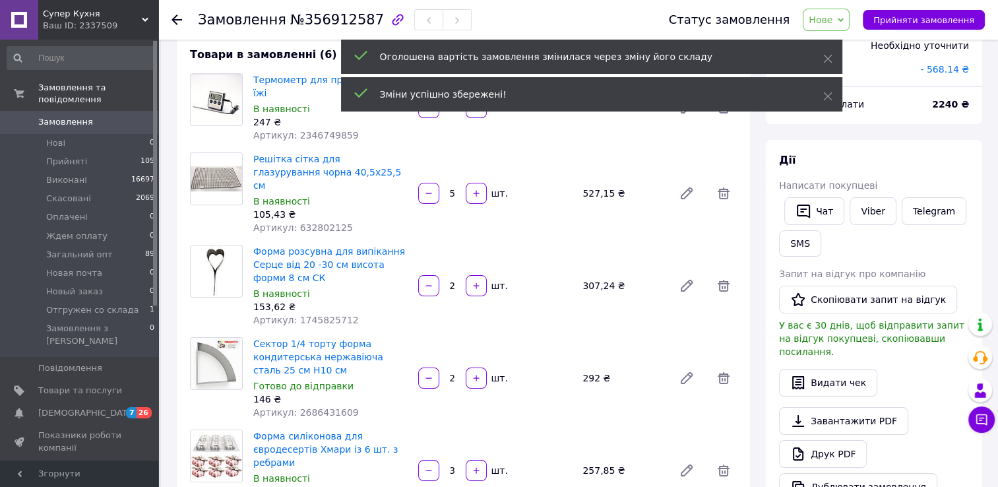
scroll to position [81, 0]
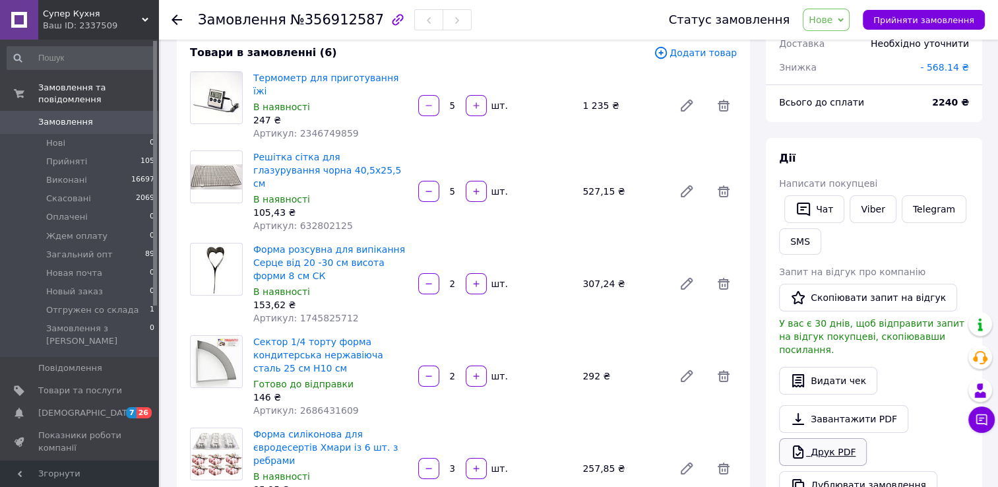
click at [825, 438] on link "Друк PDF" at bounding box center [823, 452] width 88 height 28
click at [176, 18] on icon at bounding box center [177, 20] width 11 height 11
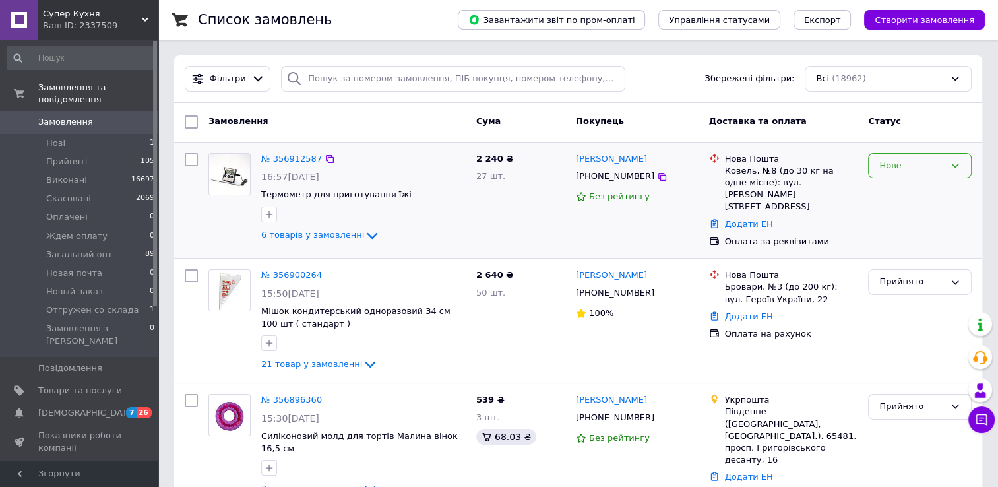
click at [954, 162] on icon at bounding box center [955, 165] width 11 height 11
click at [945, 191] on li "Прийнято" at bounding box center [920, 193] width 102 height 24
